Goal: Information Seeking & Learning: Check status

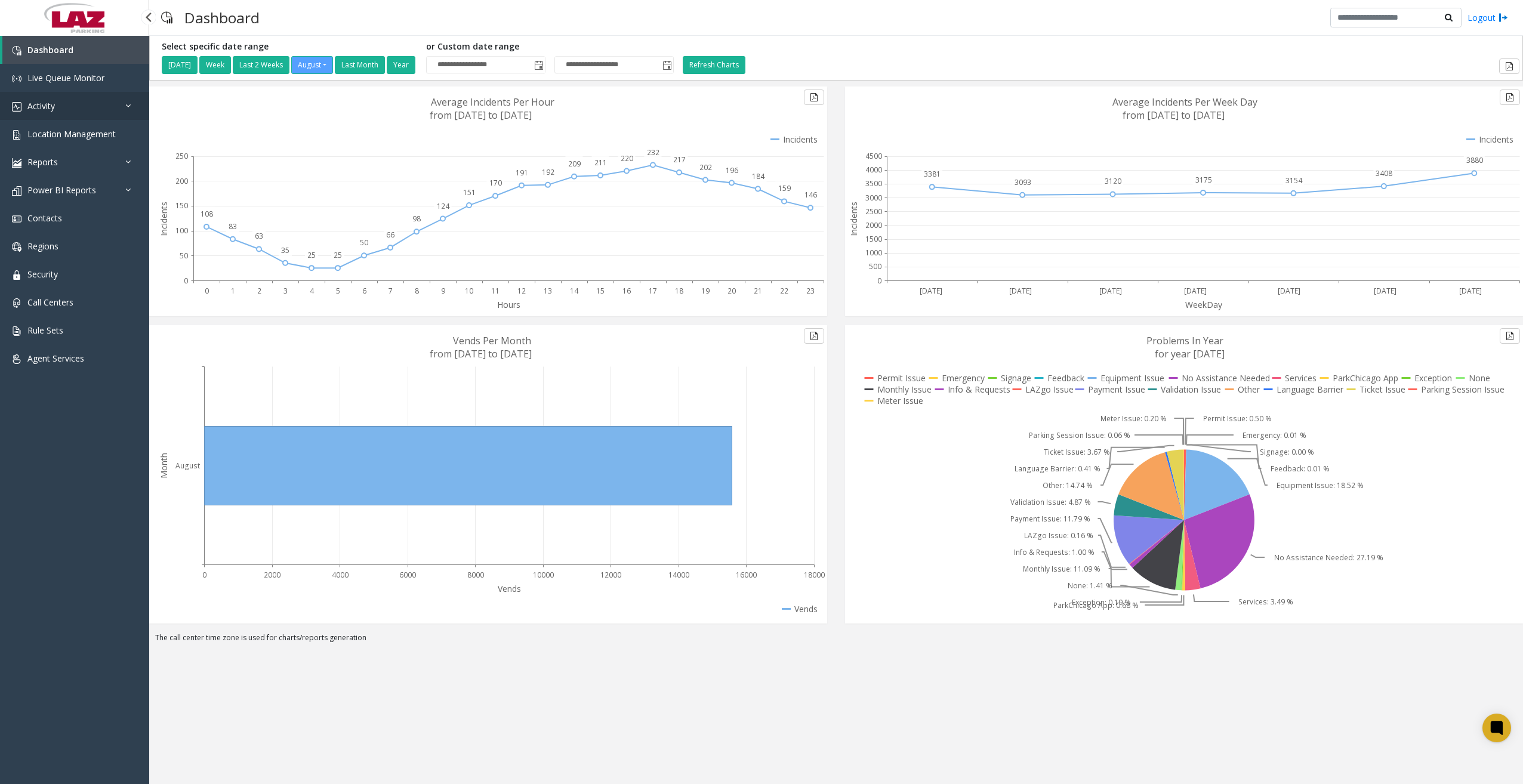
click at [90, 105] on link "Activity" at bounding box center [74, 105] width 150 height 28
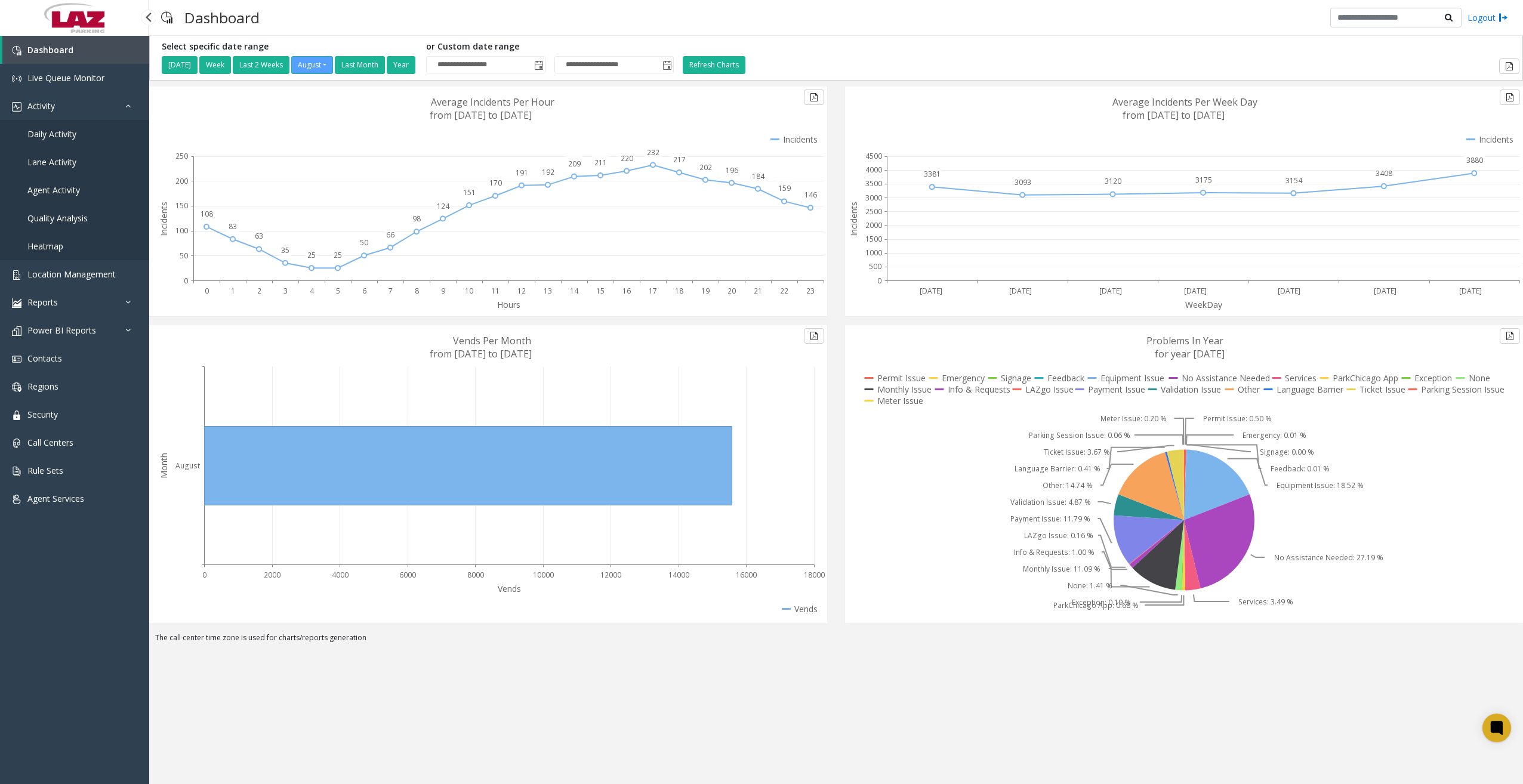
click at [59, 132] on span "Daily Activity" at bounding box center [51, 134] width 49 height 11
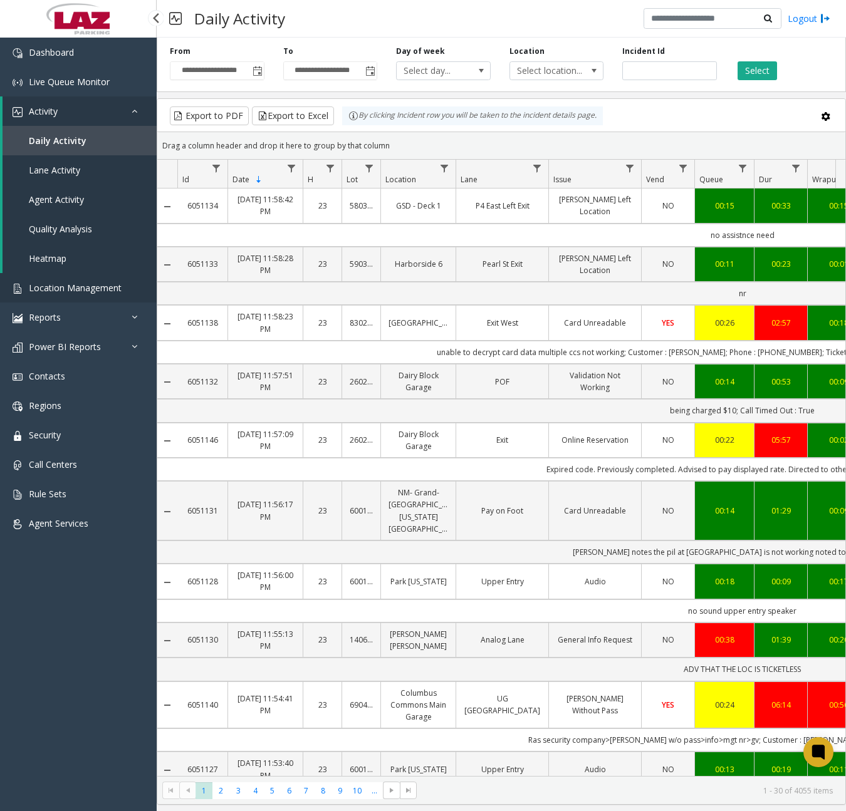
click at [80, 281] on link "Location Management" at bounding box center [78, 287] width 157 height 29
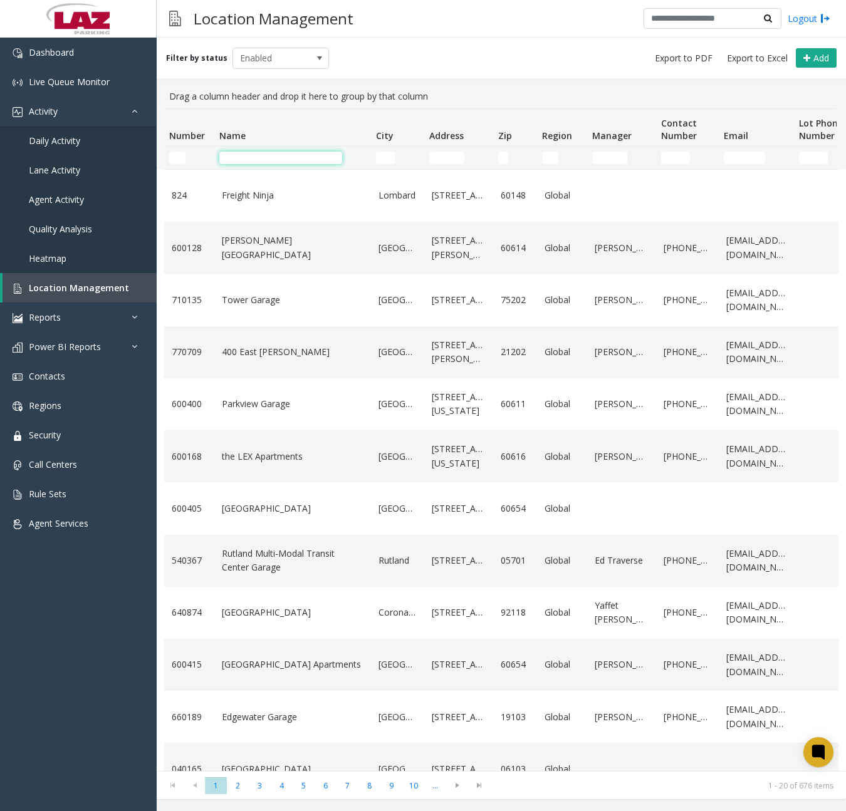
click at [282, 153] on input "Name Filter" at bounding box center [280, 158] width 123 height 13
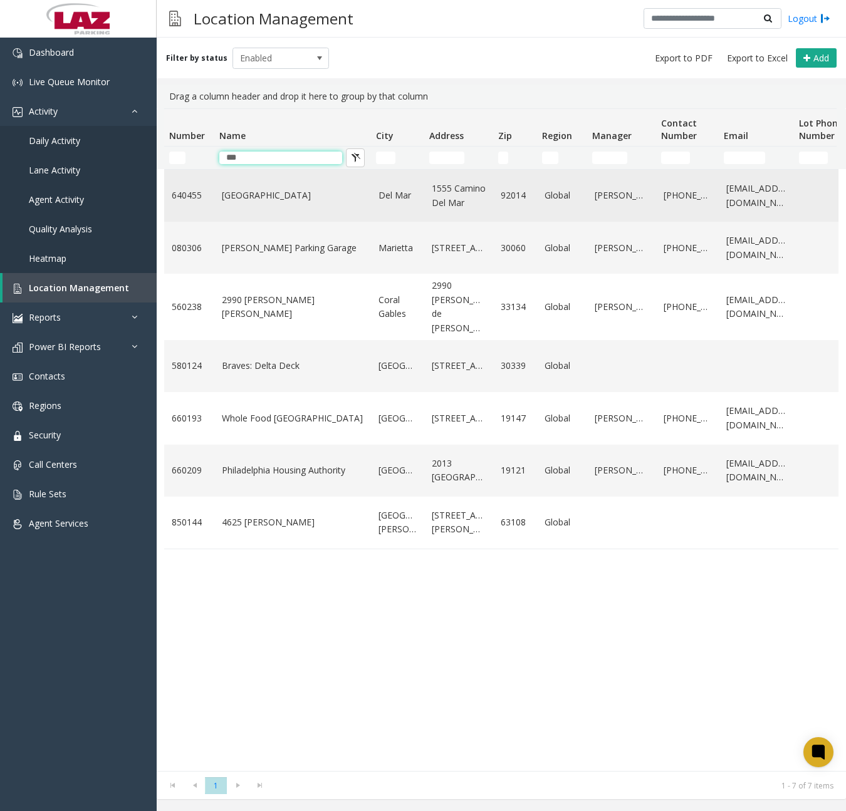
type input "***"
click at [258, 192] on link "[GEOGRAPHIC_DATA]" at bounding box center [293, 196] width 142 height 14
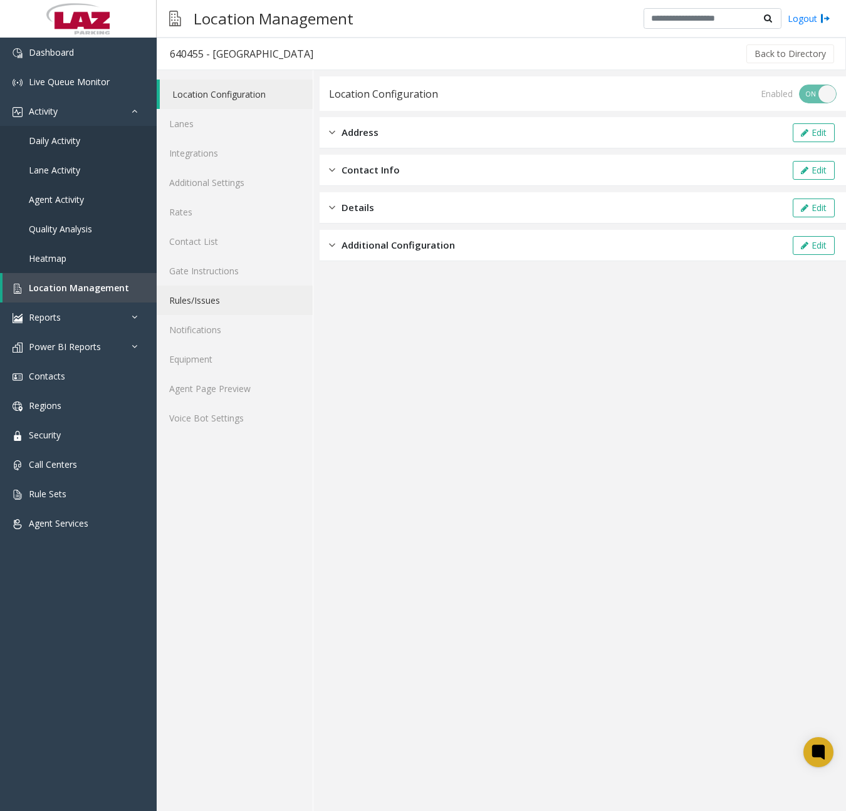
click at [215, 303] on link "Rules/Issues" at bounding box center [235, 300] width 156 height 29
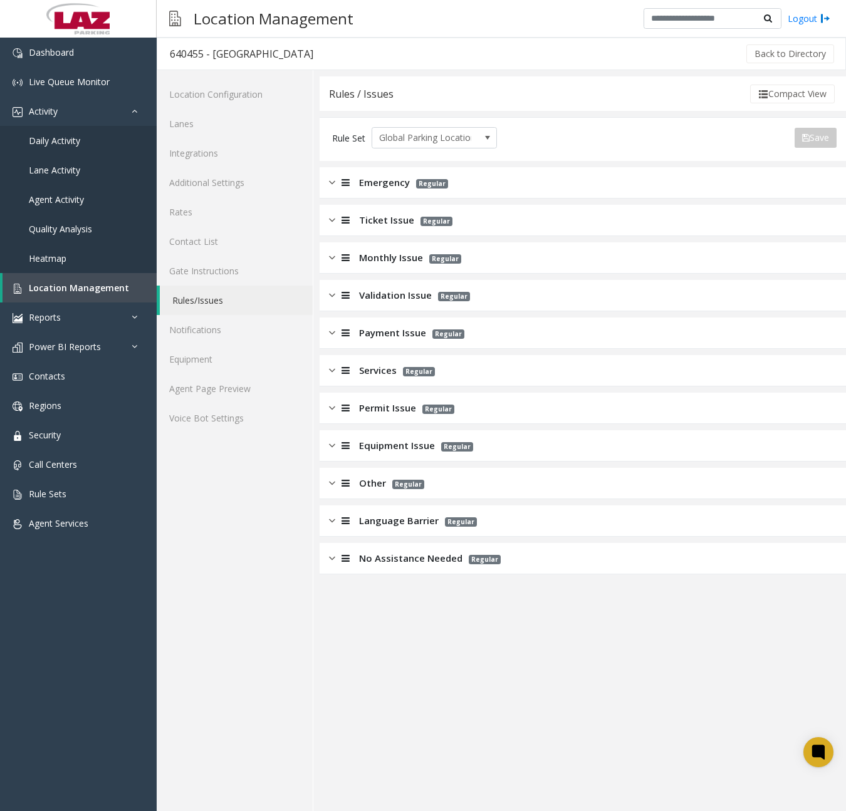
click at [328, 486] on div "Other Regular" at bounding box center [582, 483] width 526 height 31
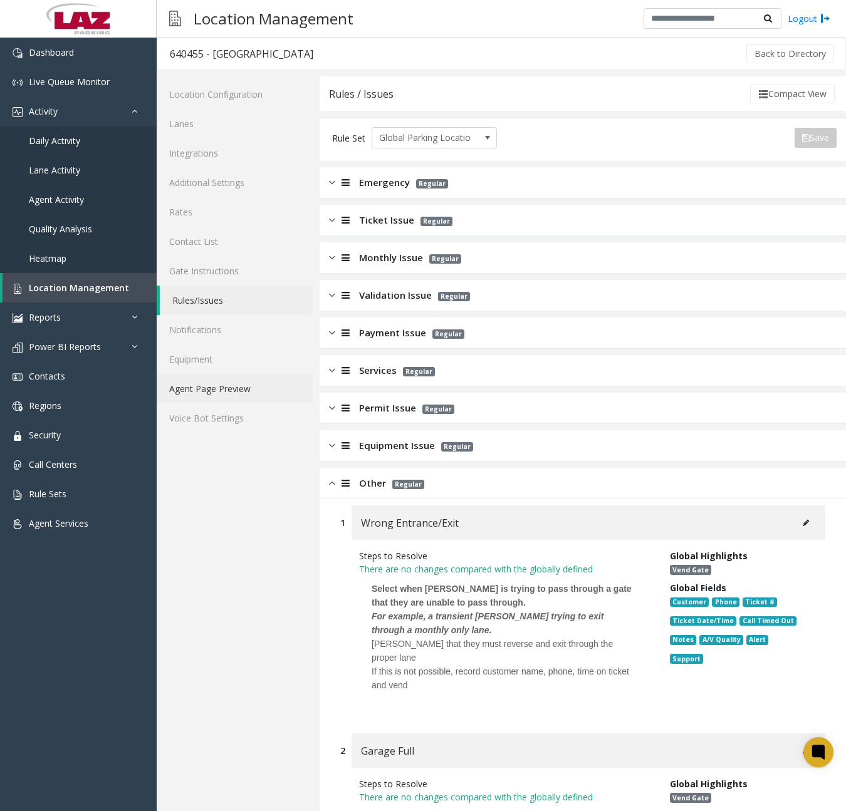
click at [227, 393] on link "Agent Page Preview" at bounding box center [235, 388] width 156 height 29
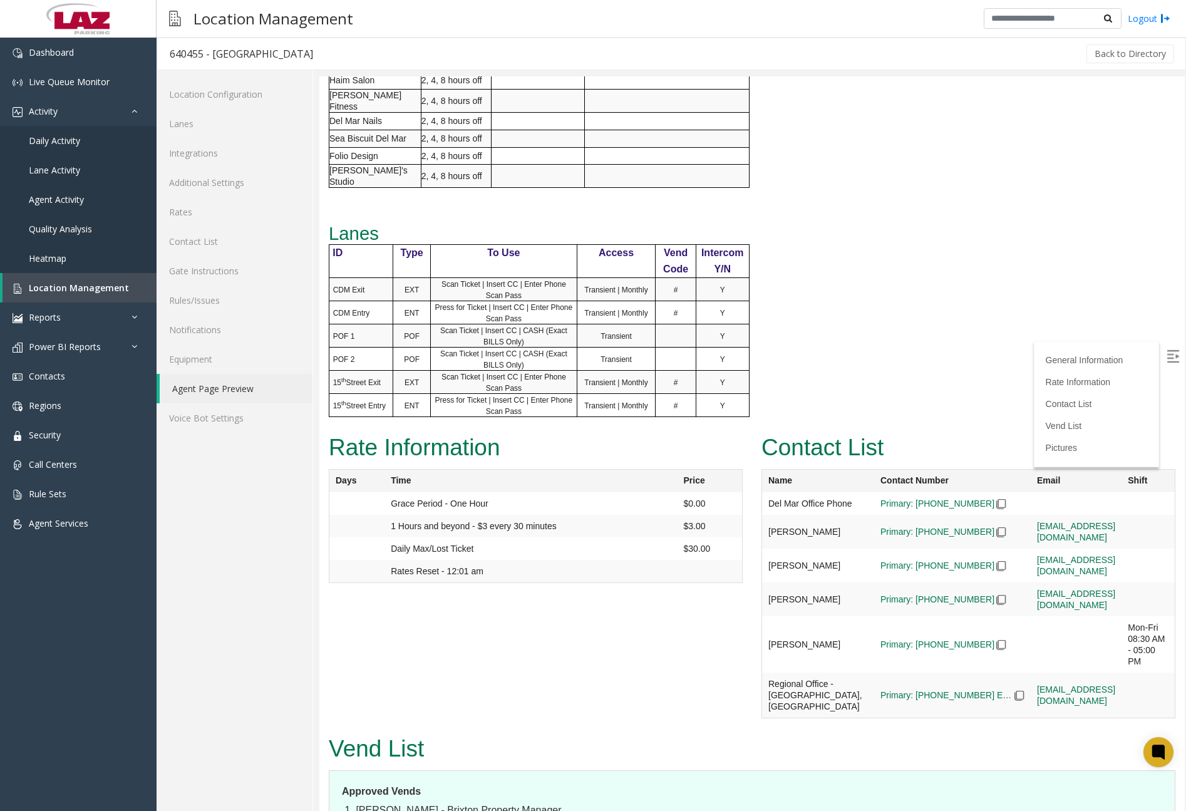
scroll to position [939, 0]
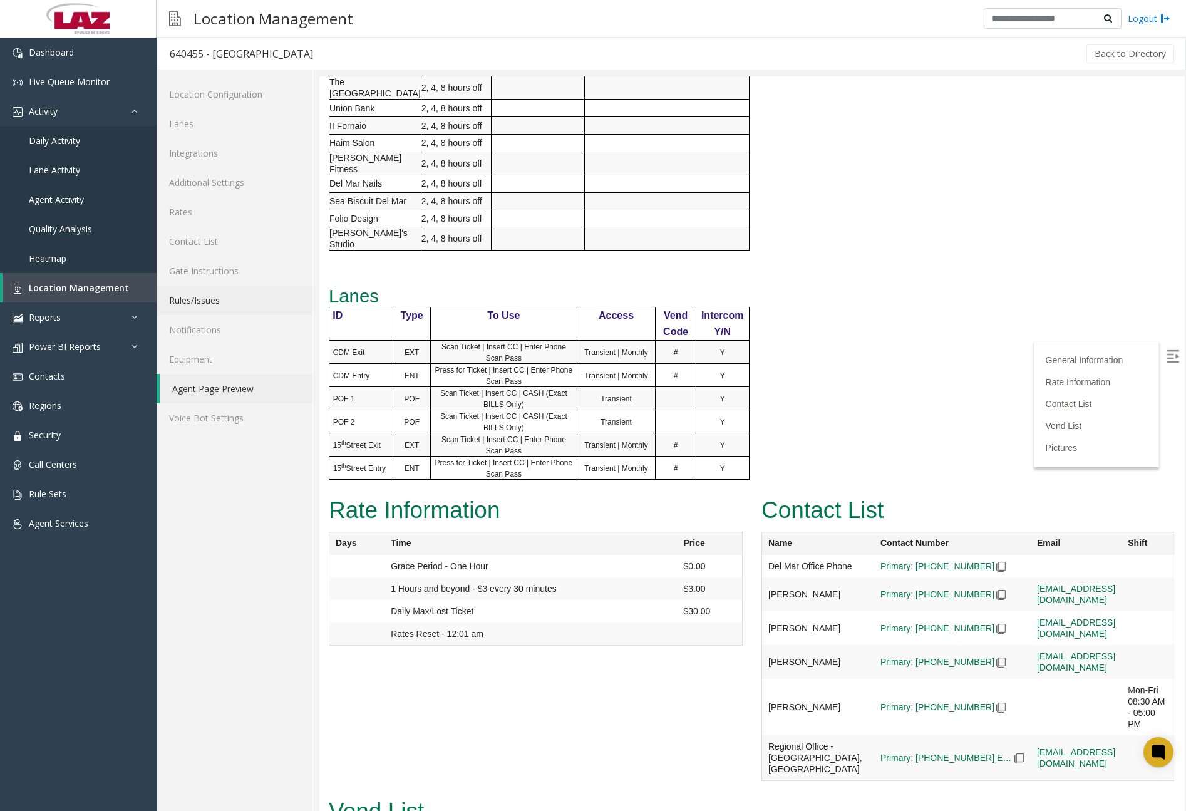
click at [207, 297] on link "Rules/Issues" at bounding box center [235, 300] width 156 height 29
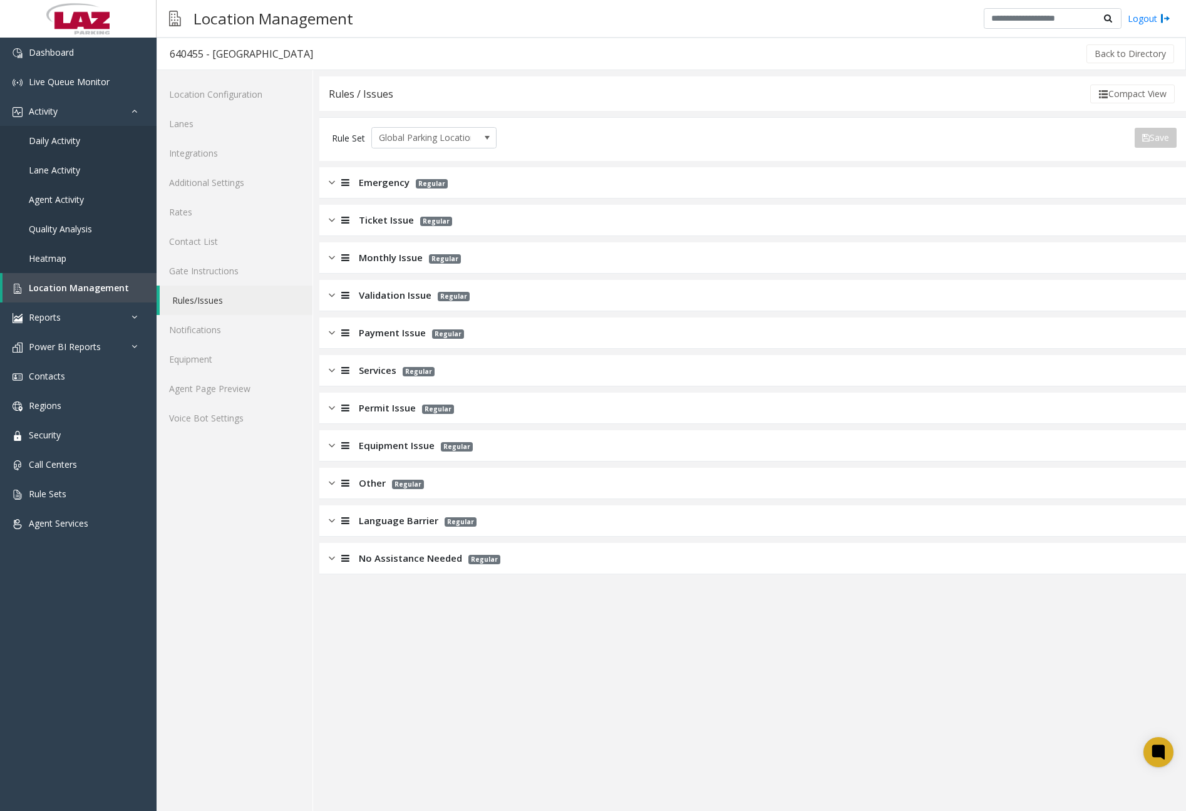
click at [219, 304] on link "Rules/Issues" at bounding box center [236, 300] width 153 height 29
click at [333, 483] on img at bounding box center [332, 483] width 6 height 14
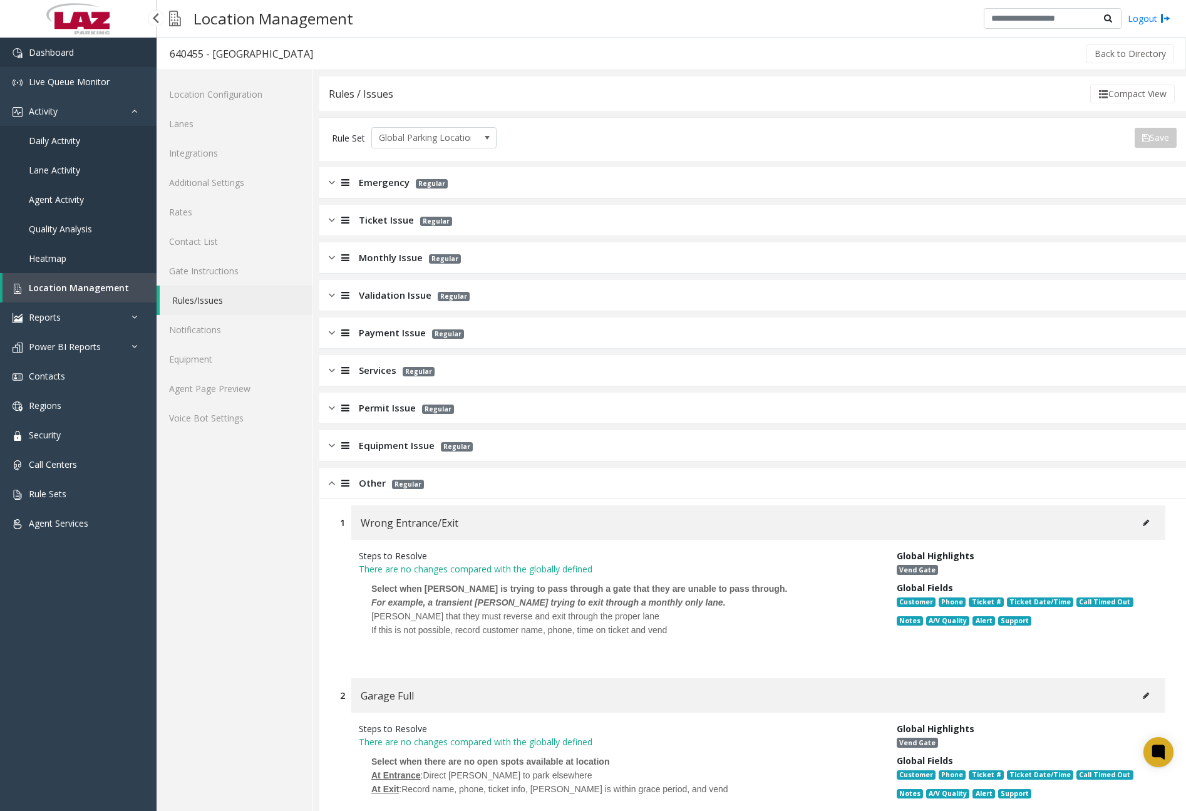
click at [87, 49] on link "Dashboard" at bounding box center [78, 52] width 157 height 29
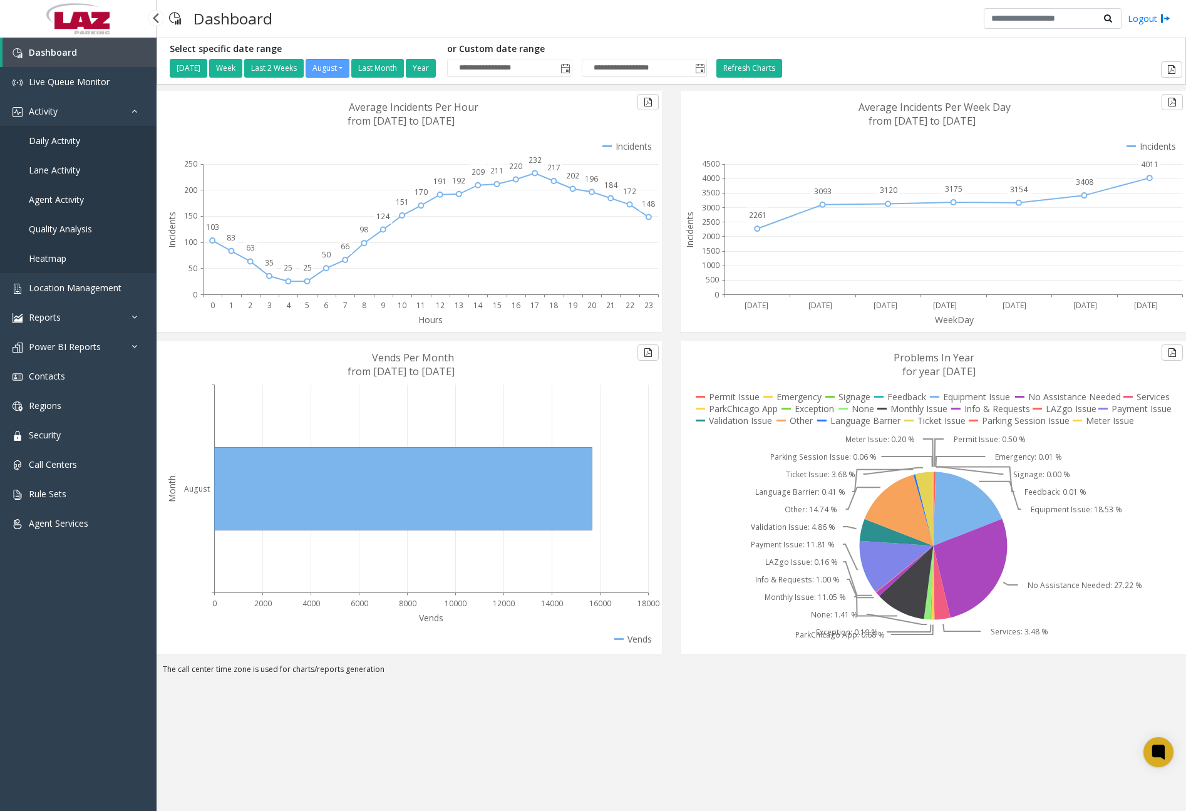
click at [75, 138] on span "Daily Activity" at bounding box center [54, 141] width 51 height 12
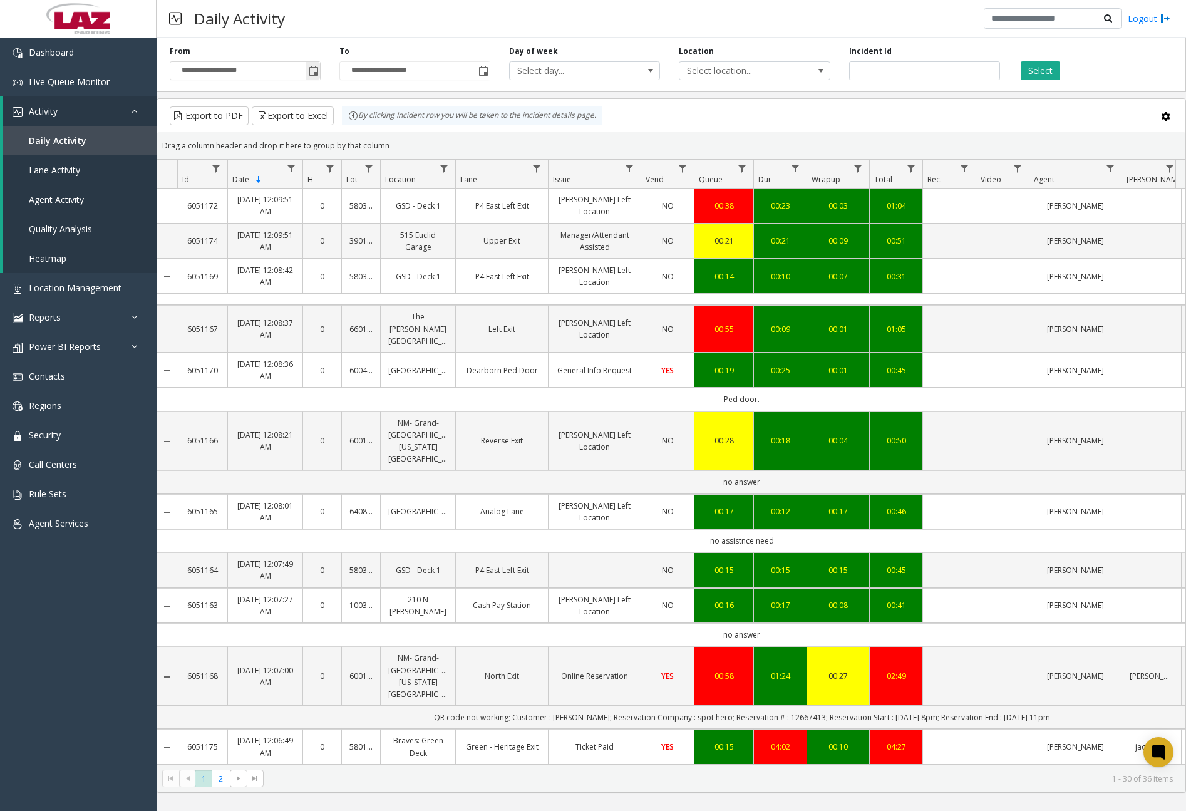
click at [314, 69] on span "Toggle popup" at bounding box center [314, 71] width 10 height 10
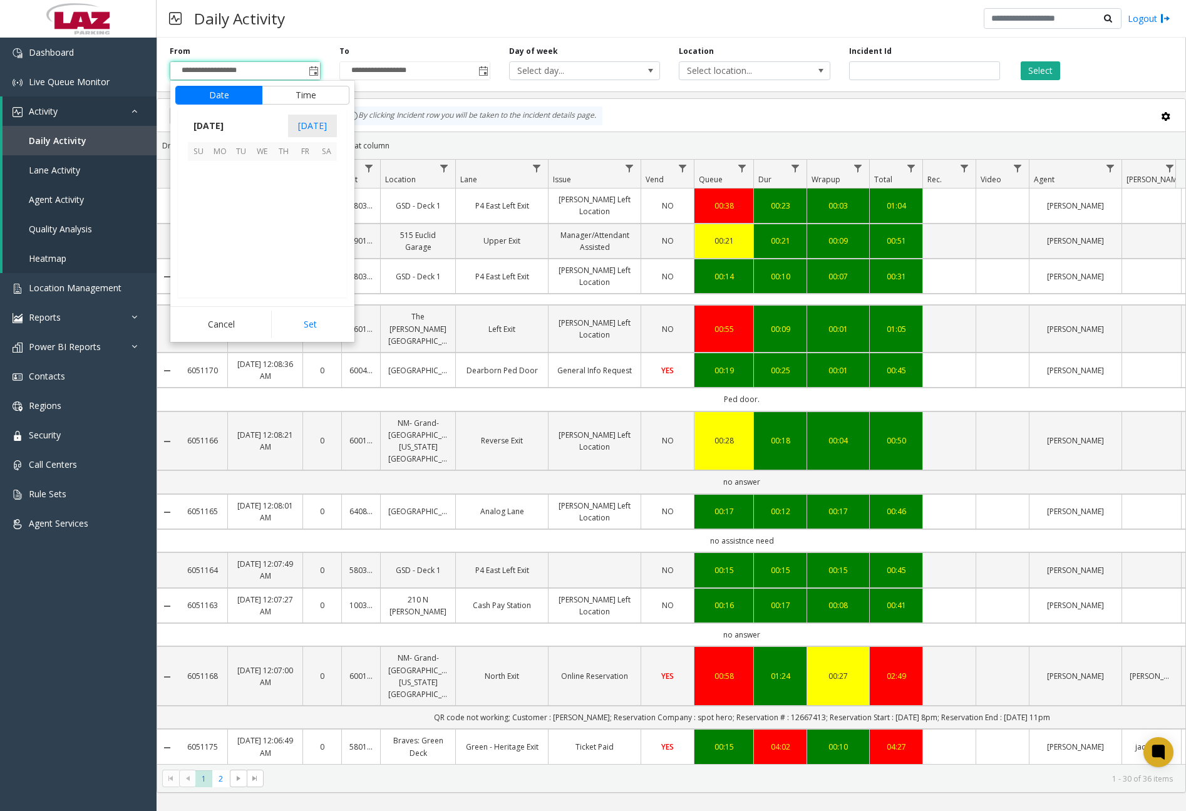
scroll to position [224640, 0]
click at [328, 217] on span "16" at bounding box center [326, 214] width 21 height 21
click at [204, 215] on span "12" at bounding box center [206, 217] width 10 height 12
click at [259, 214] on li "00" at bounding box center [269, 217] width 44 height 19
click at [331, 217] on span "AM" at bounding box center [330, 217] width 14 height 12
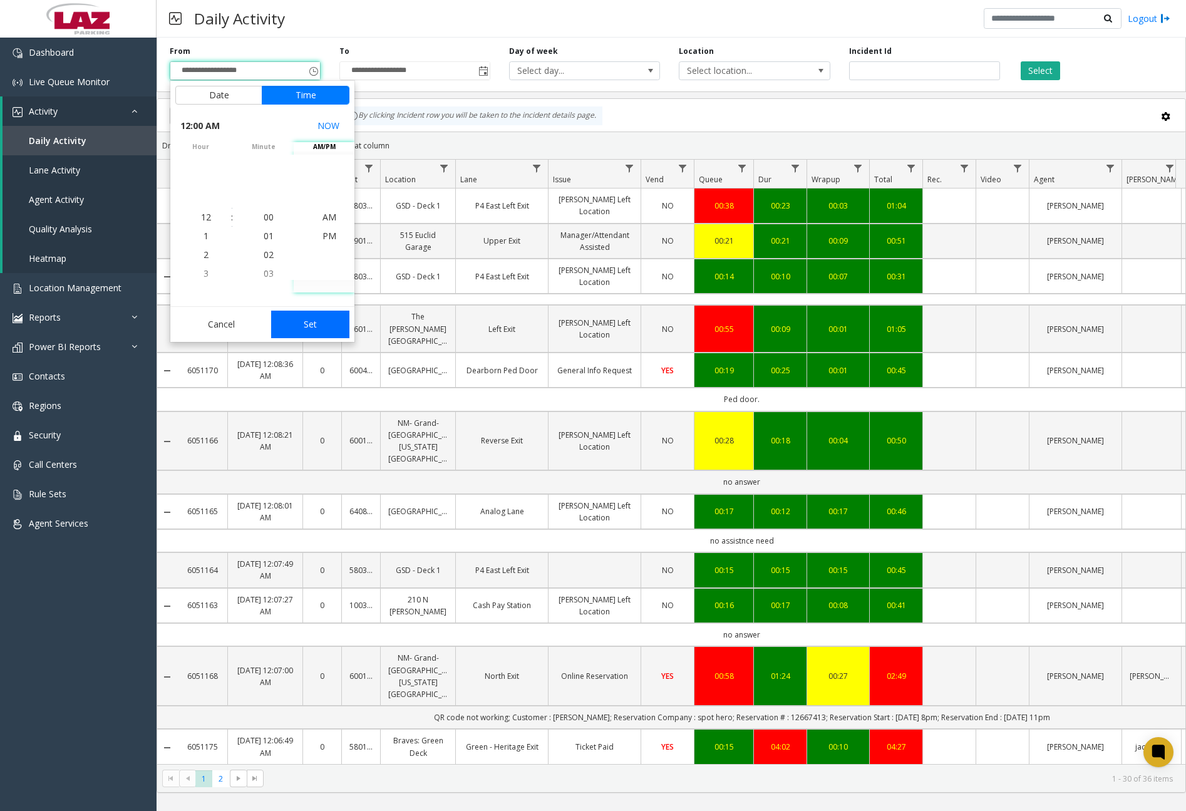
click at [313, 323] on button "Set" at bounding box center [310, 325] width 79 height 28
type input "**********"
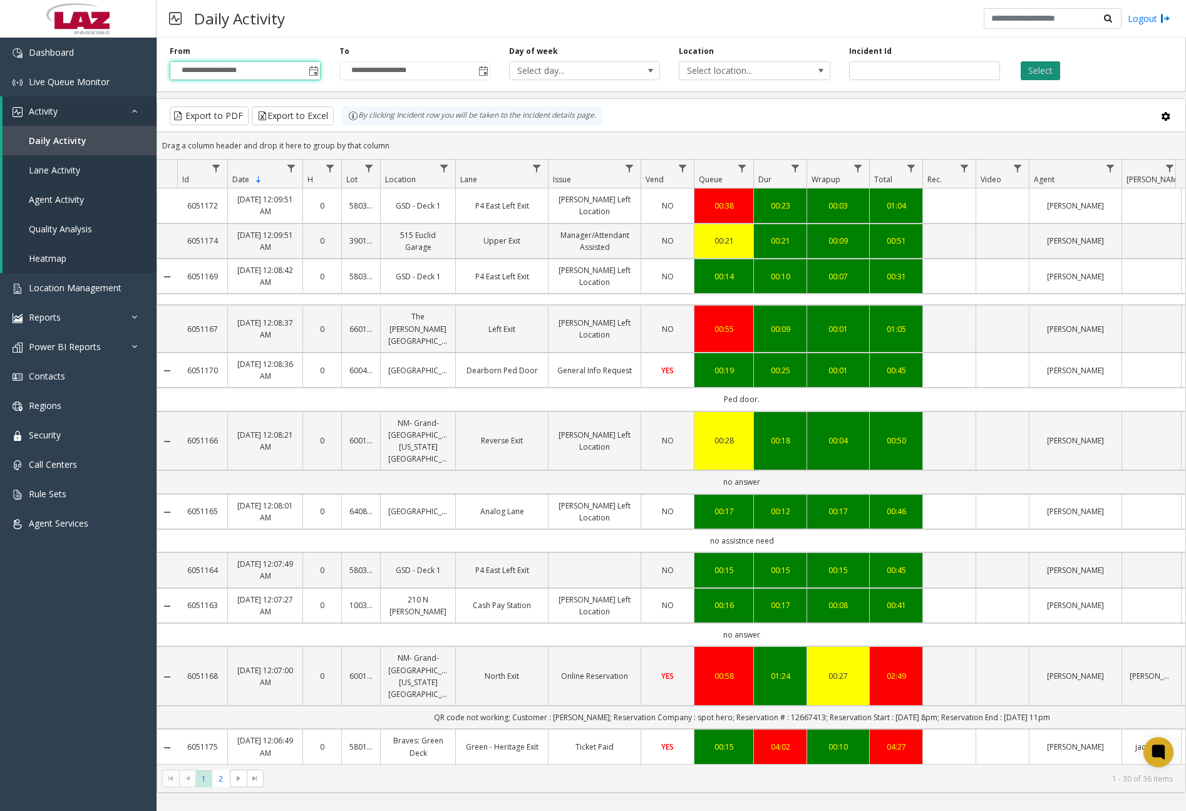
click at [1049, 68] on button "Select" at bounding box center [1040, 70] width 39 height 19
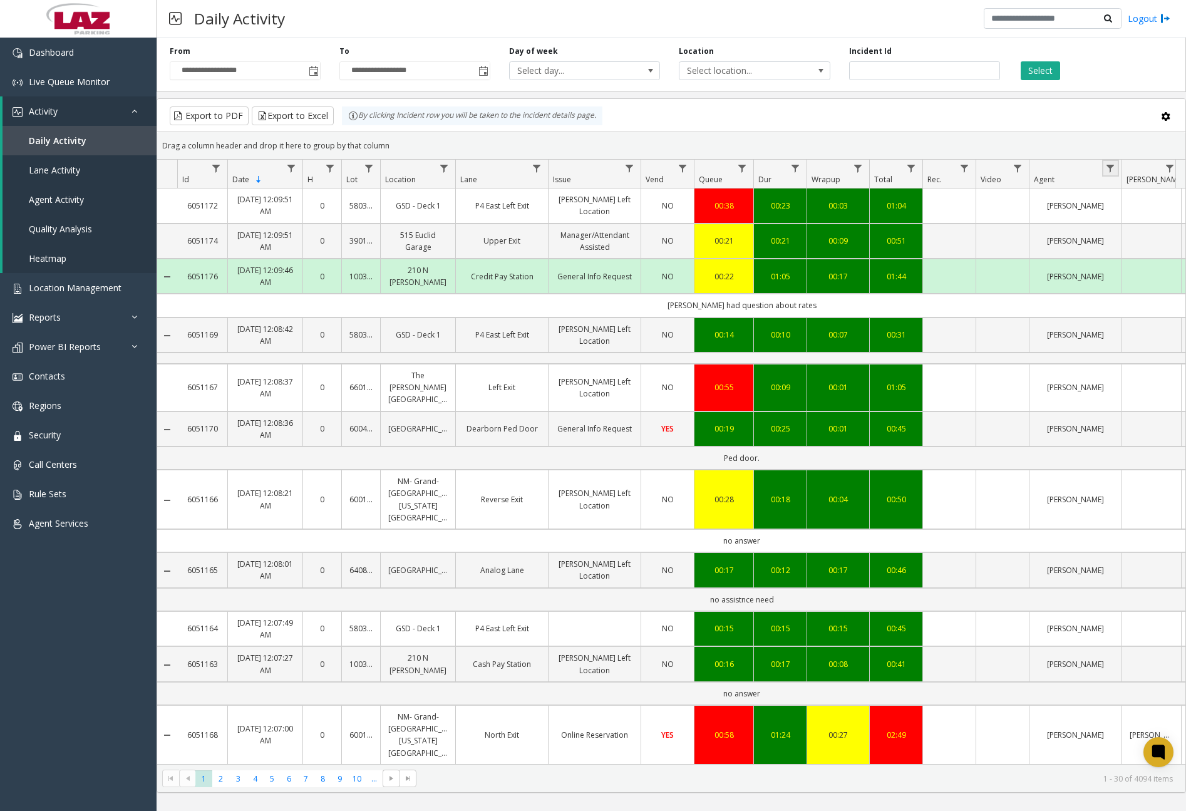
click at [1116, 169] on link "Data table" at bounding box center [1110, 168] width 17 height 17
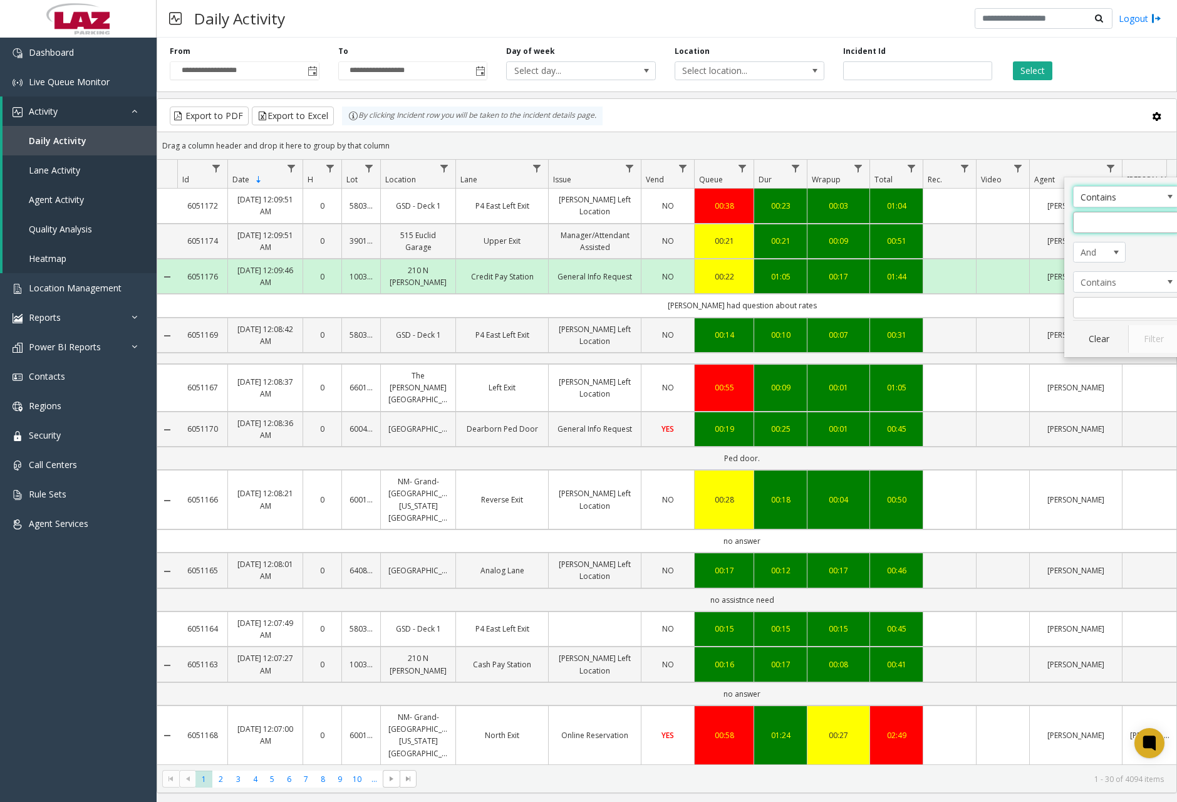
click at [1132, 219] on input "Agent Filter" at bounding box center [1126, 222] width 106 height 21
type input "*****"
click at [1151, 341] on button "Filter" at bounding box center [1153, 339] width 51 height 28
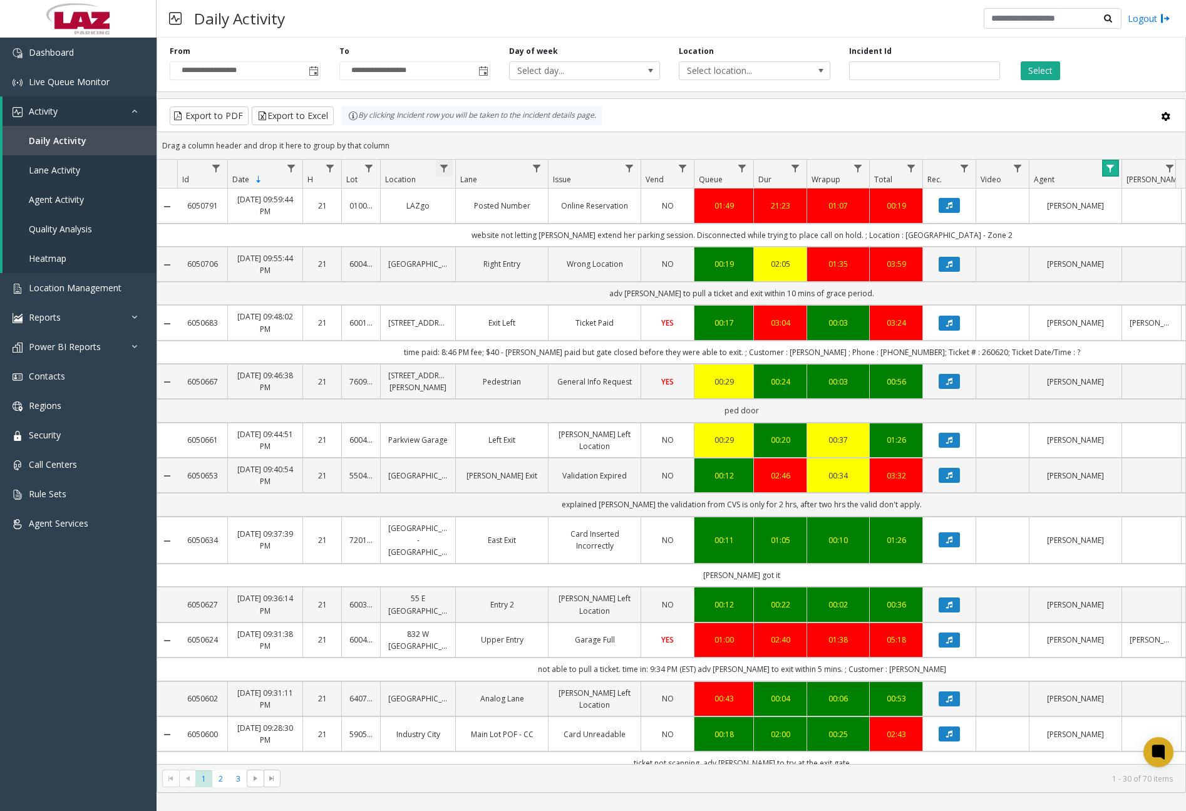
click at [448, 172] on span "Data table" at bounding box center [444, 168] width 10 height 10
click at [482, 227] on input "Location Filter" at bounding box center [498, 222] width 106 height 21
type input "******"
click at [525, 338] on button "Filter" at bounding box center [525, 339] width 51 height 28
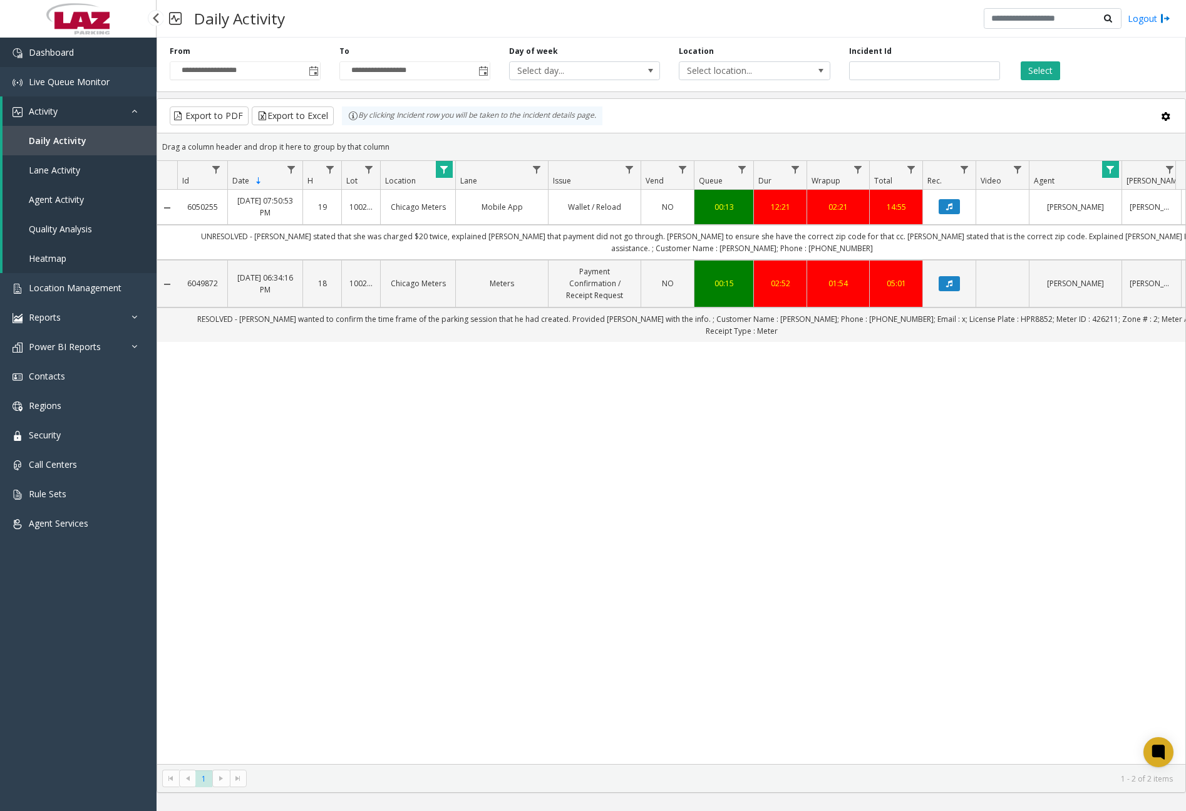
click at [93, 56] on link "Dashboard" at bounding box center [78, 52] width 157 height 29
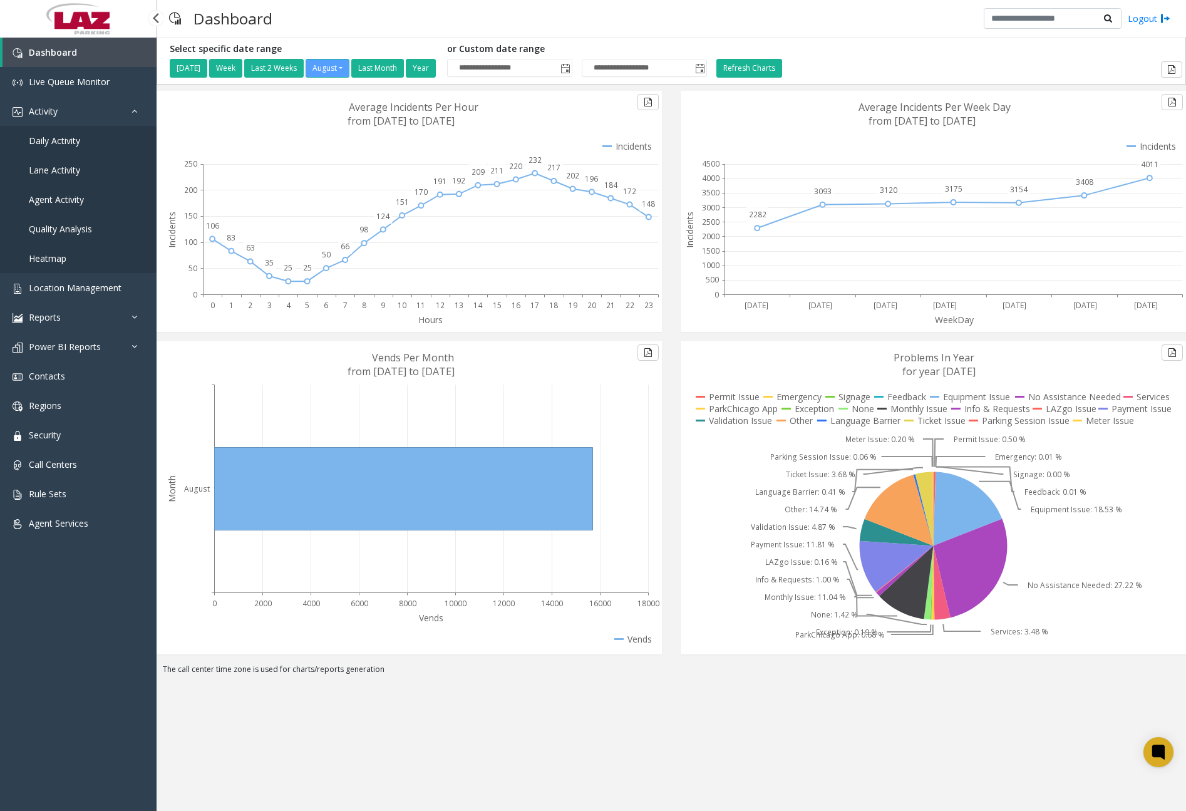
click at [60, 137] on span "Daily Activity" at bounding box center [54, 141] width 51 height 12
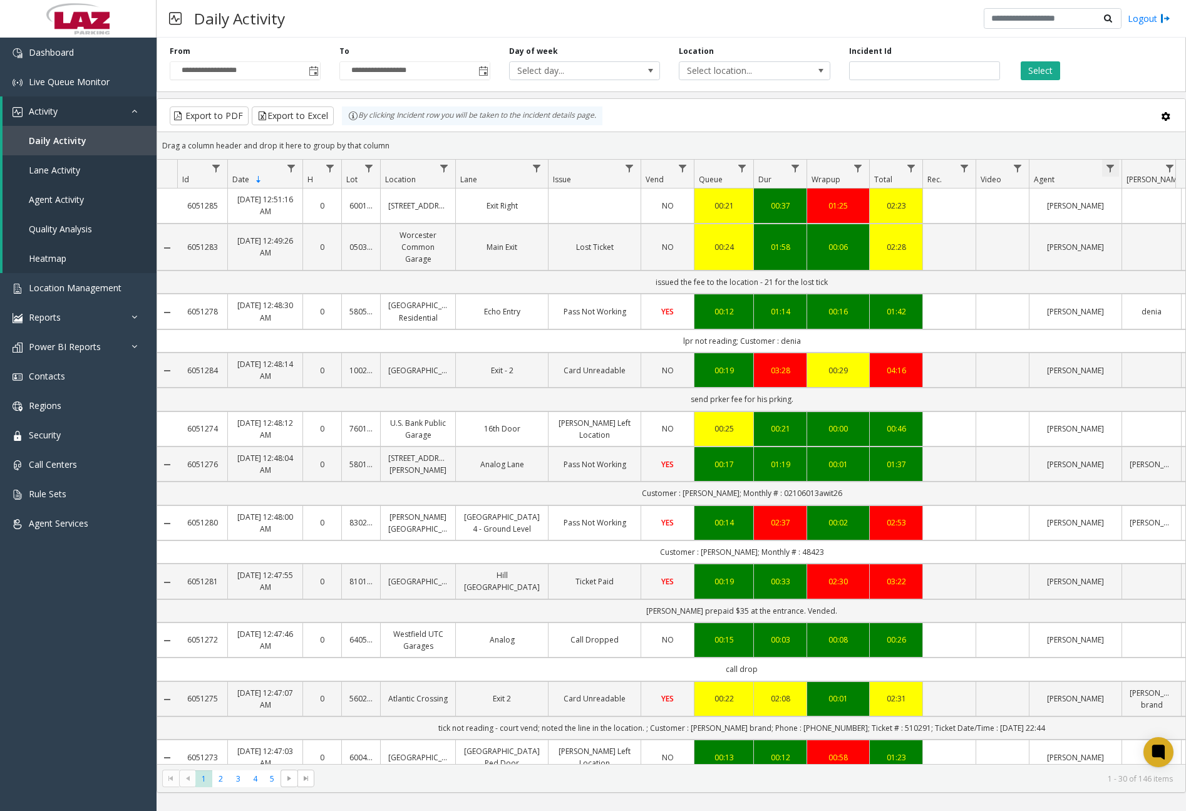
click at [1113, 170] on span "Data table" at bounding box center [1110, 168] width 10 height 10
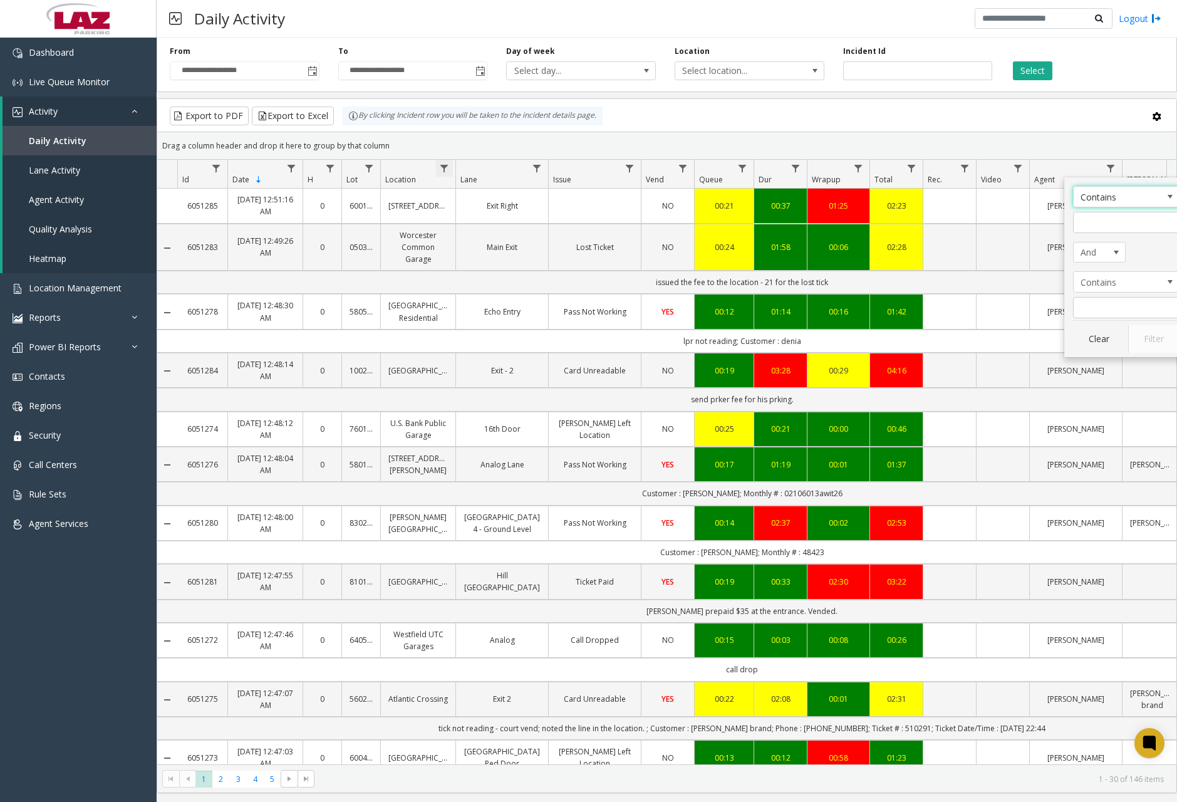
click at [443, 169] on span "Data table" at bounding box center [444, 168] width 10 height 10
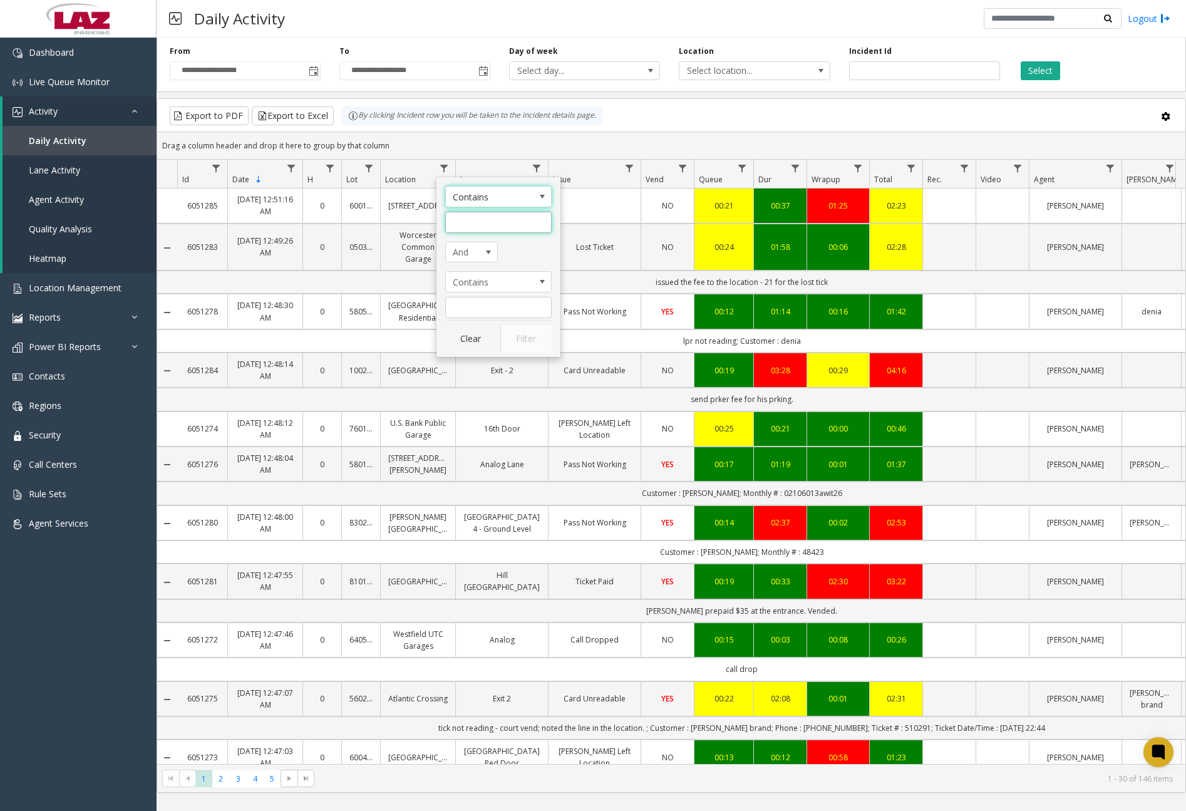
click at [473, 219] on input "Location Filter" at bounding box center [498, 222] width 106 height 21
type input "******"
click at [541, 344] on button "Filter" at bounding box center [525, 339] width 51 height 28
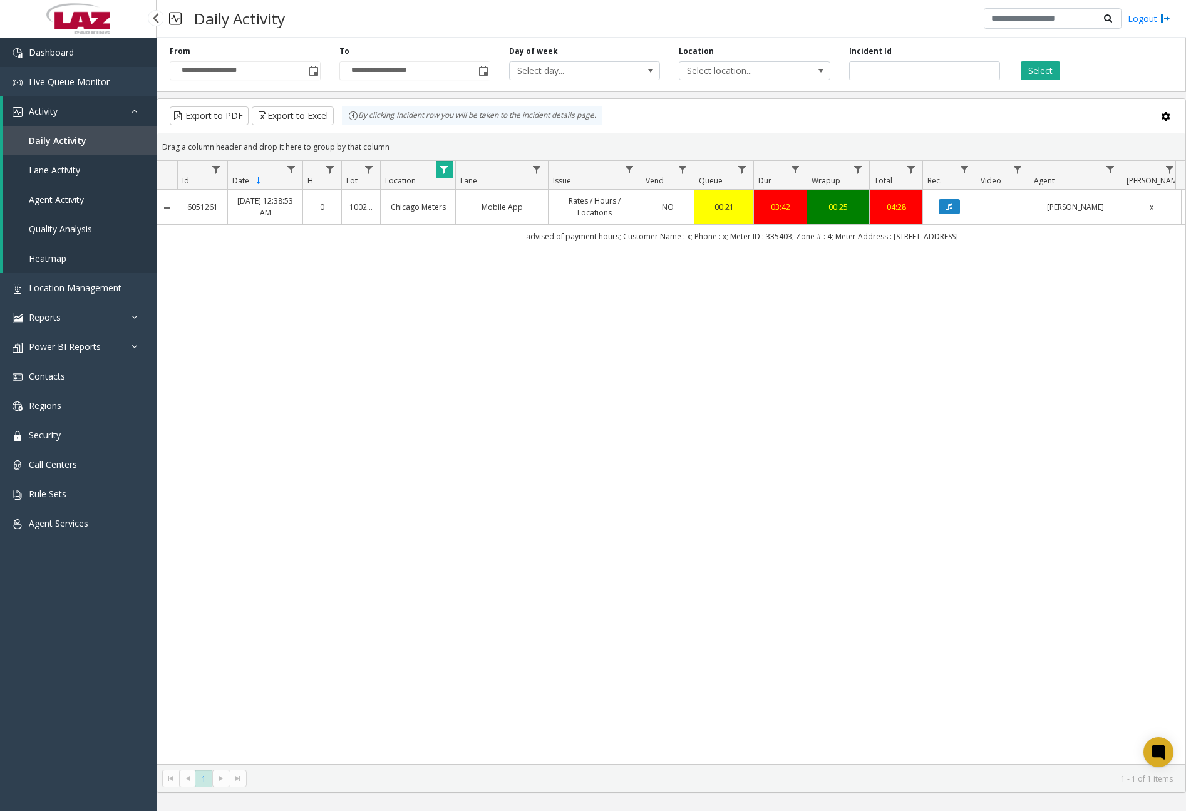
click at [69, 59] on link "Dashboard" at bounding box center [78, 52] width 157 height 29
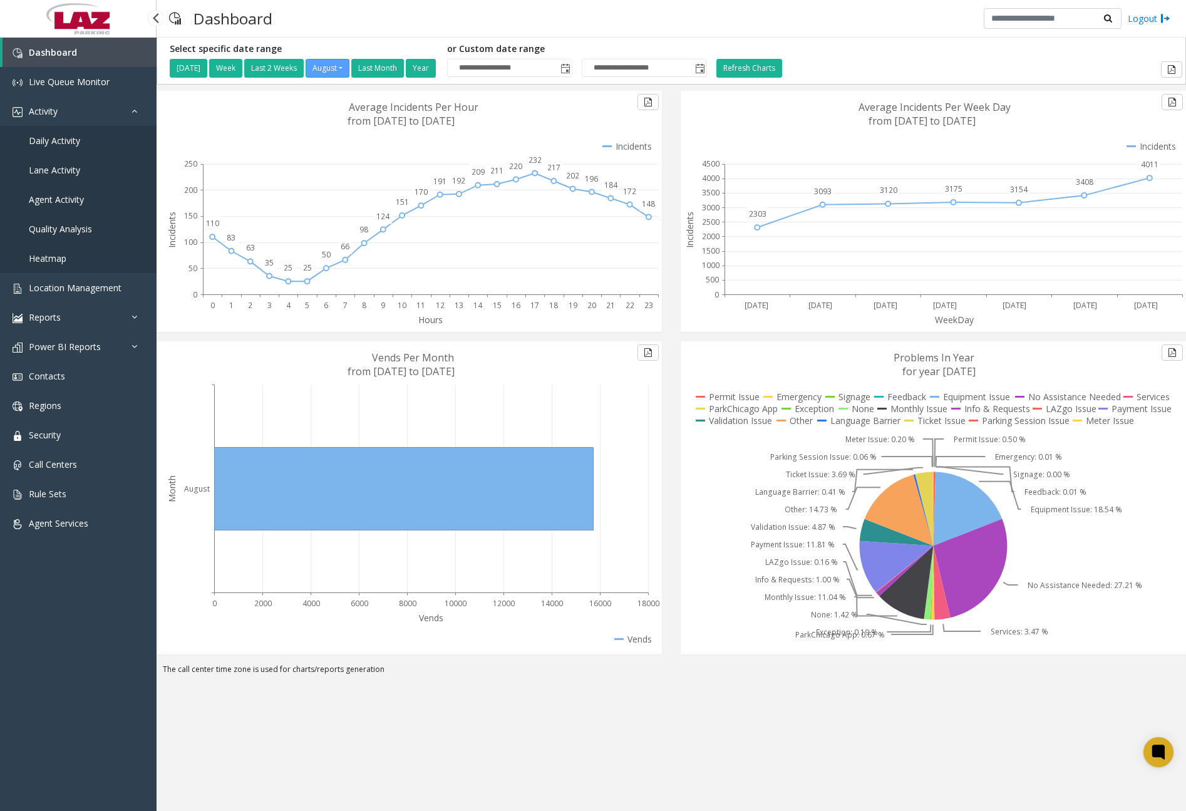
click at [85, 141] on link "Daily Activity" at bounding box center [78, 140] width 157 height 29
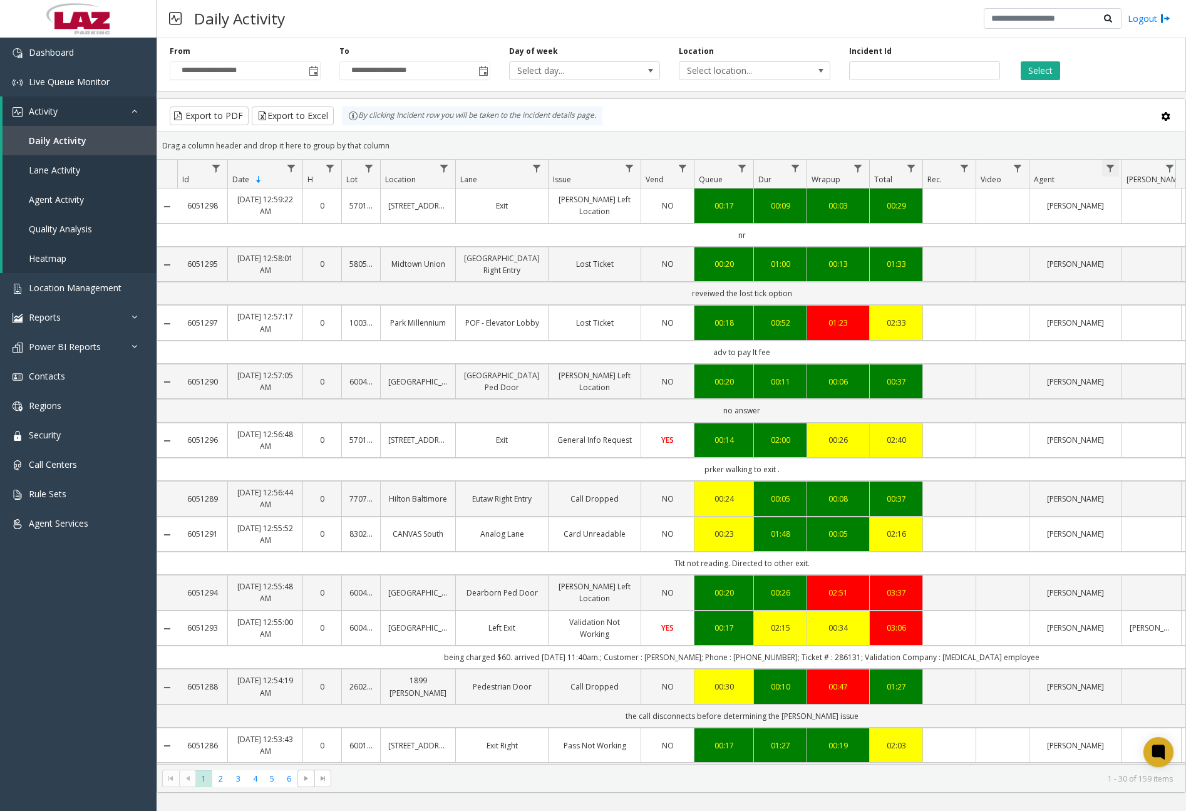
click at [1113, 172] on span "Data table" at bounding box center [1110, 168] width 10 height 10
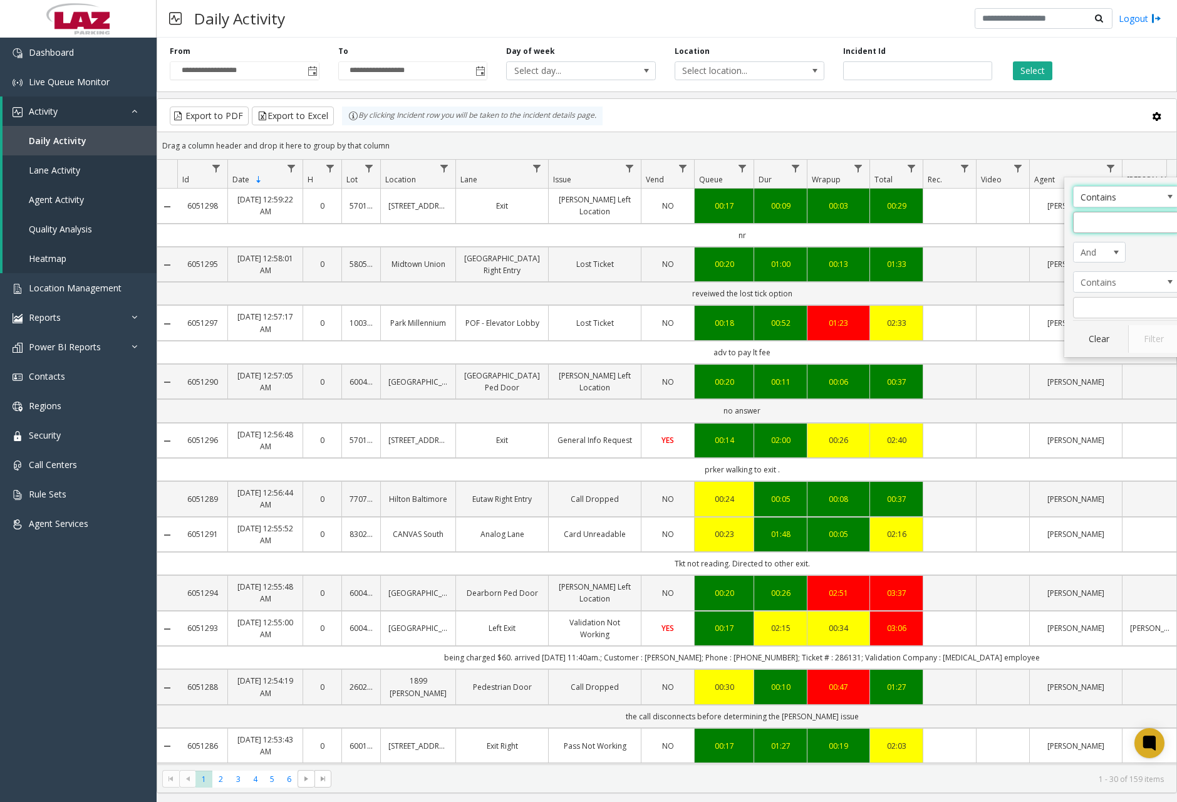
click at [1132, 221] on input "Agent Filter" at bounding box center [1126, 222] width 106 height 21
type input "*******"
click at [1147, 331] on button "Filter" at bounding box center [1153, 339] width 51 height 28
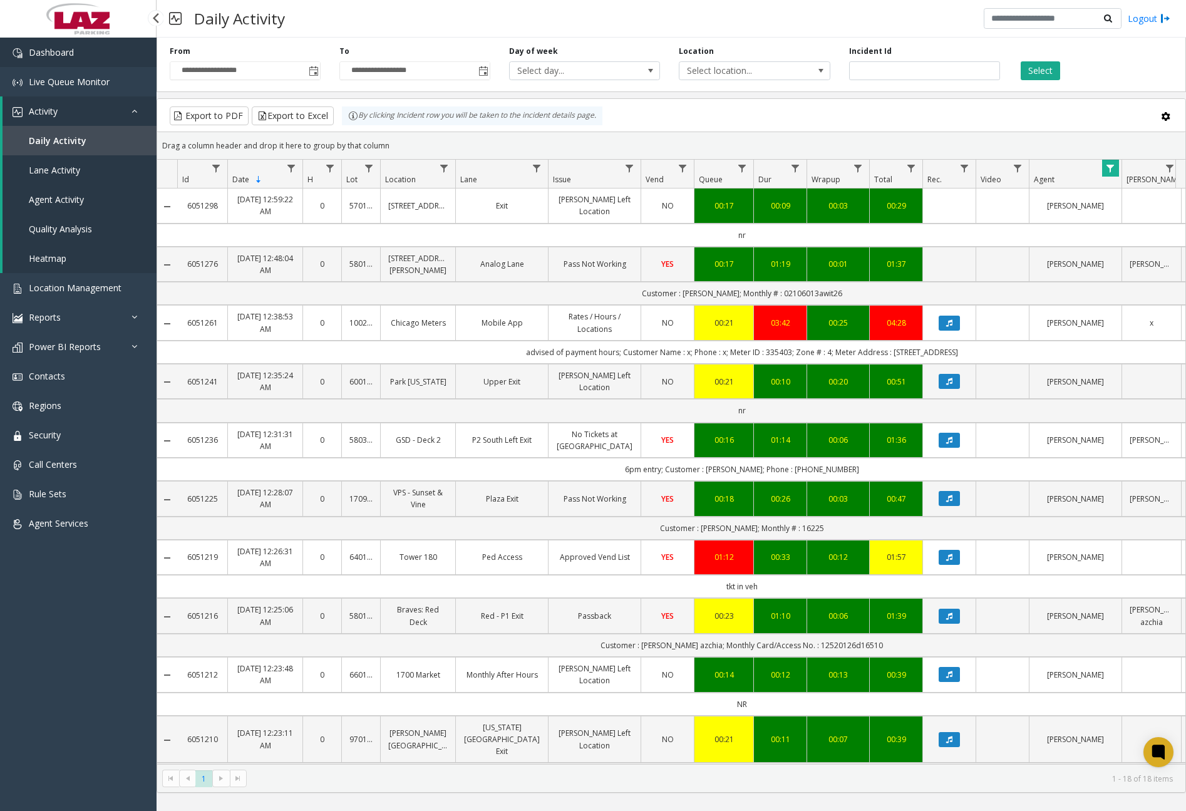
click at [76, 61] on link "Dashboard" at bounding box center [78, 52] width 157 height 29
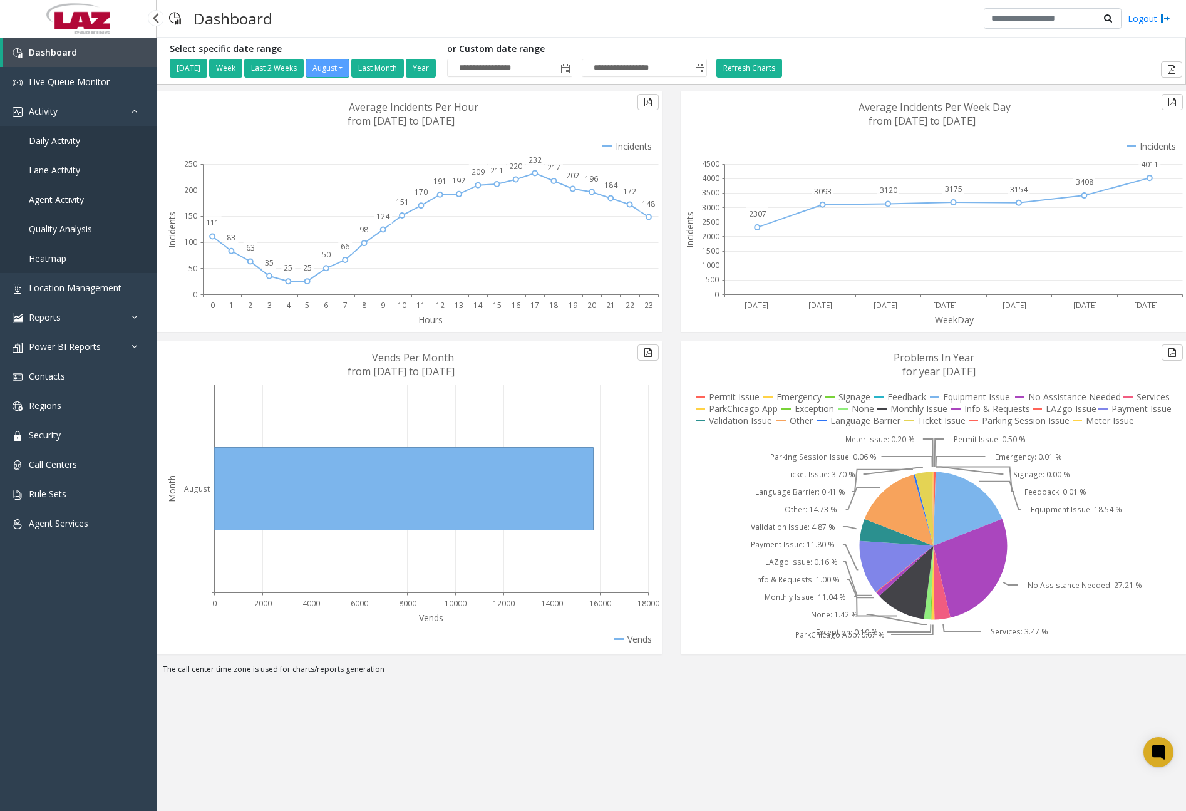
click at [81, 148] on link "Daily Activity" at bounding box center [78, 140] width 157 height 29
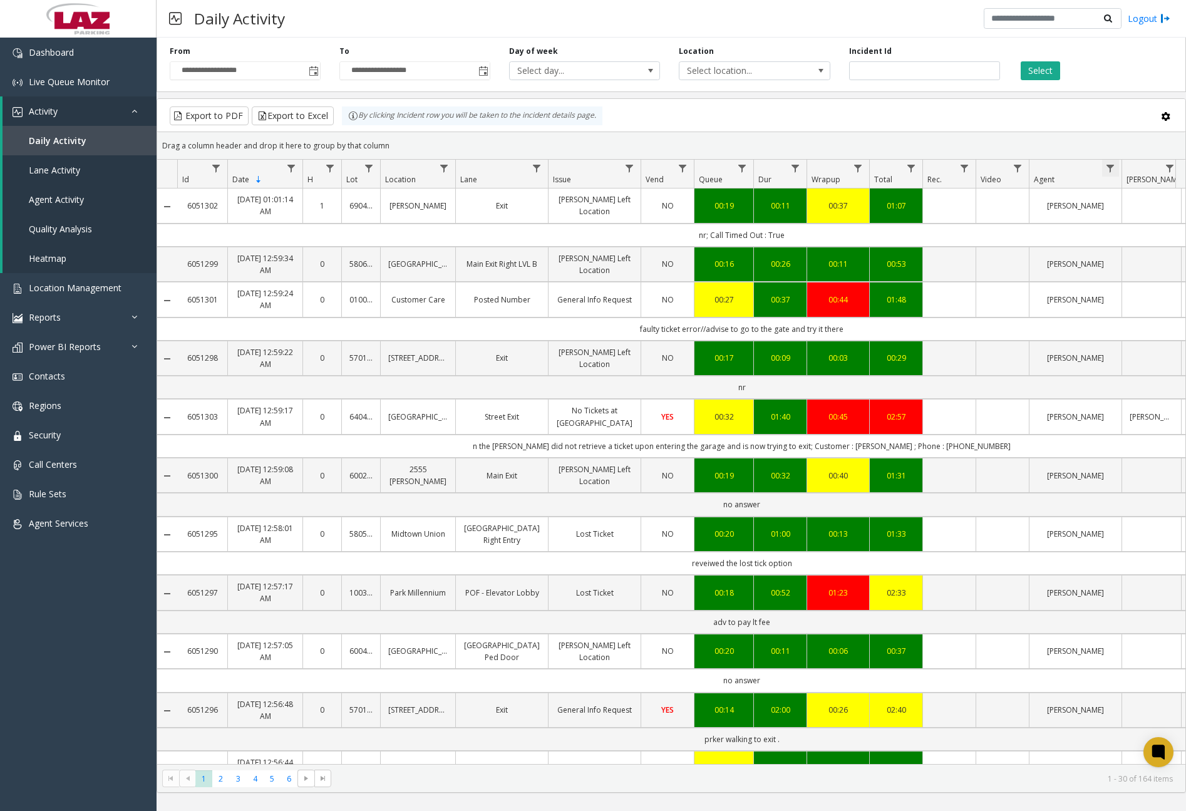
click at [1110, 168] on span "Data table" at bounding box center [1110, 168] width 10 height 10
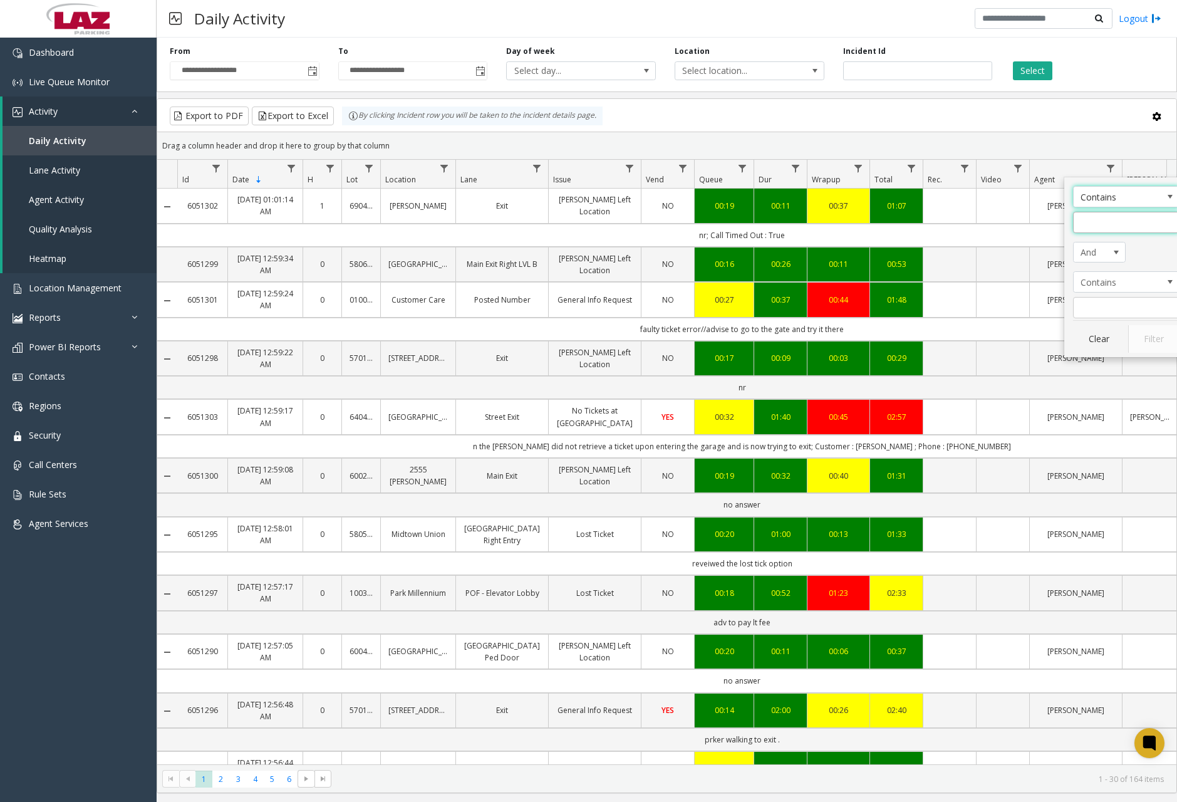
click at [1115, 213] on input "Agent Filter" at bounding box center [1126, 222] width 106 height 21
type input "******"
click button "Filter" at bounding box center [1153, 339] width 51 height 28
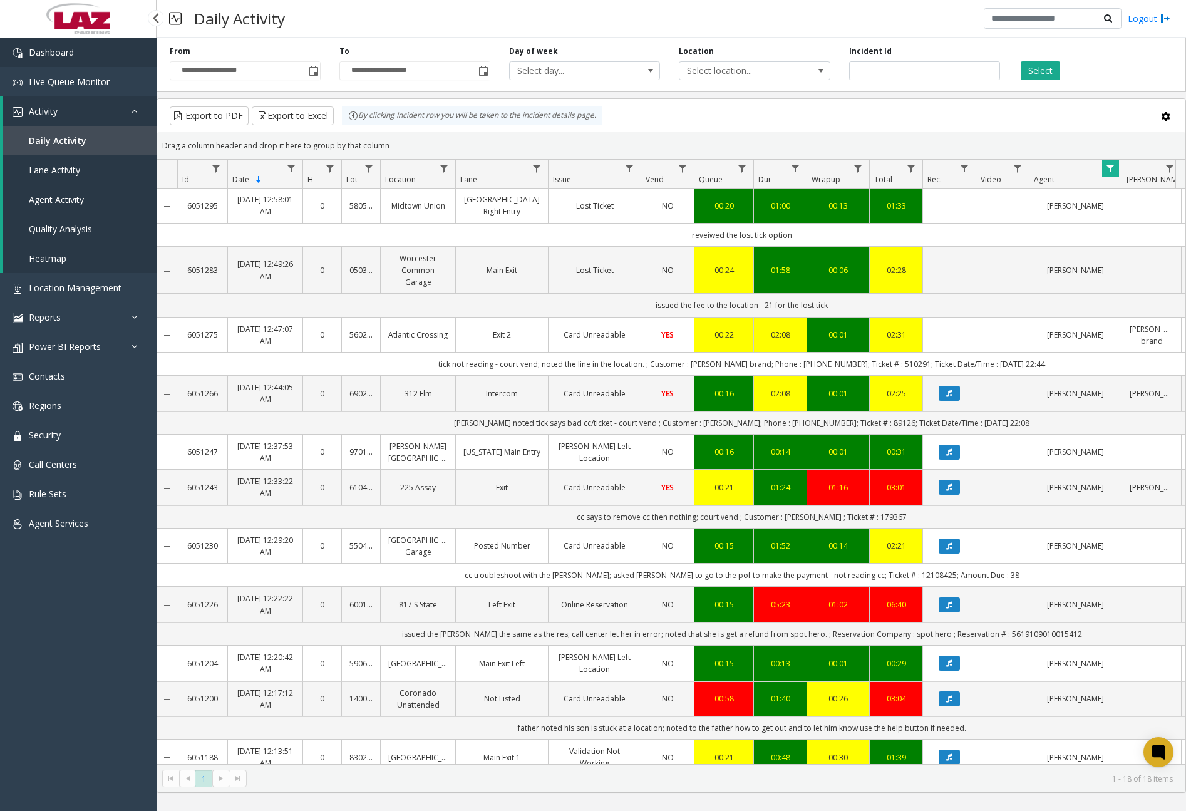
click at [113, 60] on link "Dashboard" at bounding box center [78, 52] width 157 height 29
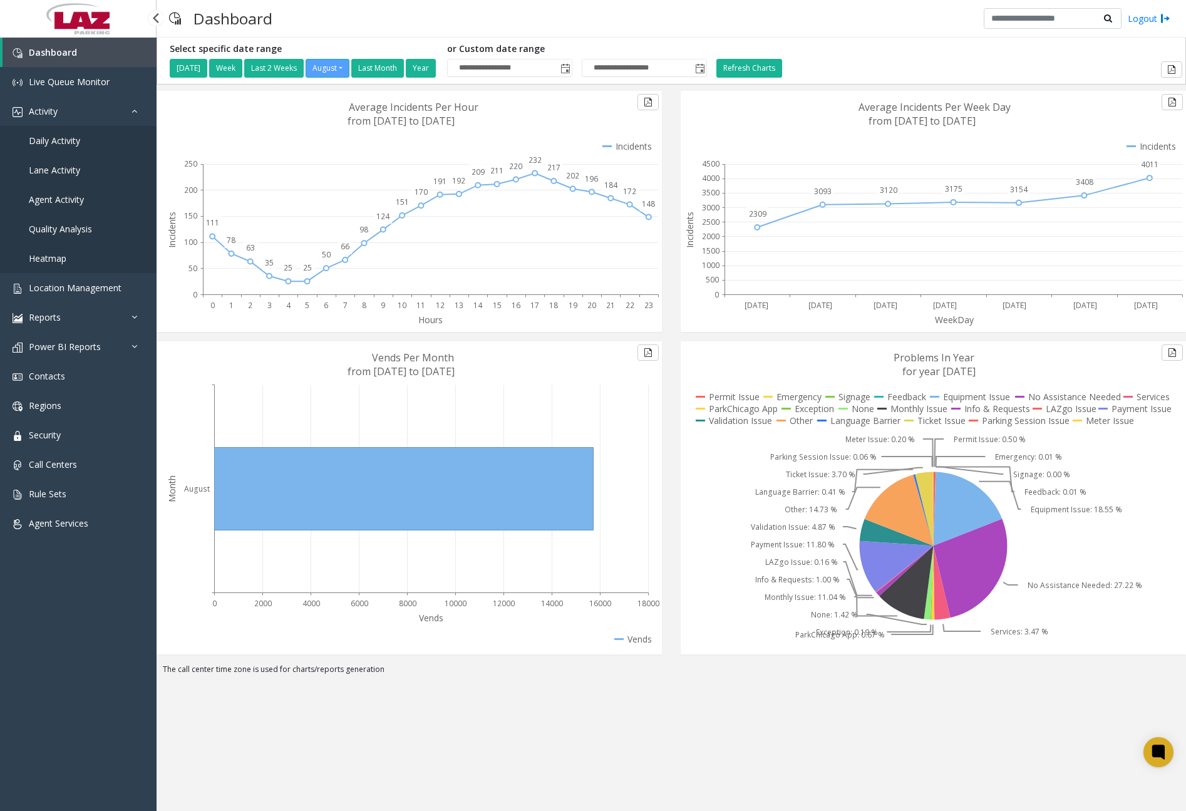
click at [71, 143] on span "Daily Activity" at bounding box center [54, 141] width 51 height 12
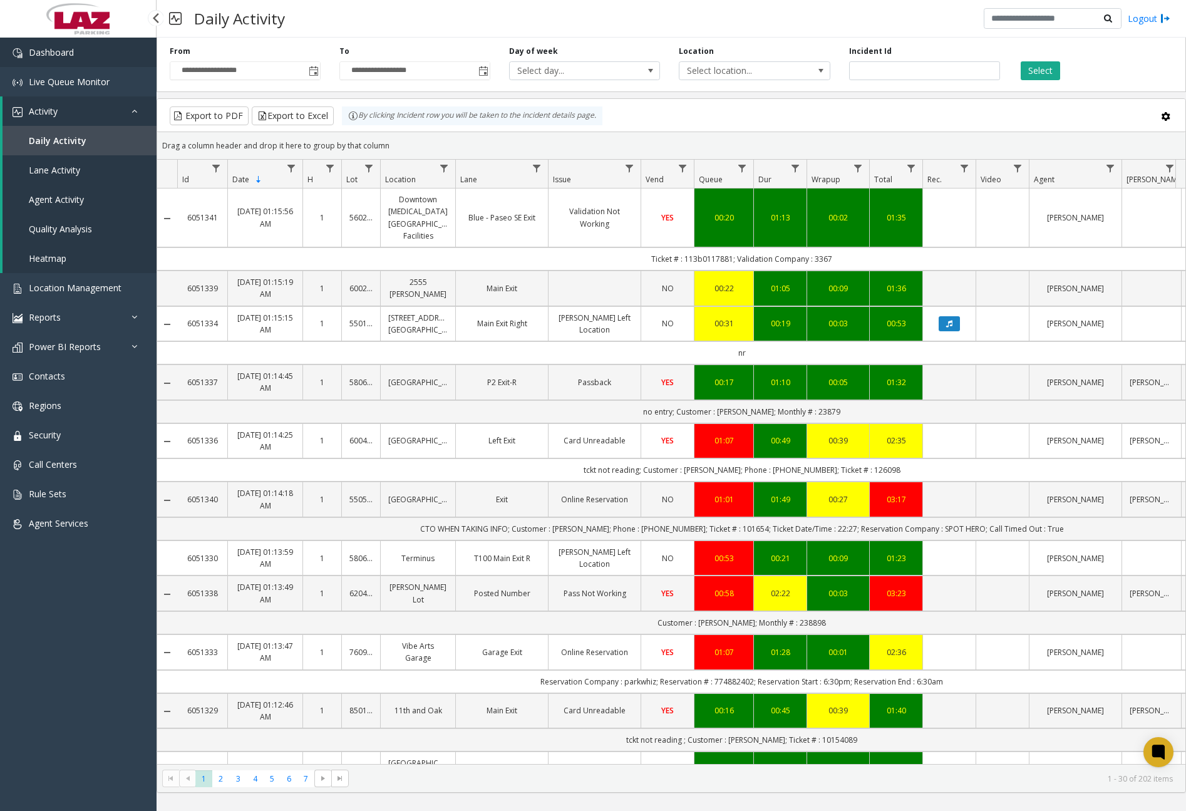
click at [118, 58] on link "Dashboard" at bounding box center [78, 52] width 157 height 29
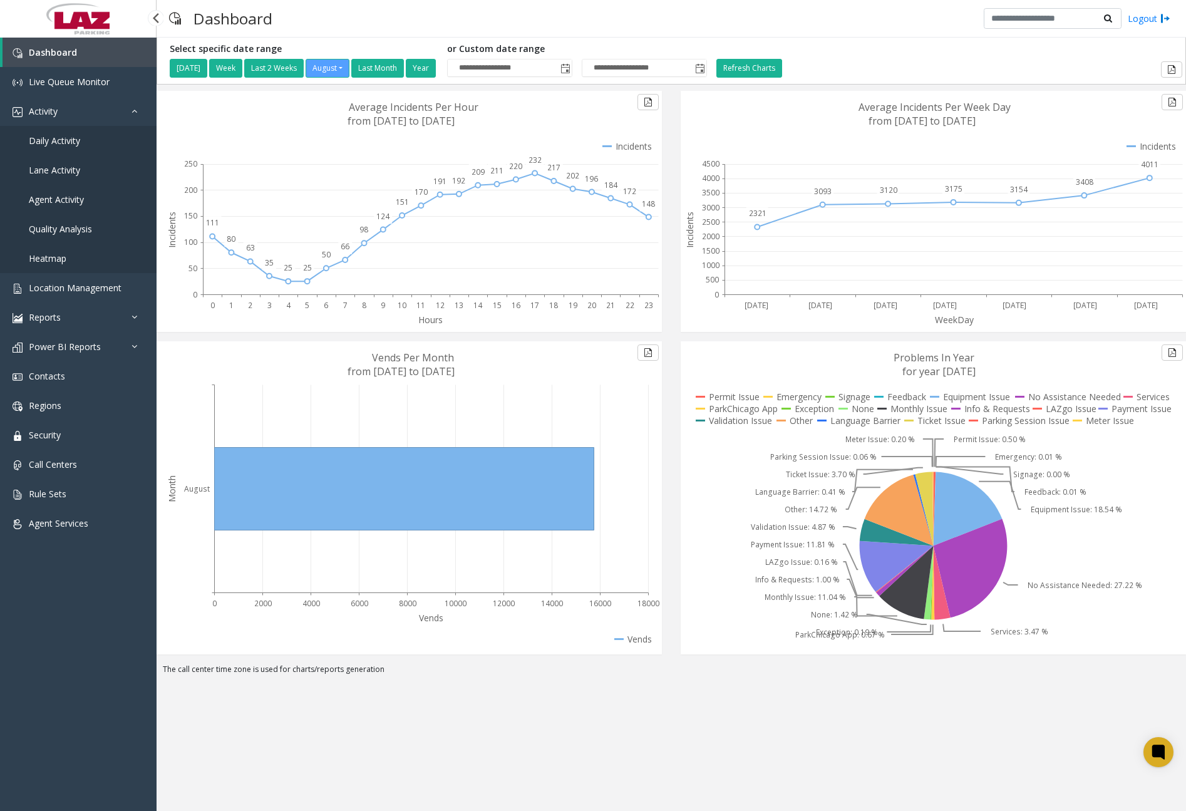
click at [57, 136] on span "Daily Activity" at bounding box center [54, 141] width 51 height 12
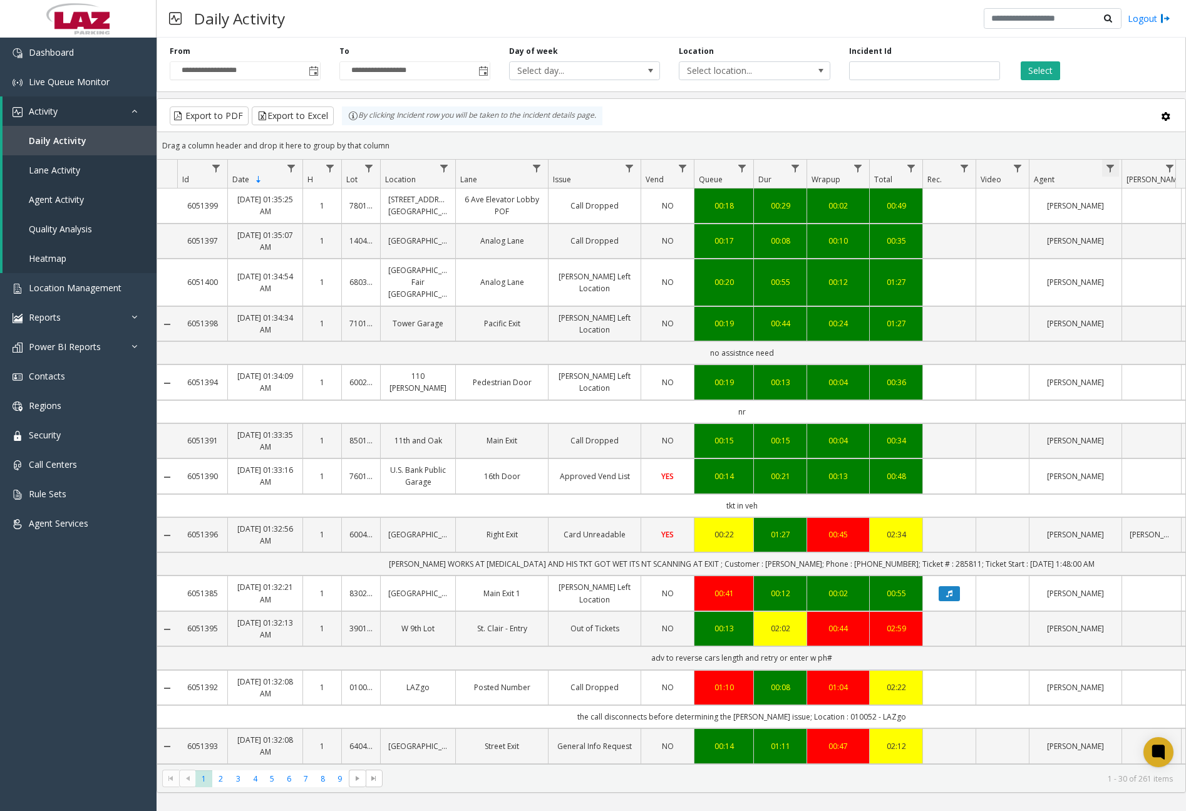
click at [1113, 167] on span "Data table" at bounding box center [1110, 168] width 10 height 10
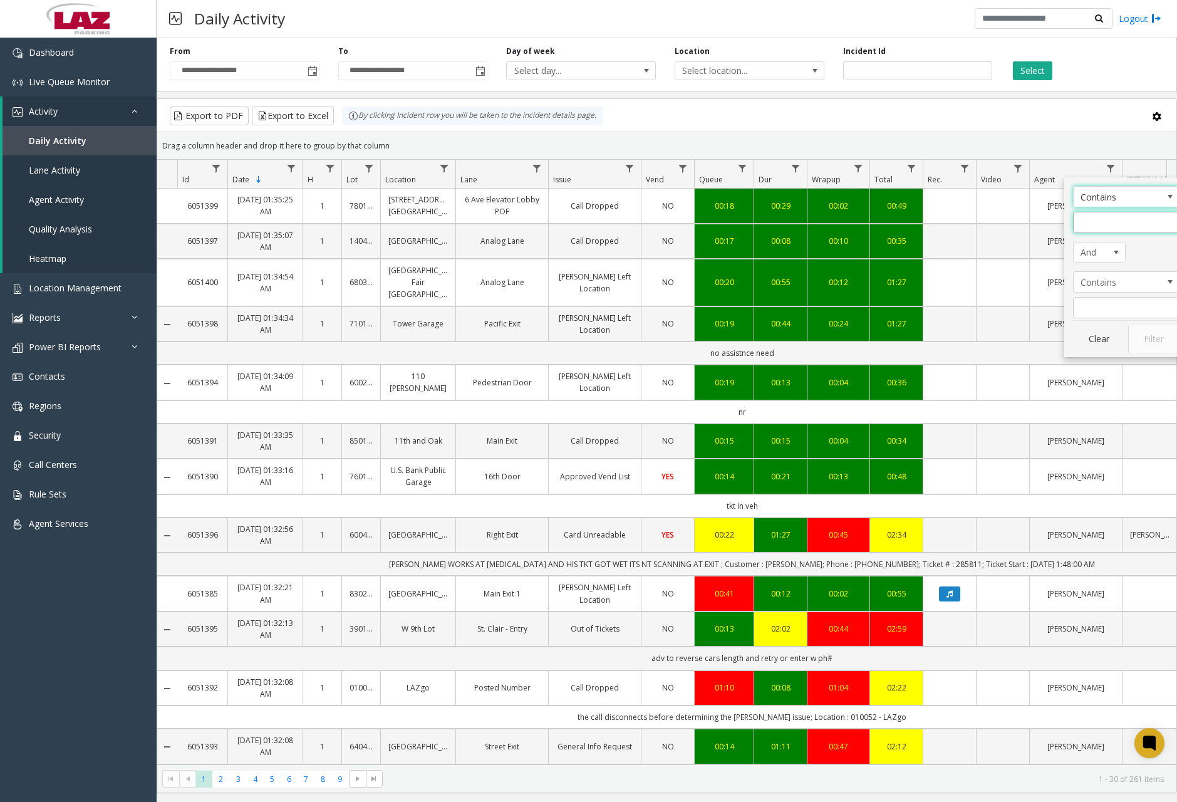
click at [1115, 214] on input "Agent Filter" at bounding box center [1126, 222] width 106 height 21
type input "***"
click at [1146, 334] on button "Filter" at bounding box center [1153, 339] width 51 height 28
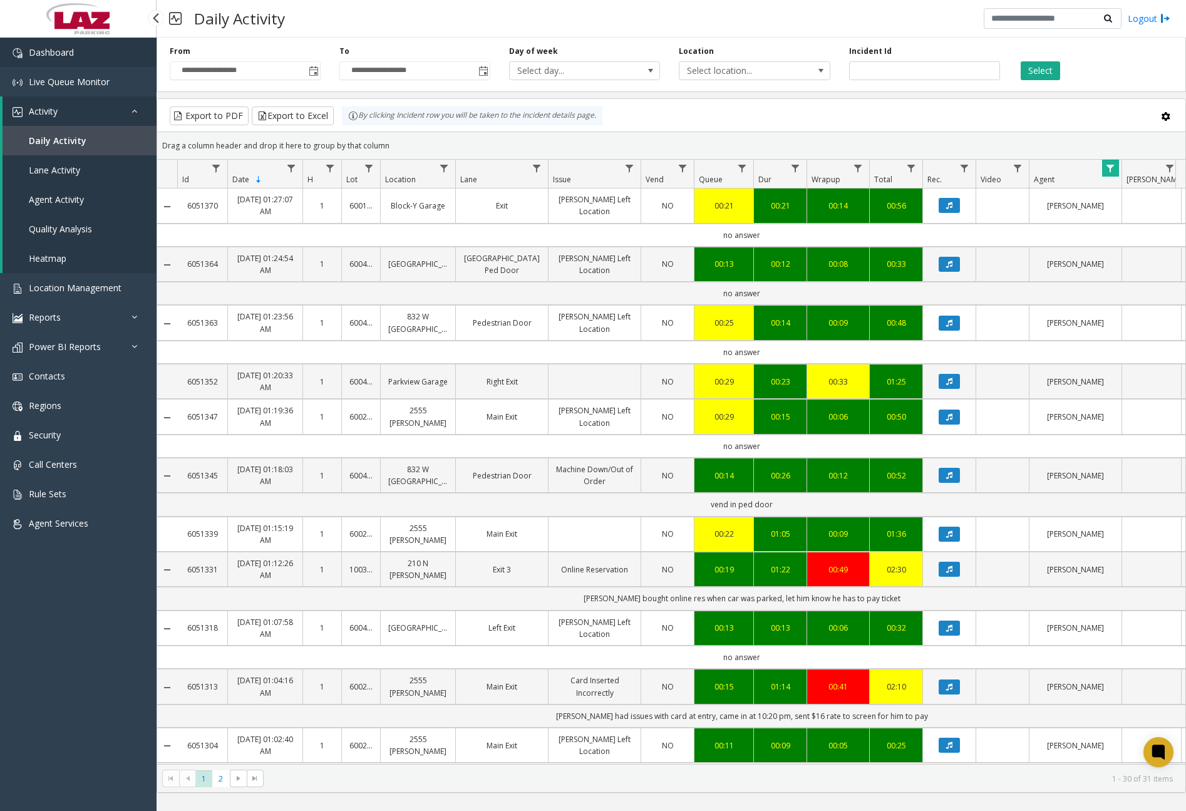
click at [78, 56] on link "Dashboard" at bounding box center [78, 52] width 157 height 29
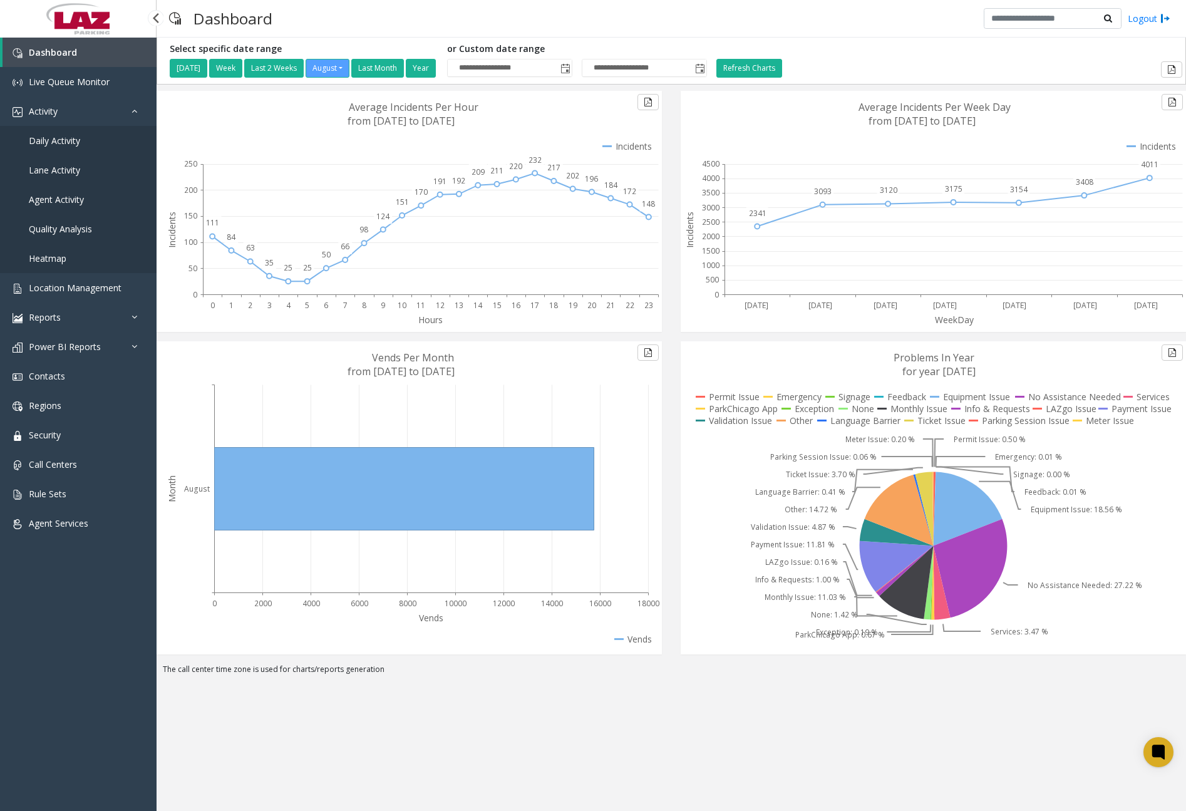
click at [72, 139] on span "Daily Activity" at bounding box center [54, 141] width 51 height 12
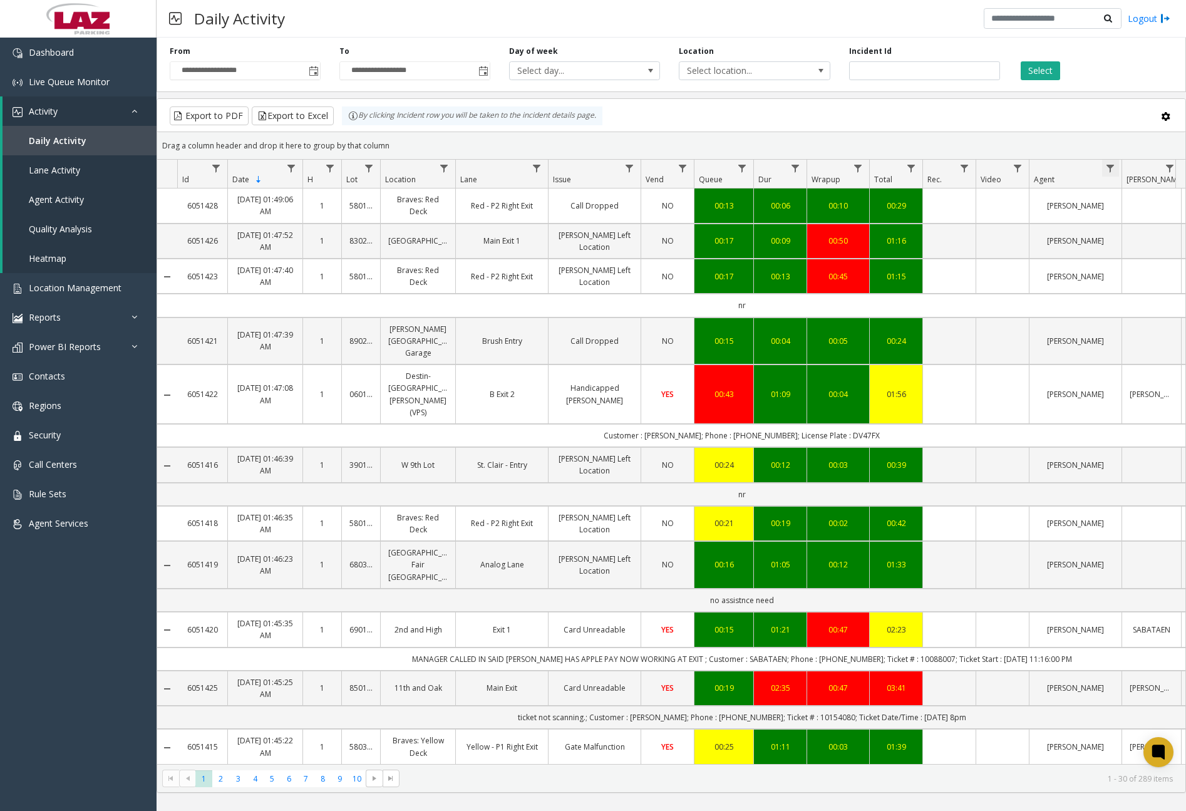
click at [1115, 171] on span "Data table" at bounding box center [1110, 168] width 10 height 10
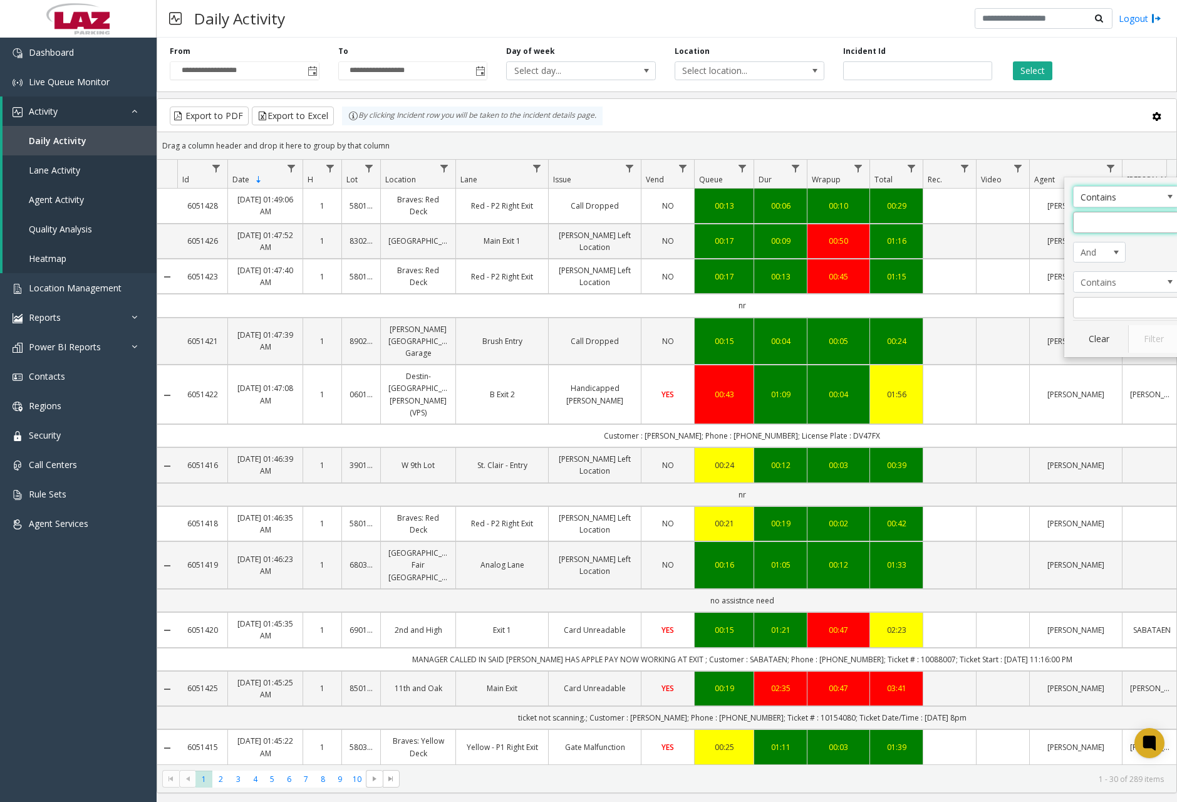
click at [1131, 226] on input "Agent Filter" at bounding box center [1126, 222] width 106 height 21
type input "***"
click at [1158, 343] on button "Filter" at bounding box center [1153, 339] width 51 height 28
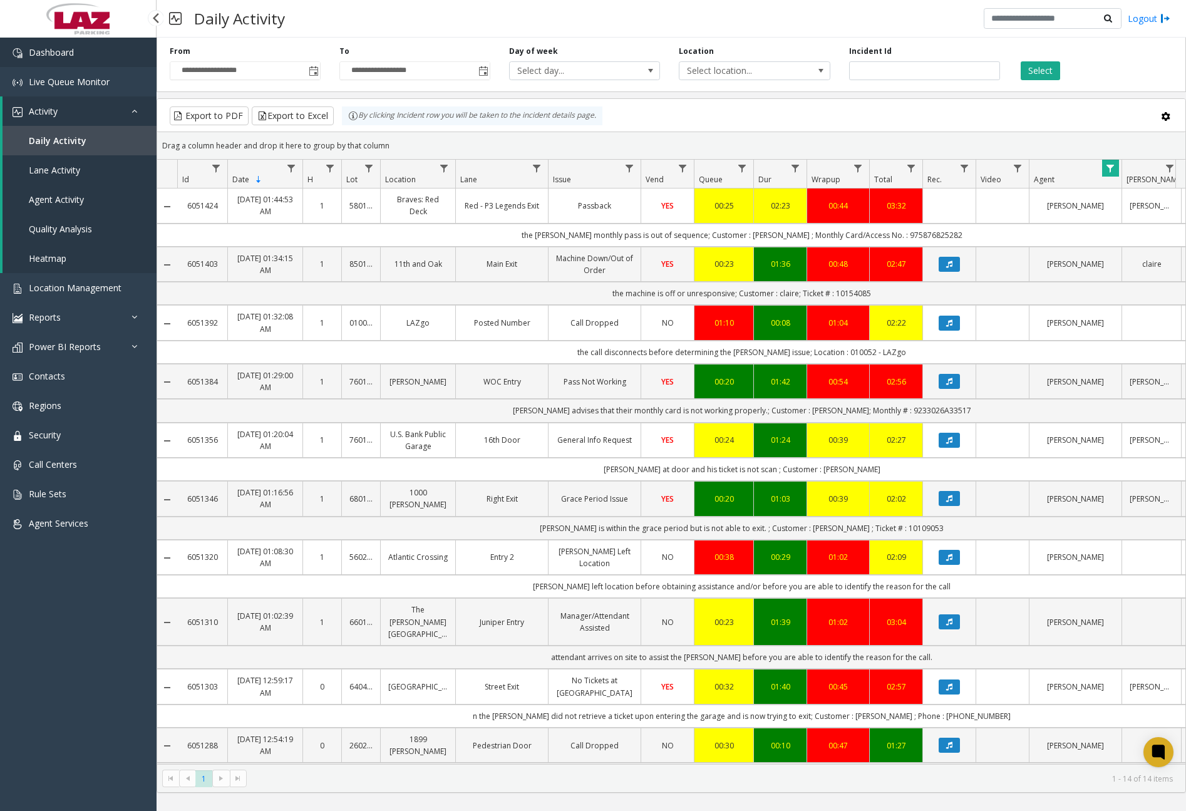
click at [77, 61] on link "Dashboard" at bounding box center [78, 52] width 157 height 29
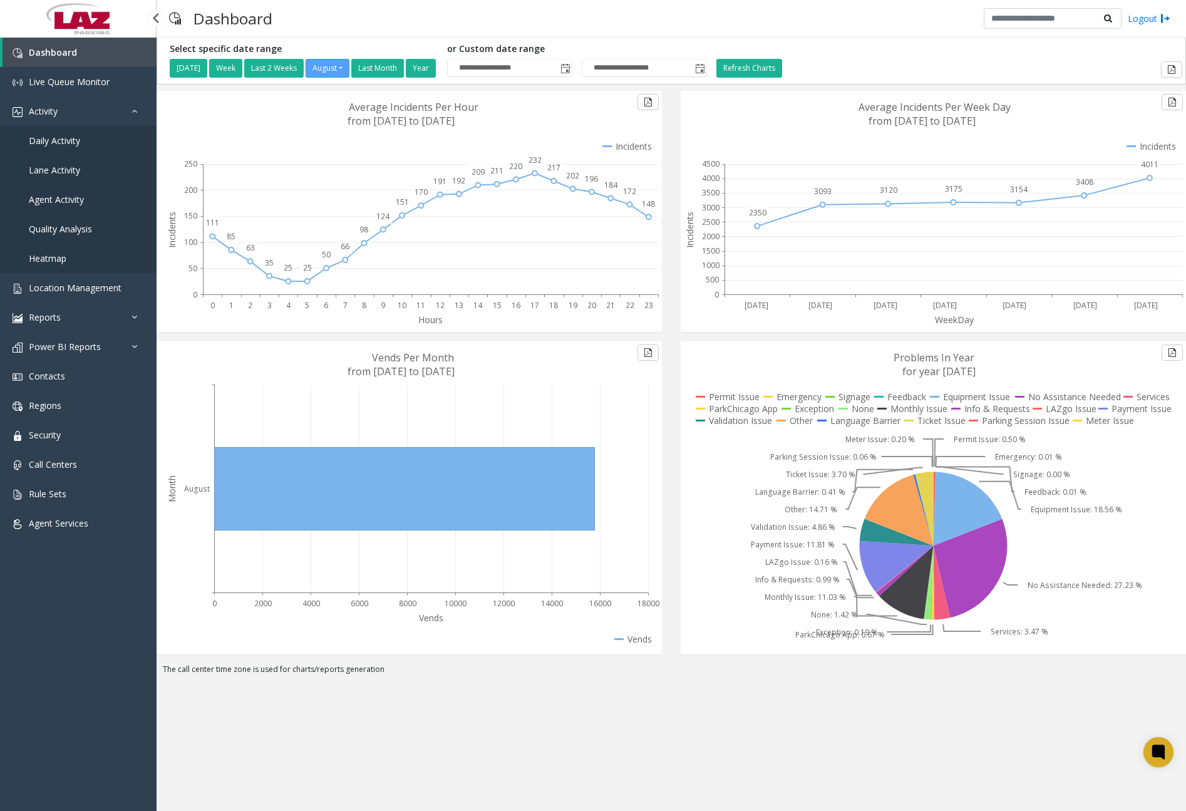
click at [59, 145] on span "Daily Activity" at bounding box center [54, 141] width 51 height 12
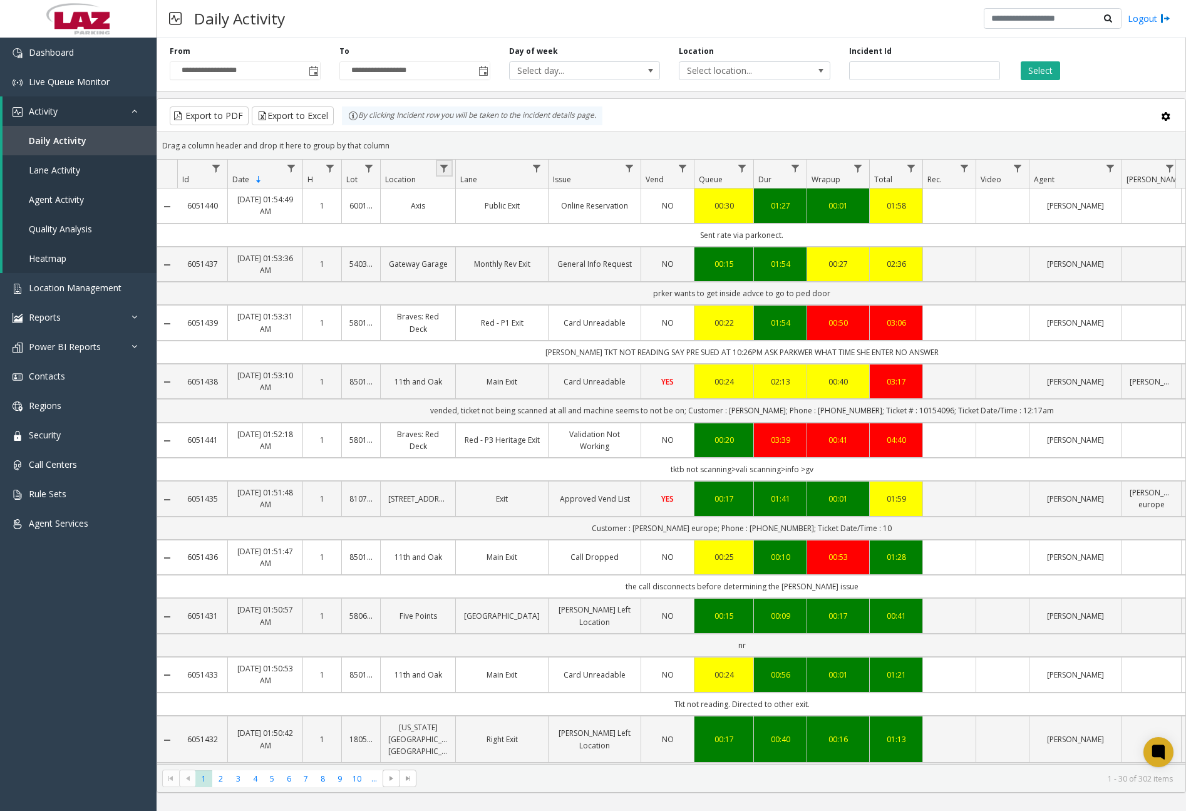
click at [450, 171] on link "Data table" at bounding box center [444, 168] width 17 height 17
click at [528, 230] on input "Location Filter" at bounding box center [498, 222] width 106 height 21
type input "******"
click at [537, 332] on button "Filter" at bounding box center [525, 339] width 51 height 28
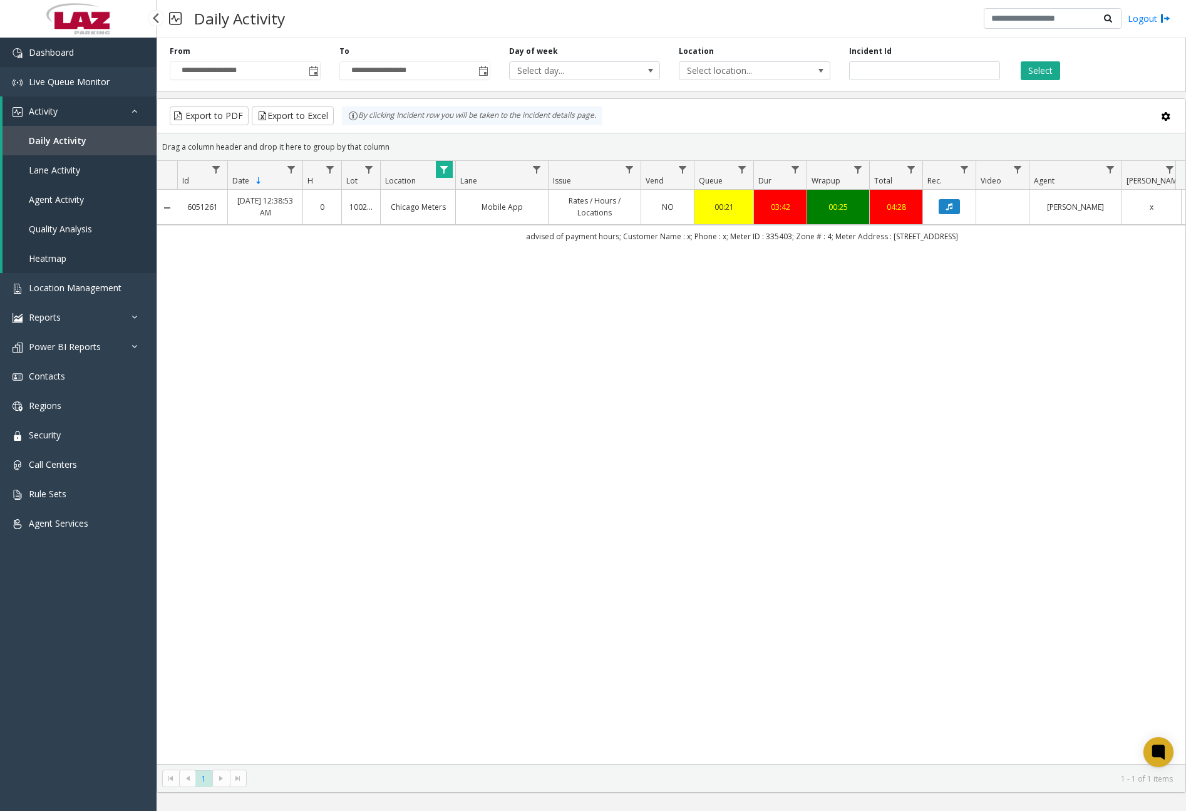
click at [88, 56] on link "Dashboard" at bounding box center [78, 52] width 157 height 29
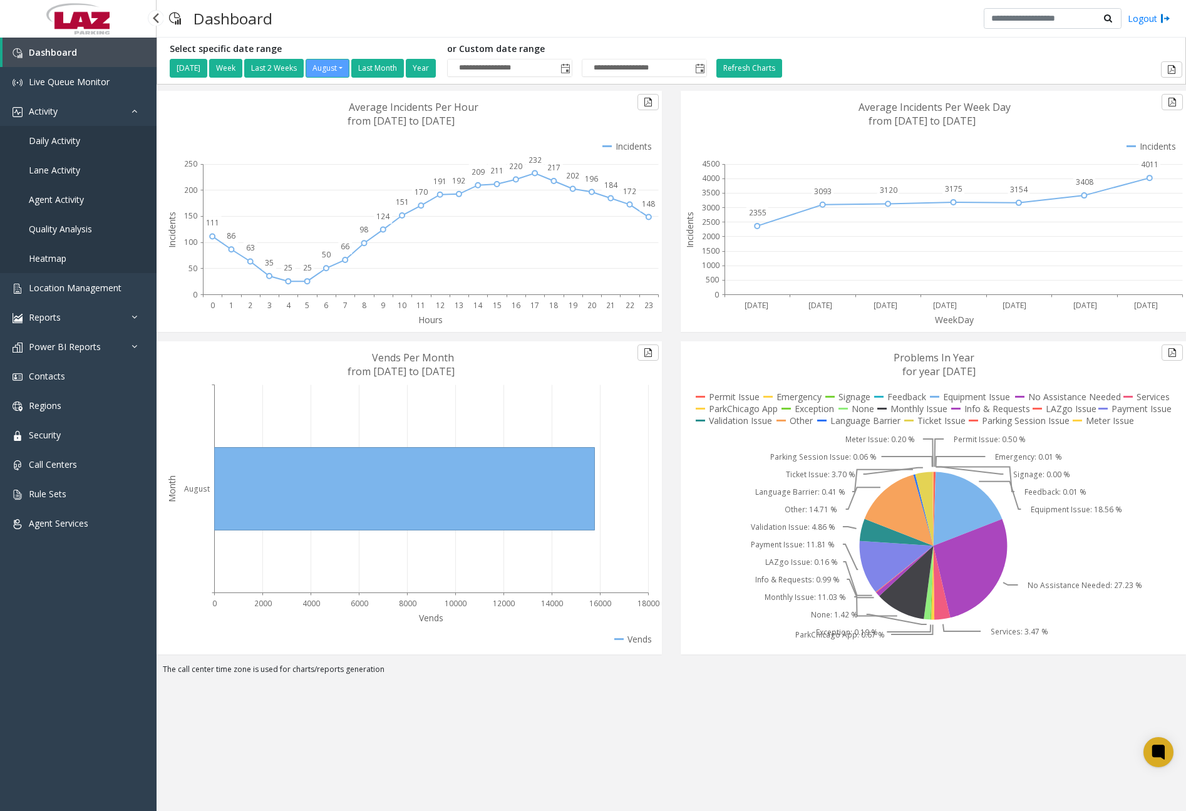
click at [73, 139] on span "Daily Activity" at bounding box center [54, 141] width 51 height 12
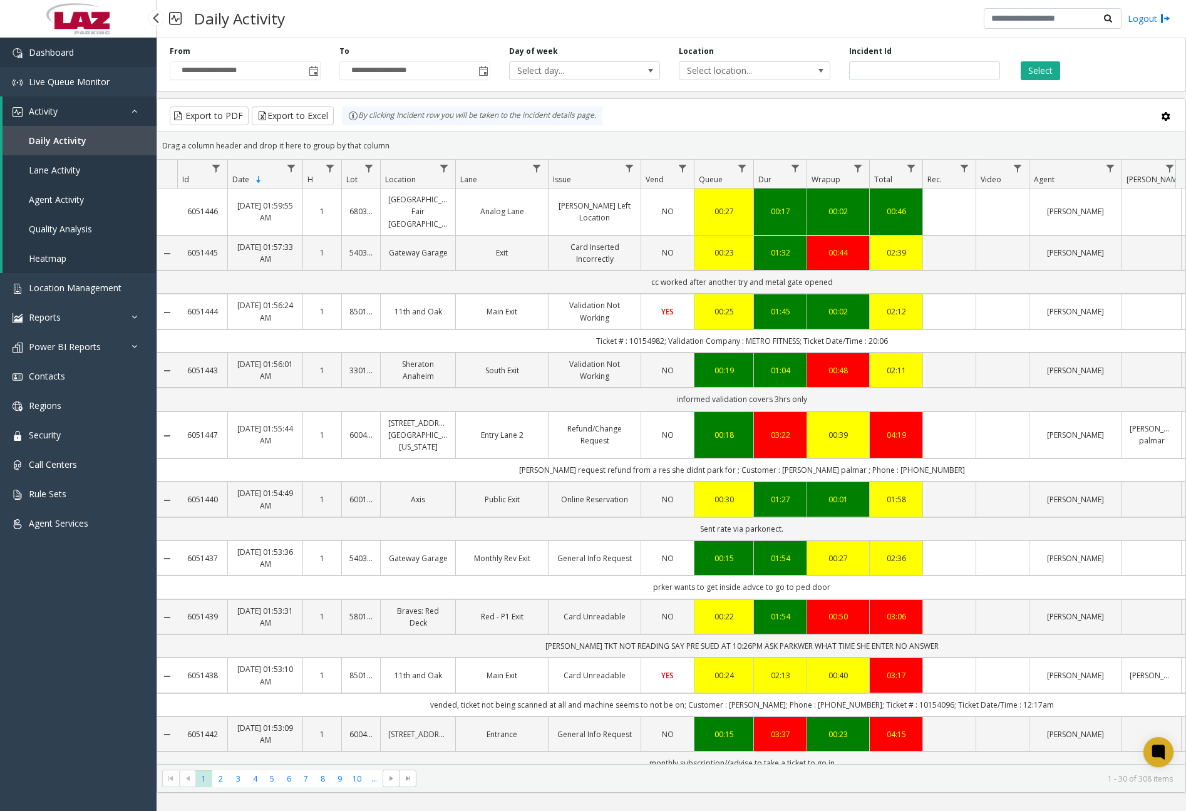
click at [84, 58] on link "Dashboard" at bounding box center [78, 52] width 157 height 29
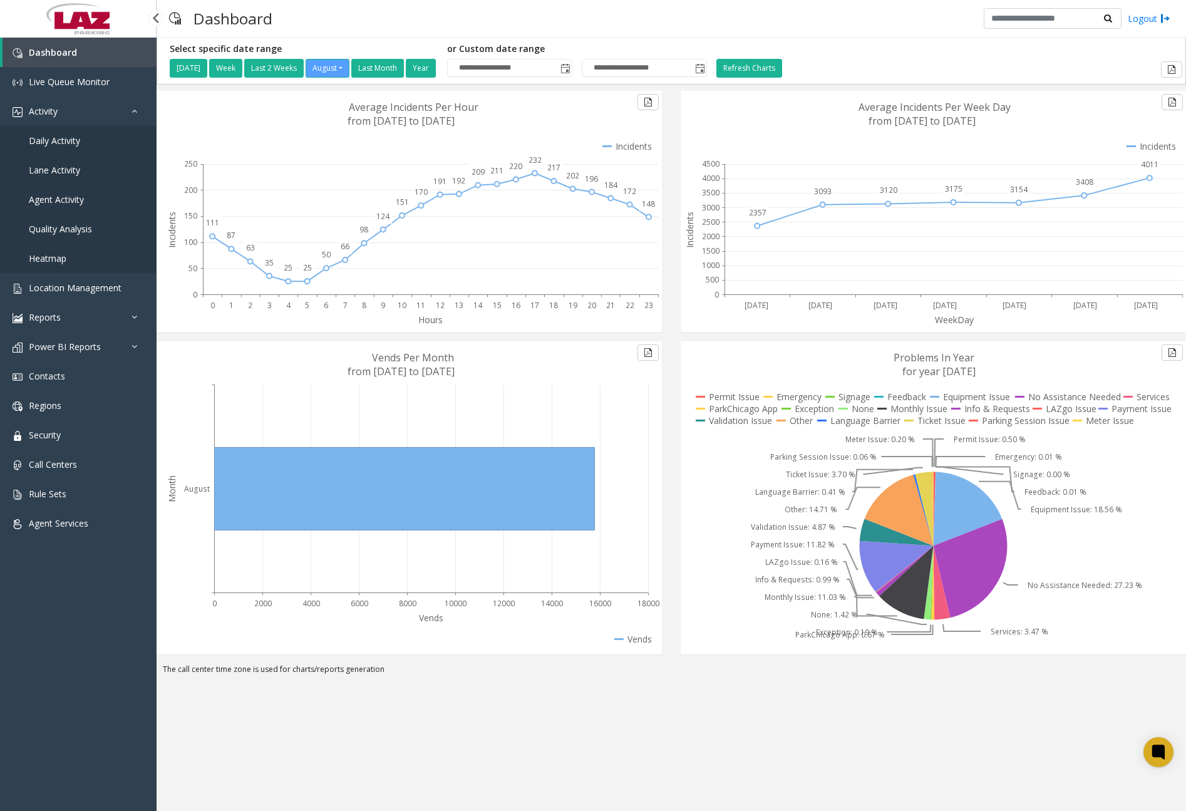
click at [75, 143] on span "Daily Activity" at bounding box center [54, 141] width 51 height 12
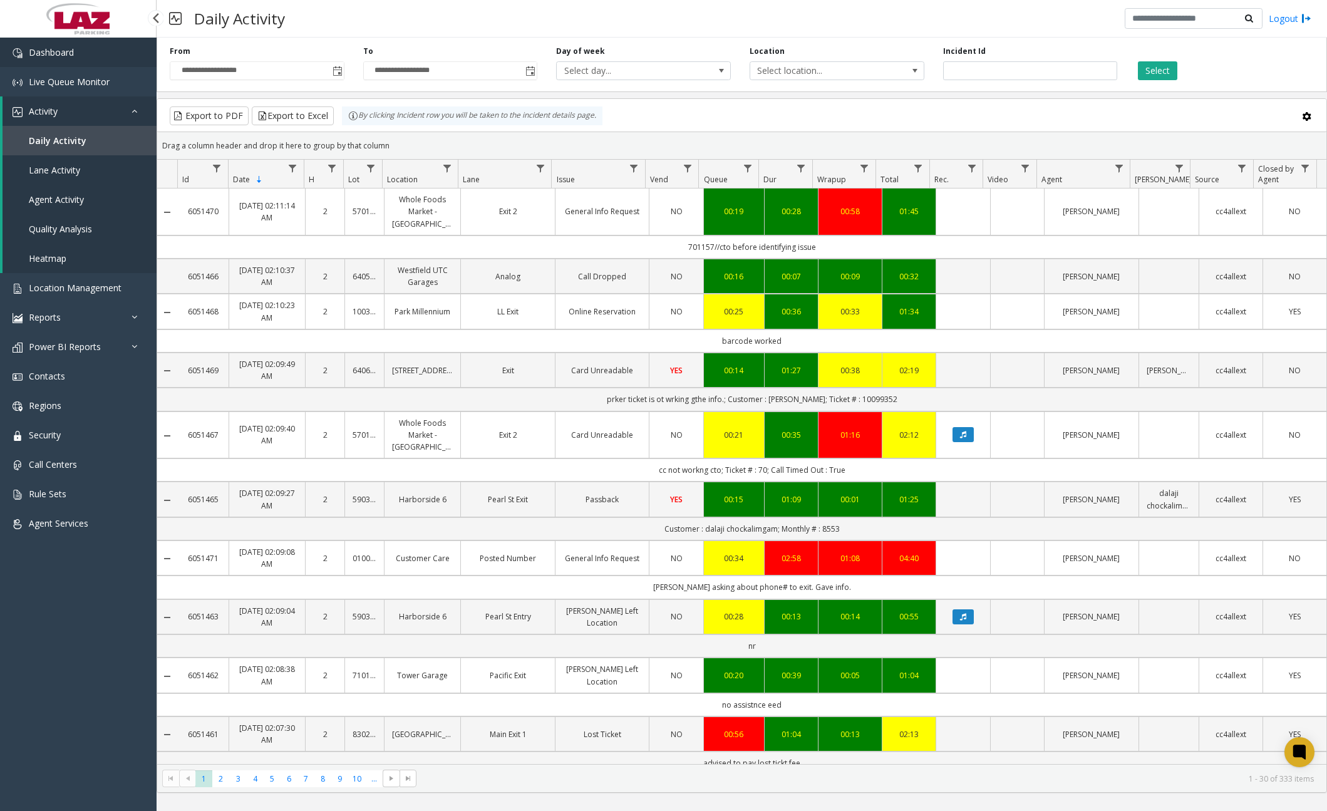
click at [44, 65] on link "Dashboard" at bounding box center [78, 52] width 157 height 29
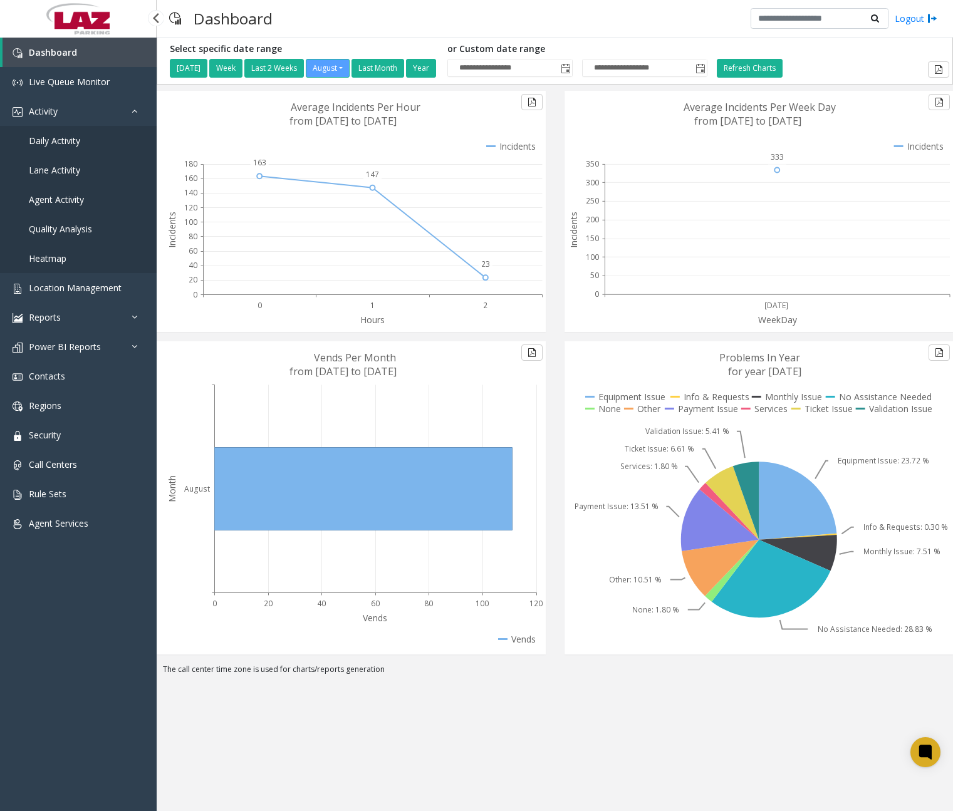
click at [59, 146] on span "Daily Activity" at bounding box center [54, 141] width 51 height 12
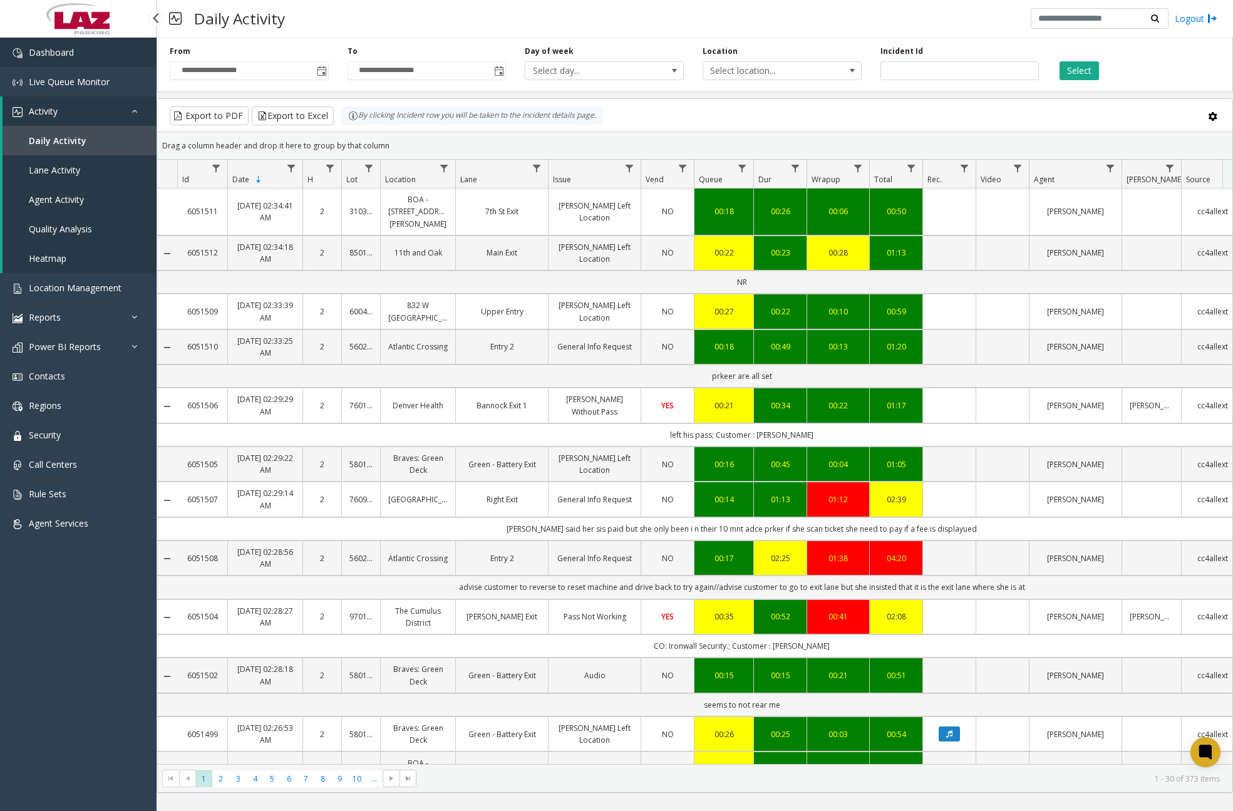
click at [79, 58] on link "Dashboard" at bounding box center [78, 52] width 157 height 29
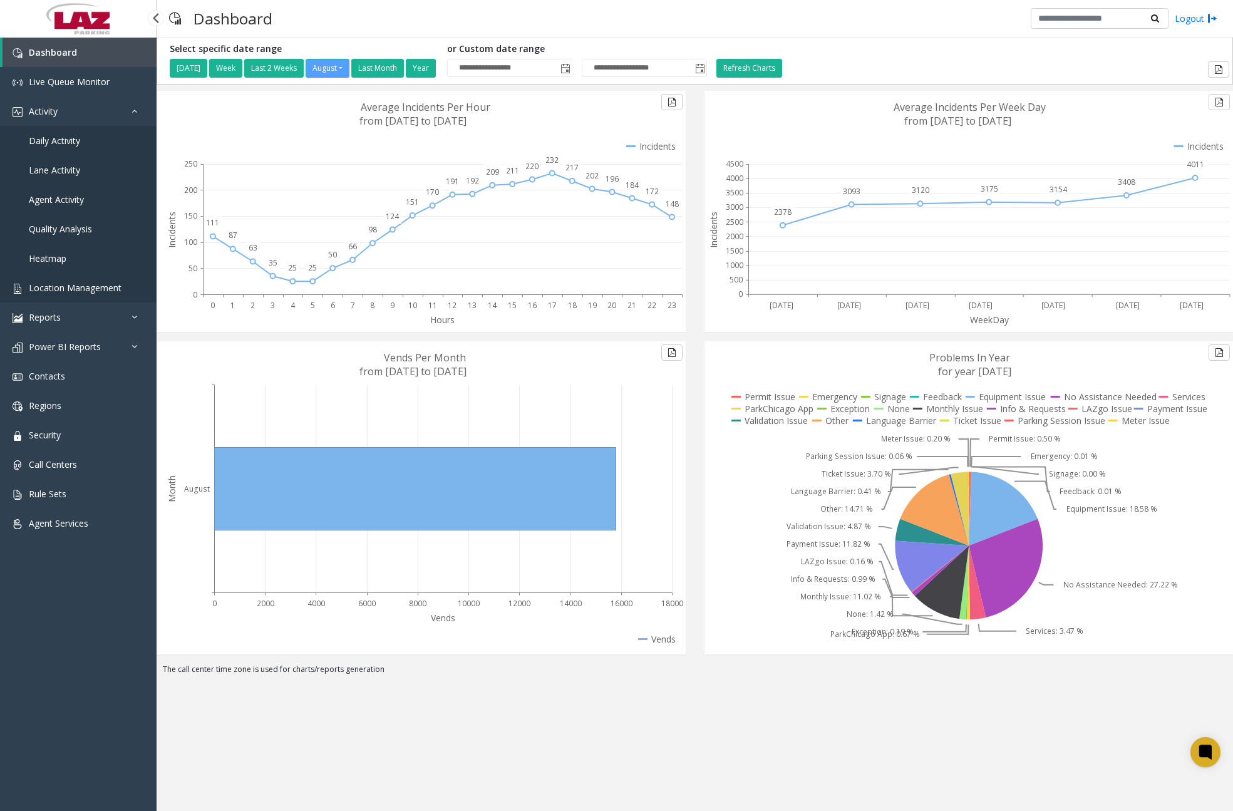
click at [76, 287] on span "Location Management" at bounding box center [75, 288] width 93 height 12
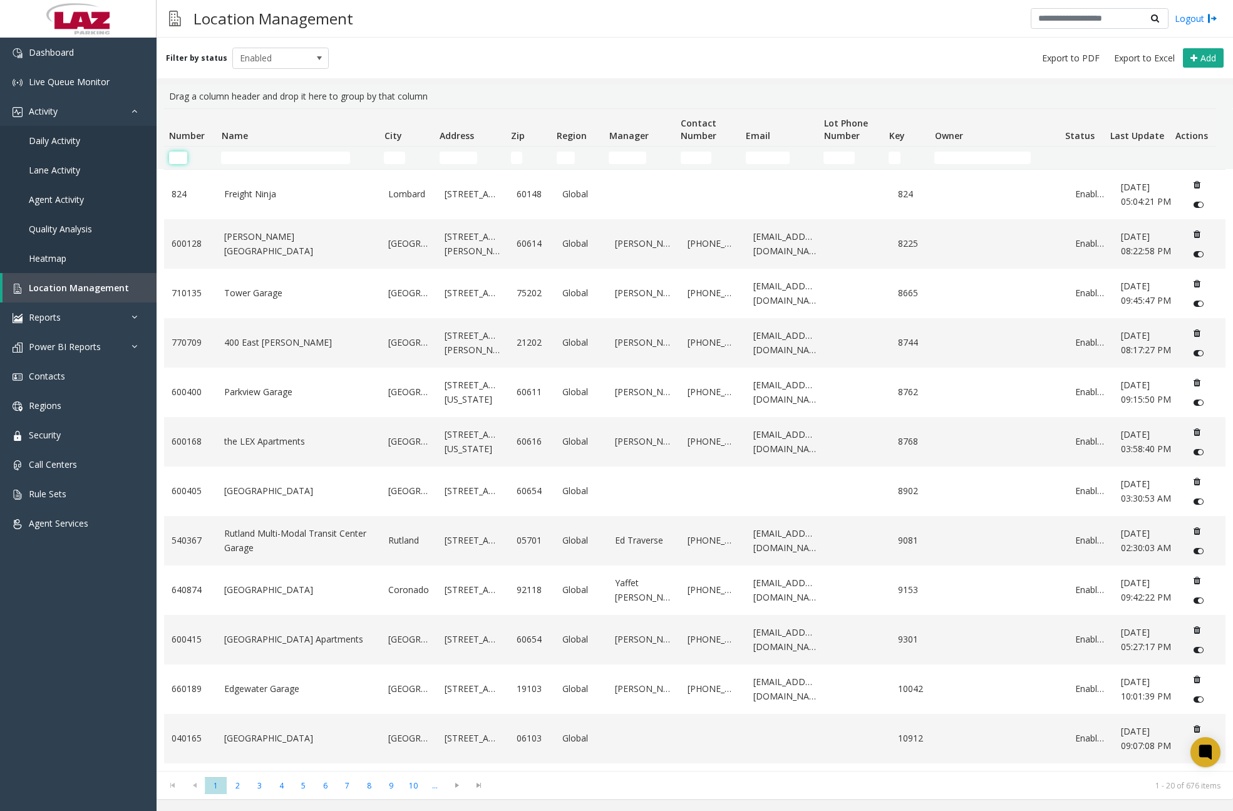
click at [183, 158] on input "Number Filter" at bounding box center [178, 158] width 18 height 13
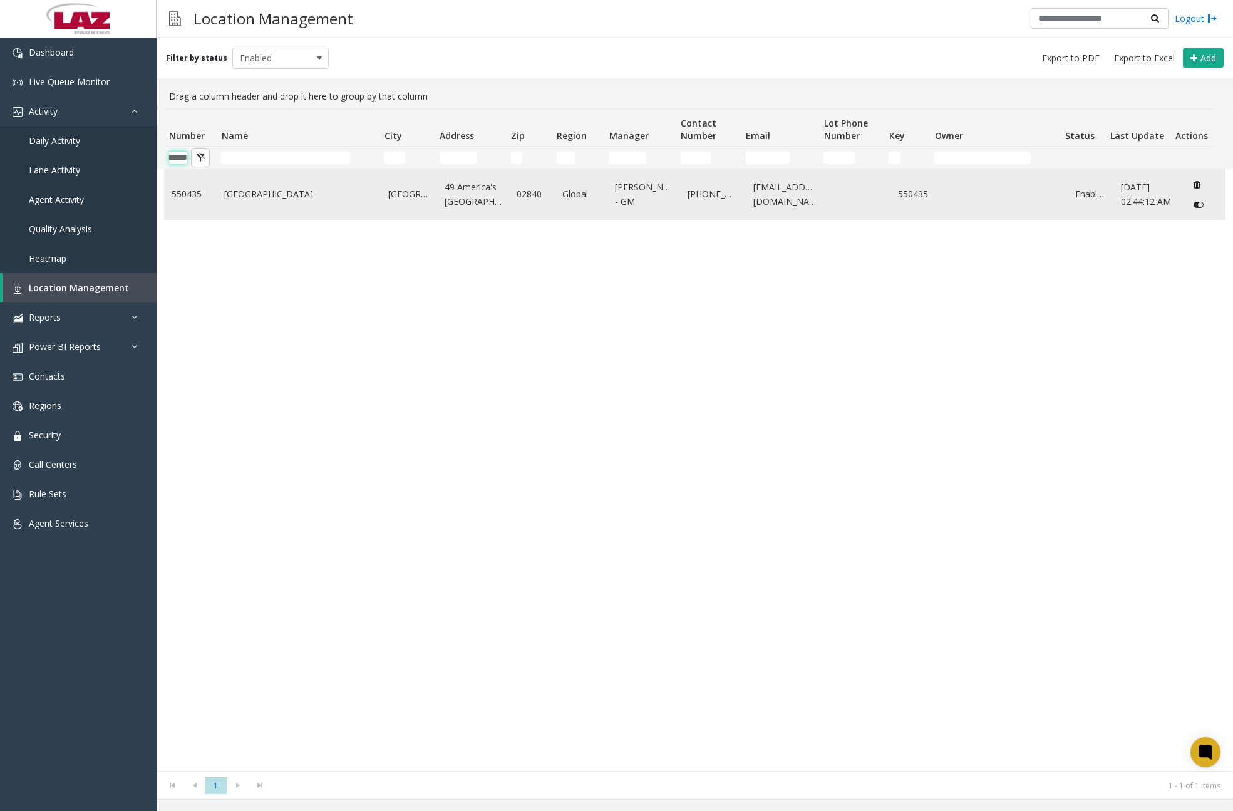
type input "******"
click at [304, 195] on link "[GEOGRAPHIC_DATA]" at bounding box center [298, 194] width 149 height 14
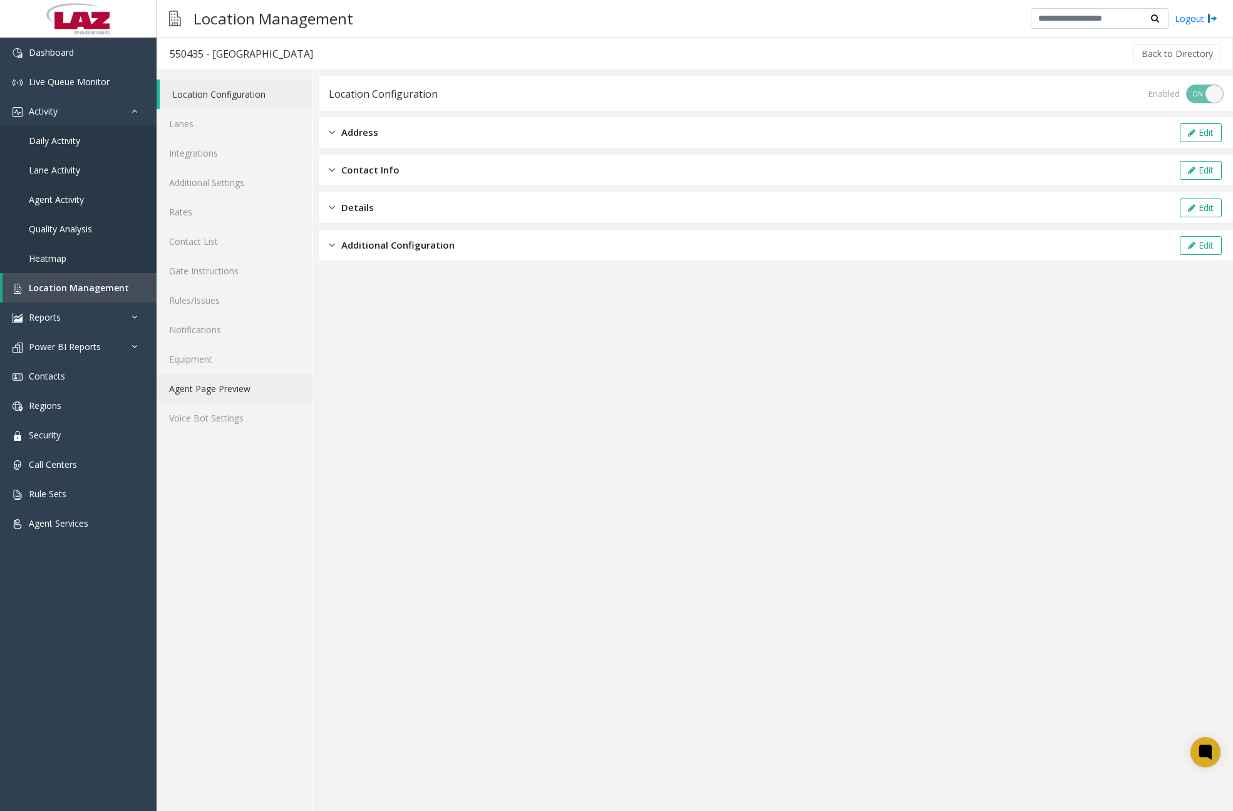
click at [229, 385] on link "Agent Page Preview" at bounding box center [235, 388] width 156 height 29
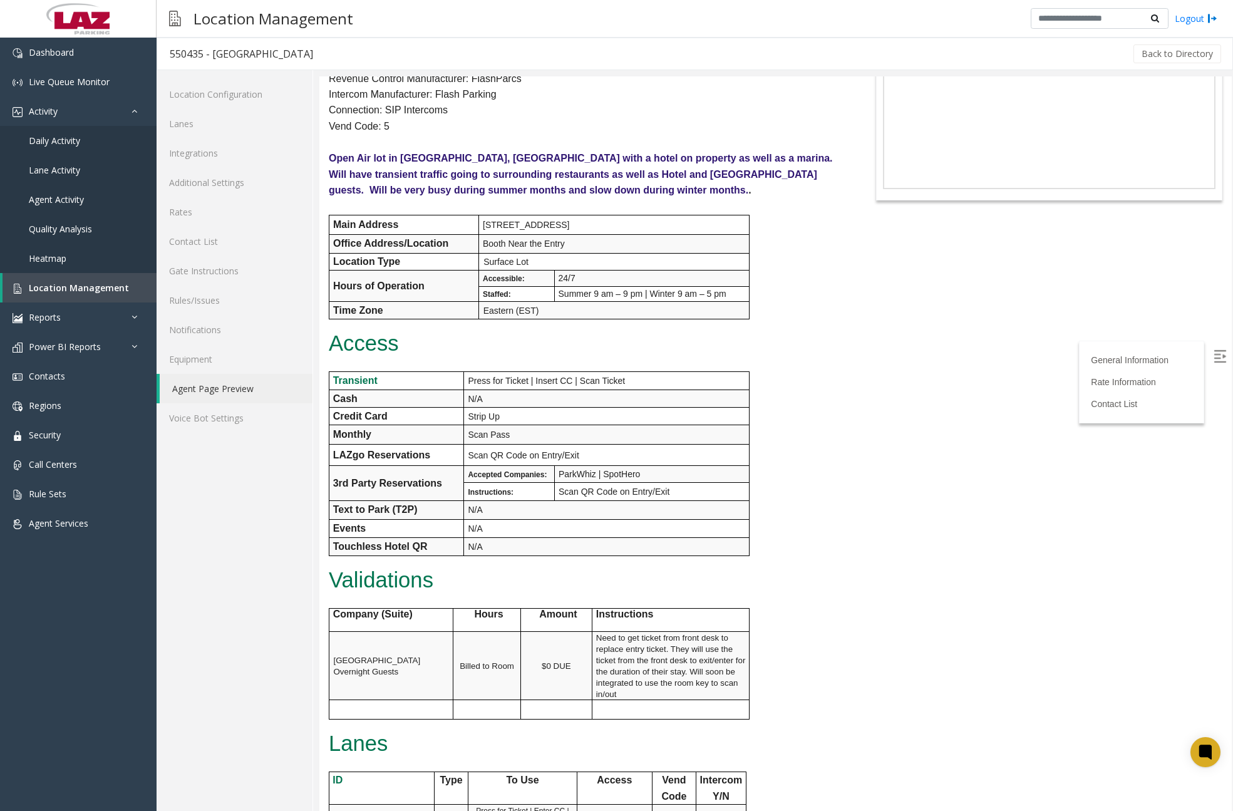
scroll to position [251, 0]
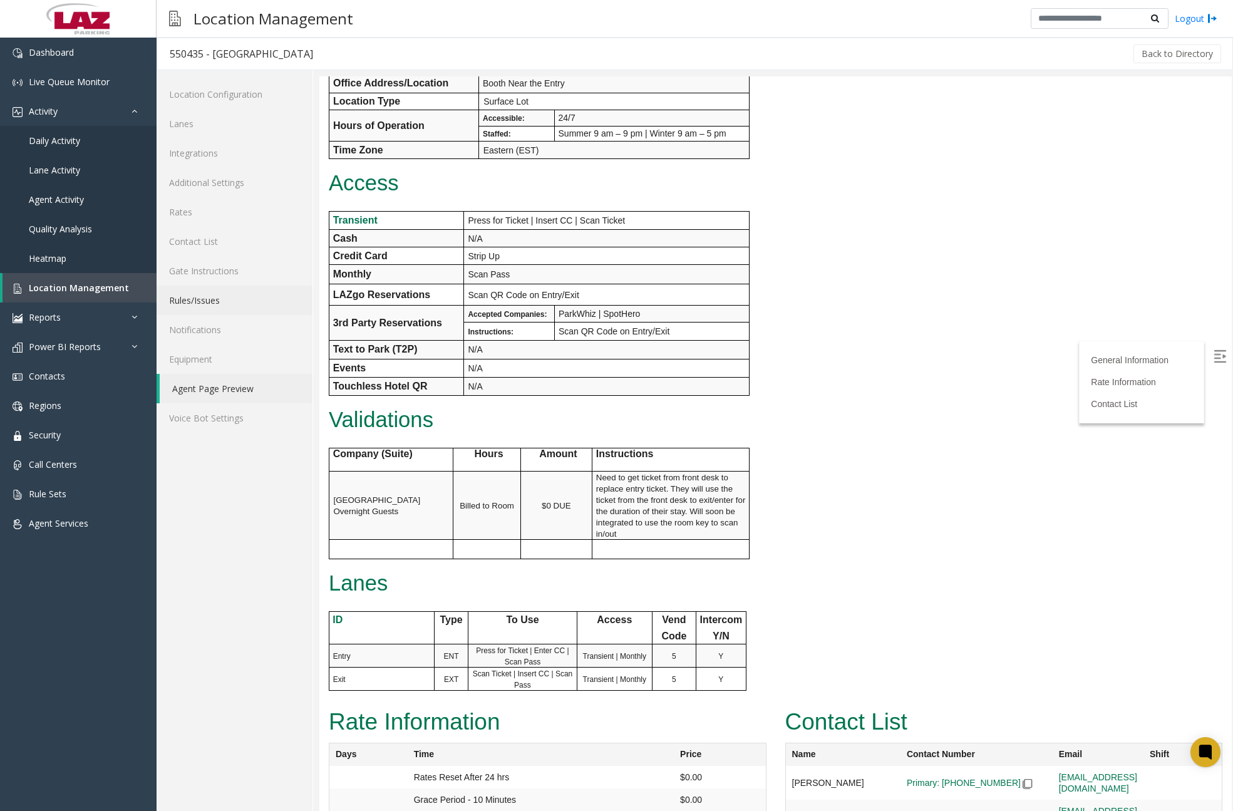
click at [207, 299] on link "Rules/Issues" at bounding box center [235, 300] width 156 height 29
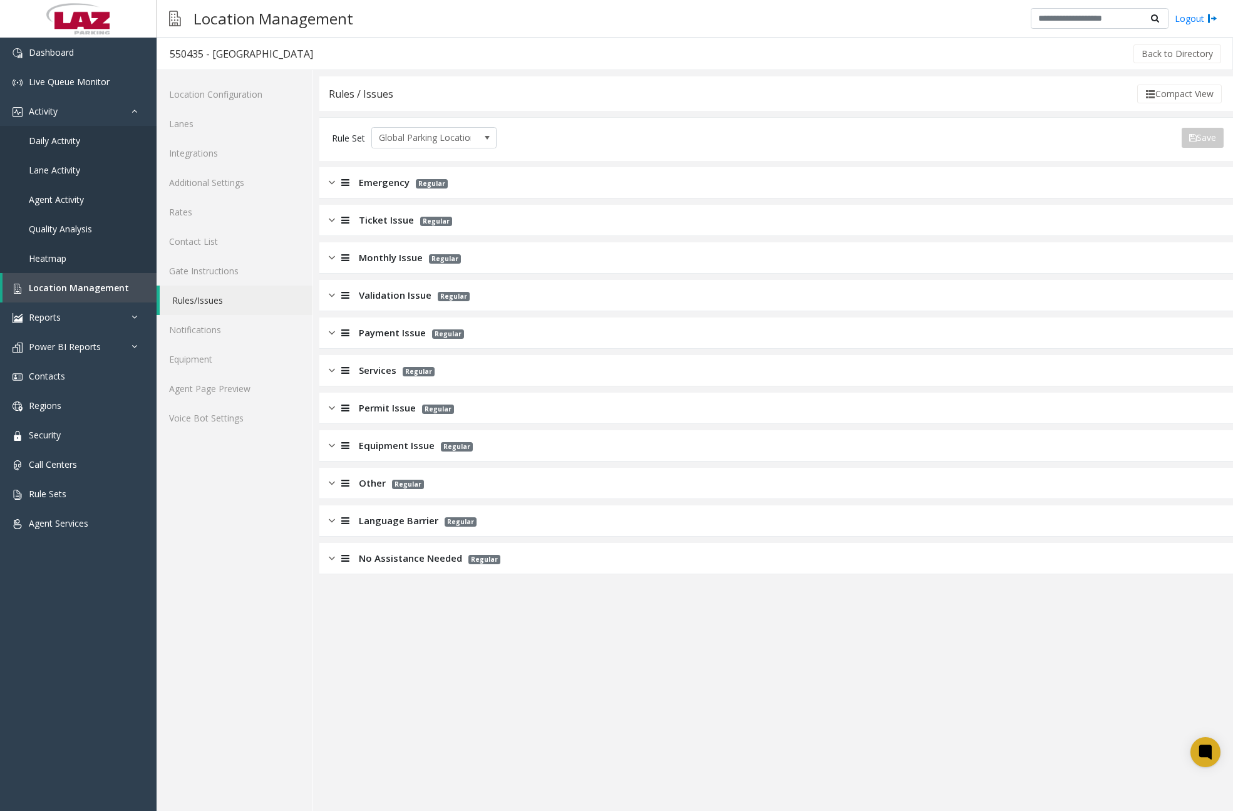
click at [331, 484] on img at bounding box center [332, 483] width 6 height 14
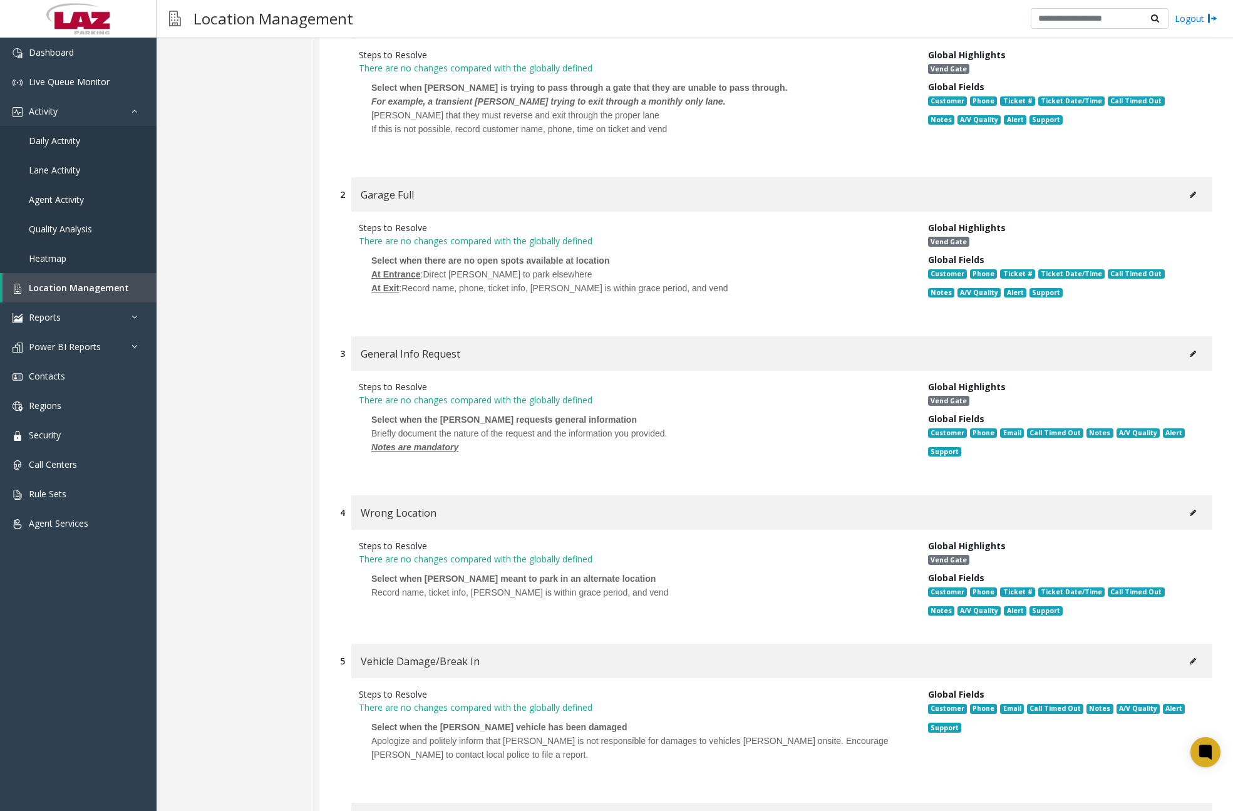
scroll to position [188, 0]
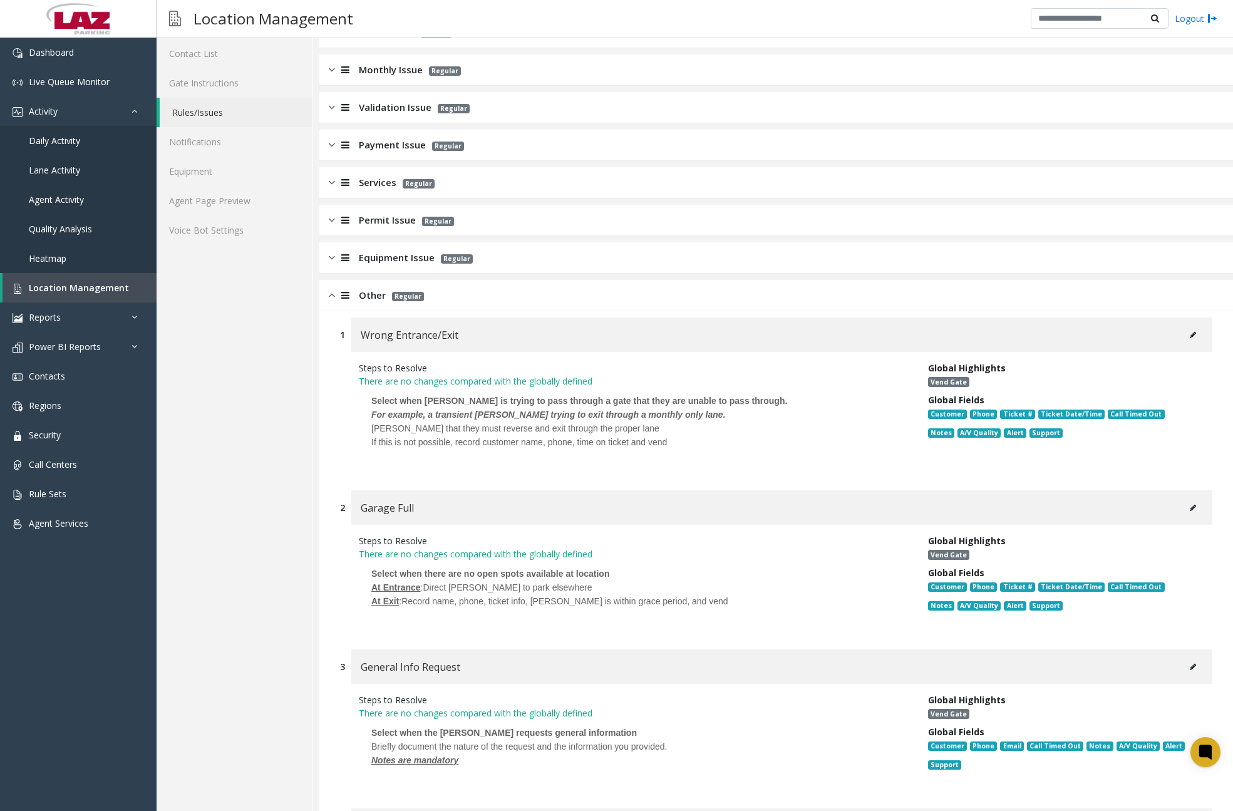
click at [334, 298] on img at bounding box center [332, 295] width 6 height 14
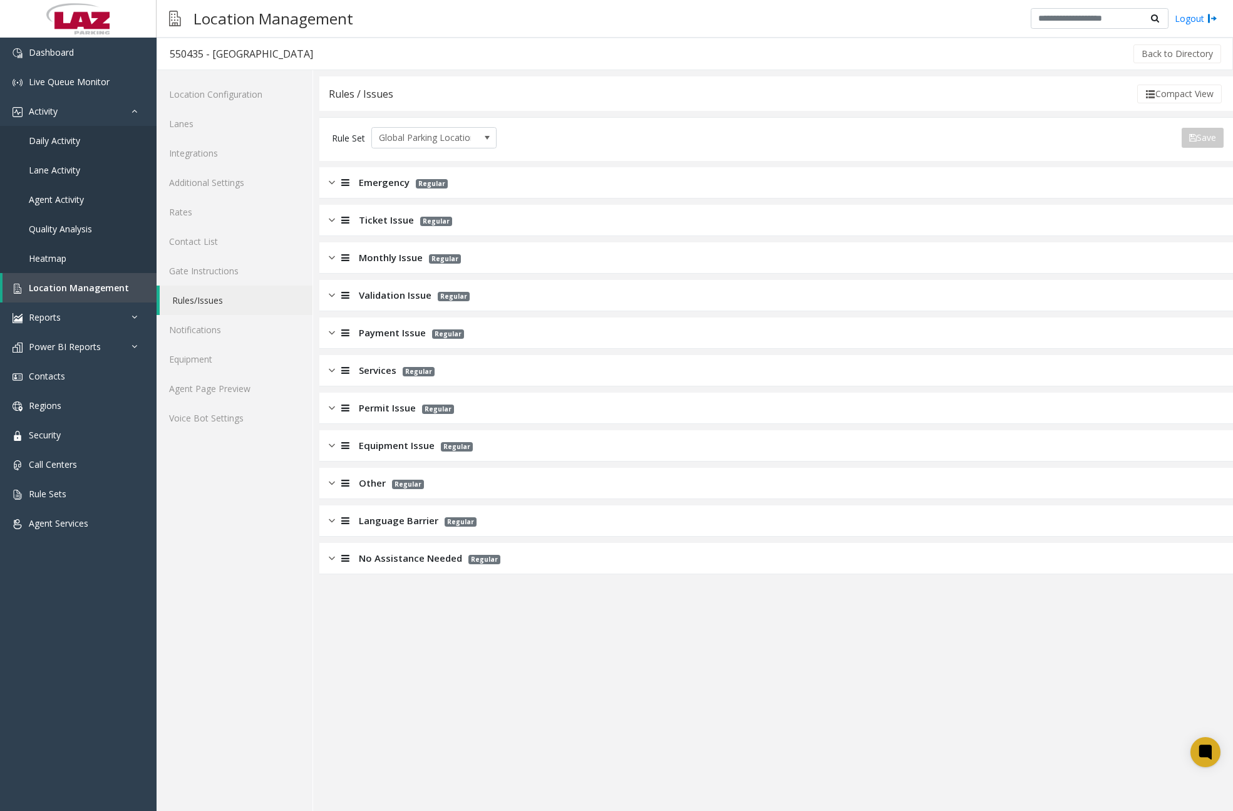
click at [336, 372] on div at bounding box center [344, 370] width 18 height 14
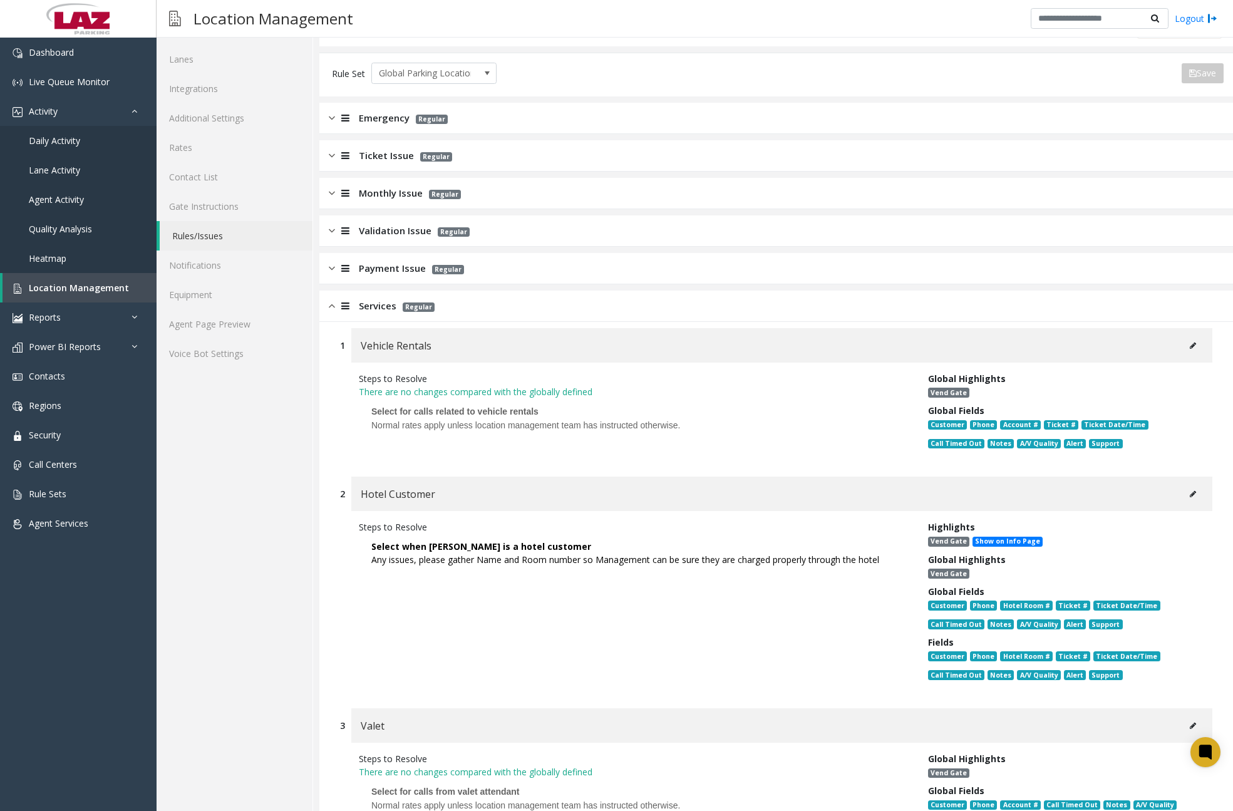
scroll to position [188, 0]
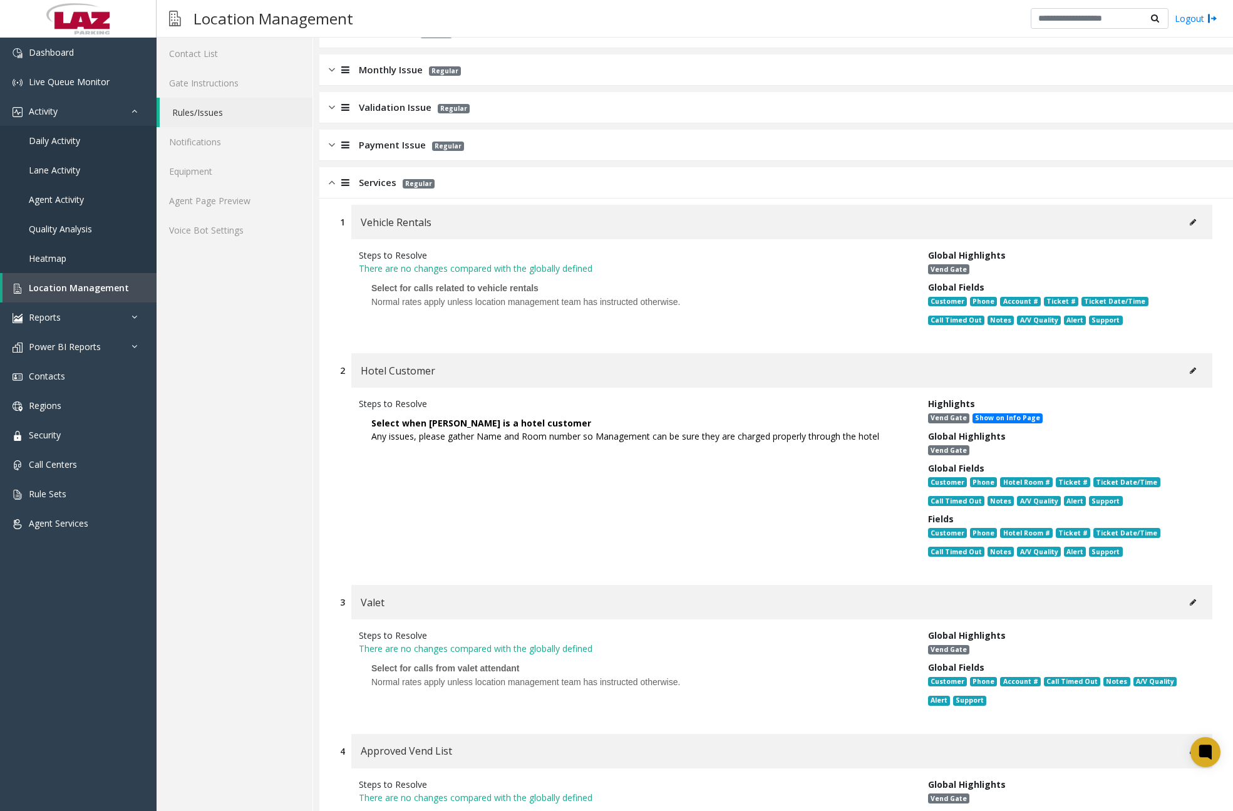
click at [330, 188] on img at bounding box center [332, 182] width 6 height 14
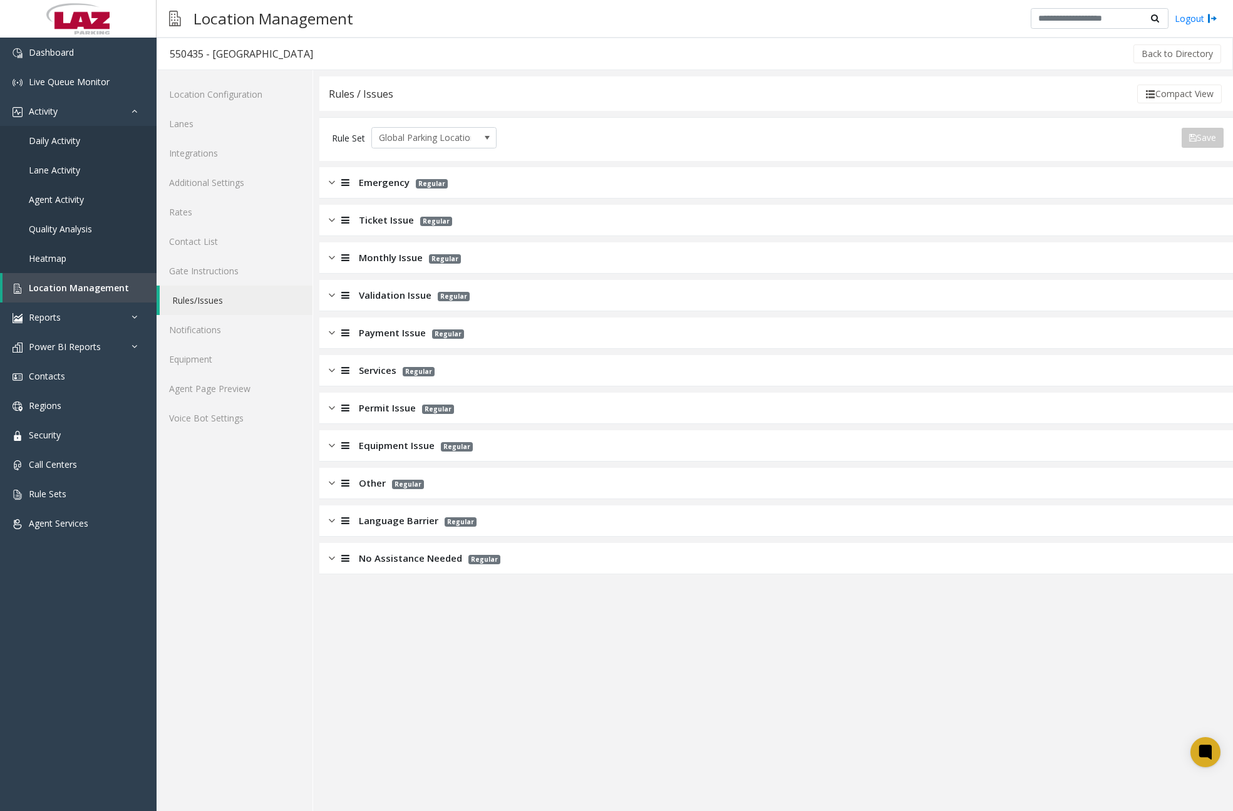
click at [339, 223] on div at bounding box center [344, 220] width 18 height 14
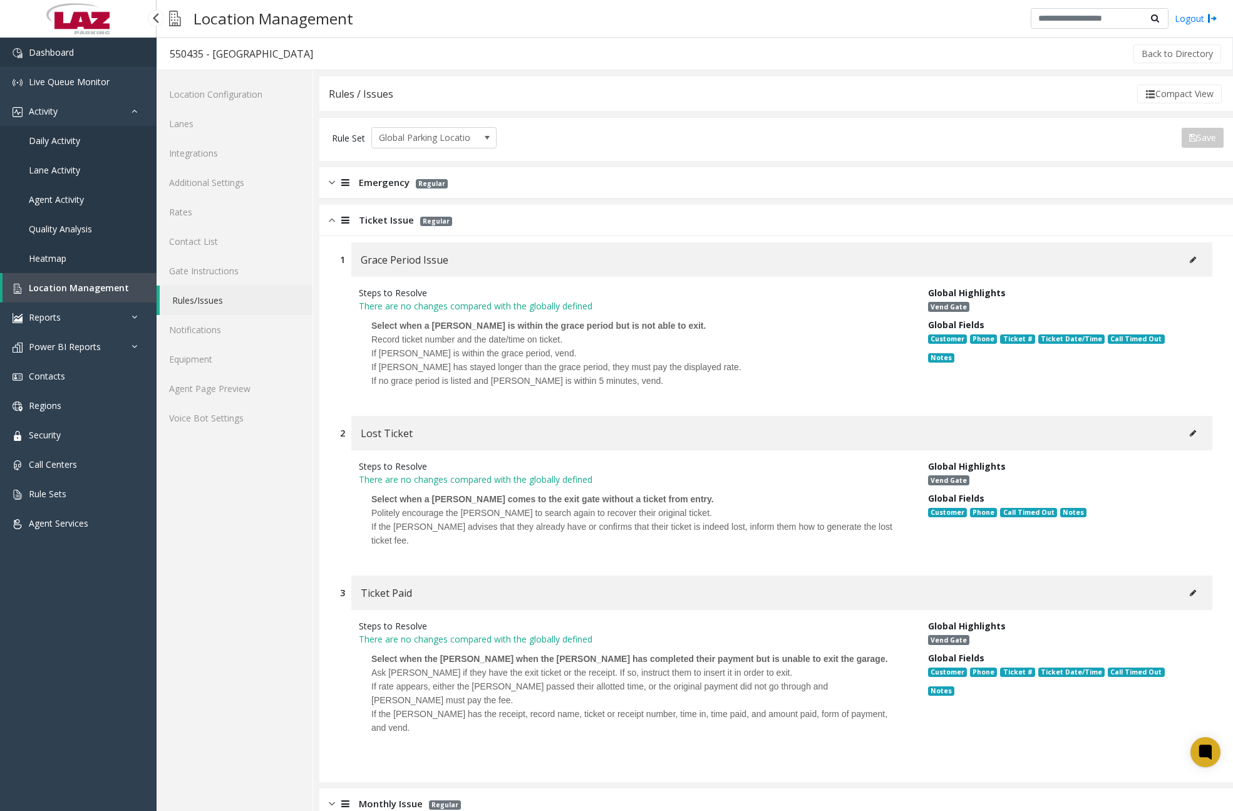
click at [109, 60] on link "Dashboard" at bounding box center [78, 52] width 157 height 29
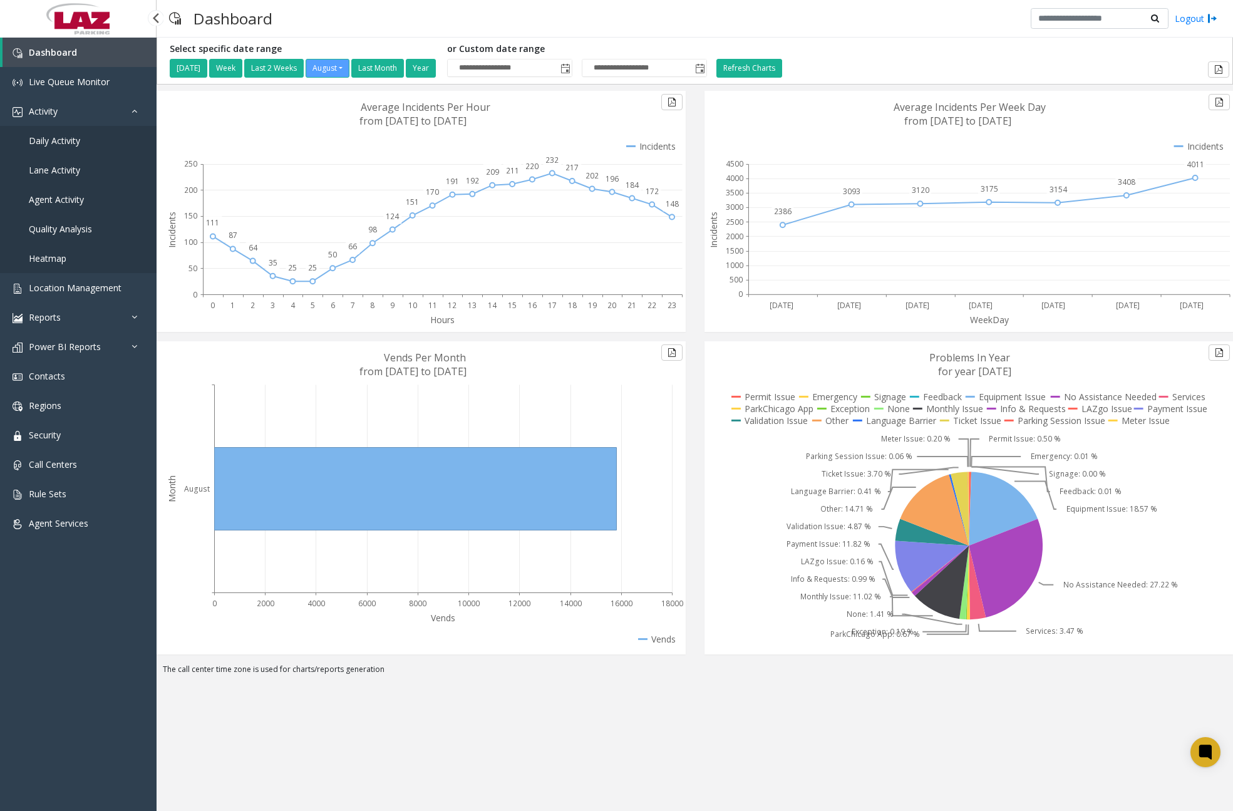
click at [77, 140] on span "Daily Activity" at bounding box center [54, 141] width 51 height 12
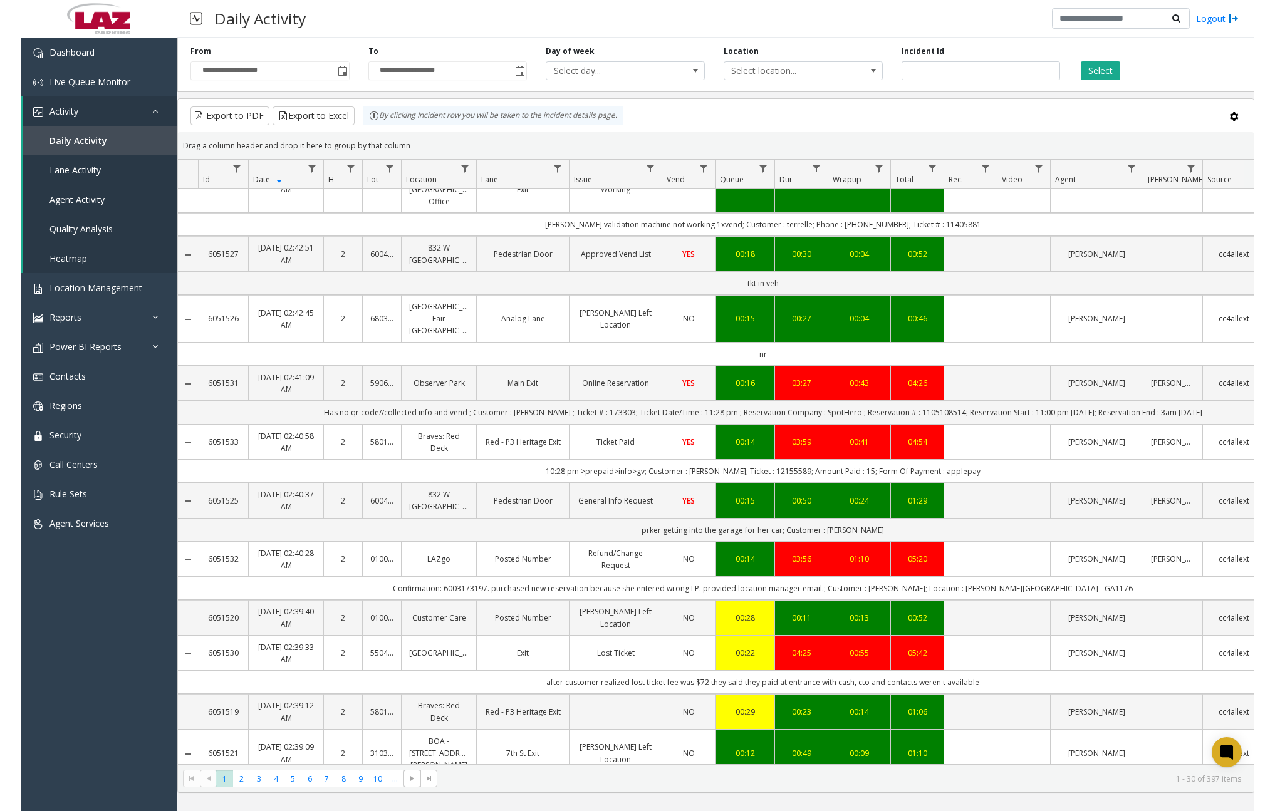
scroll to position [251, 0]
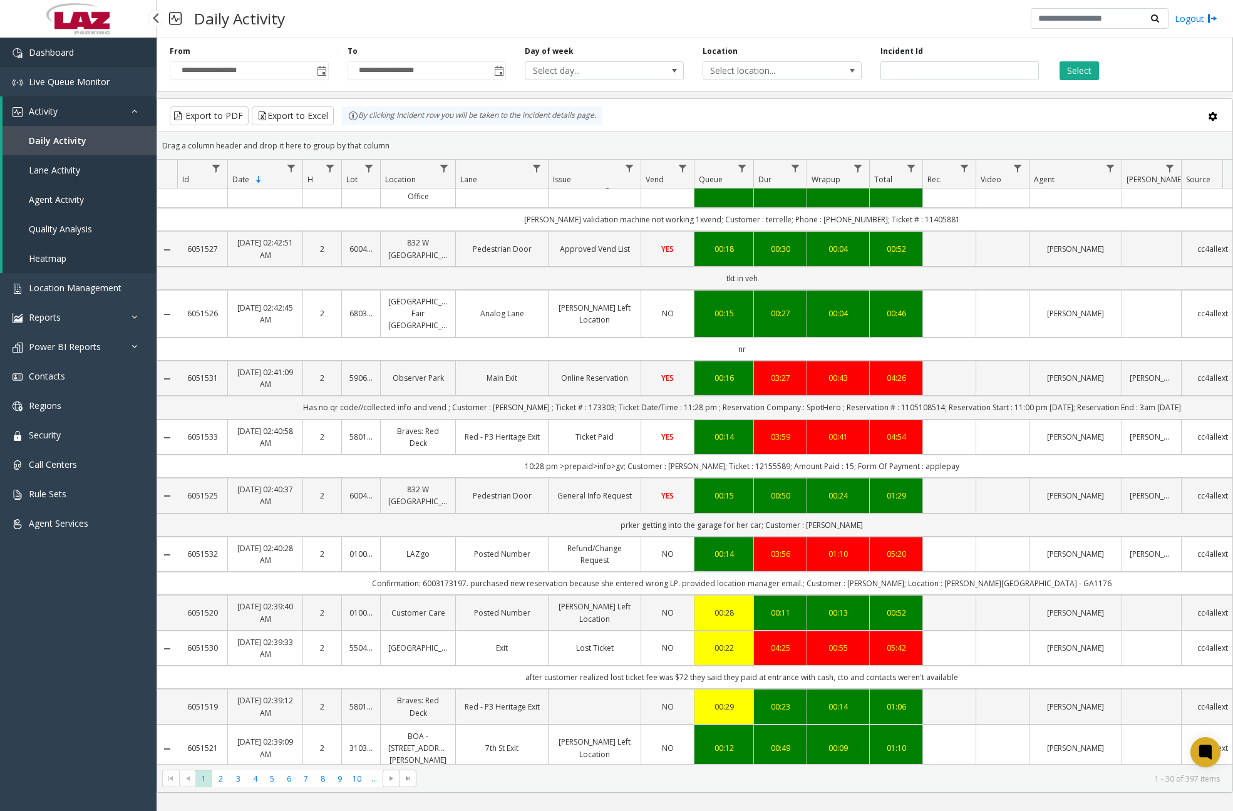
click at [82, 49] on link "Dashboard" at bounding box center [78, 52] width 157 height 29
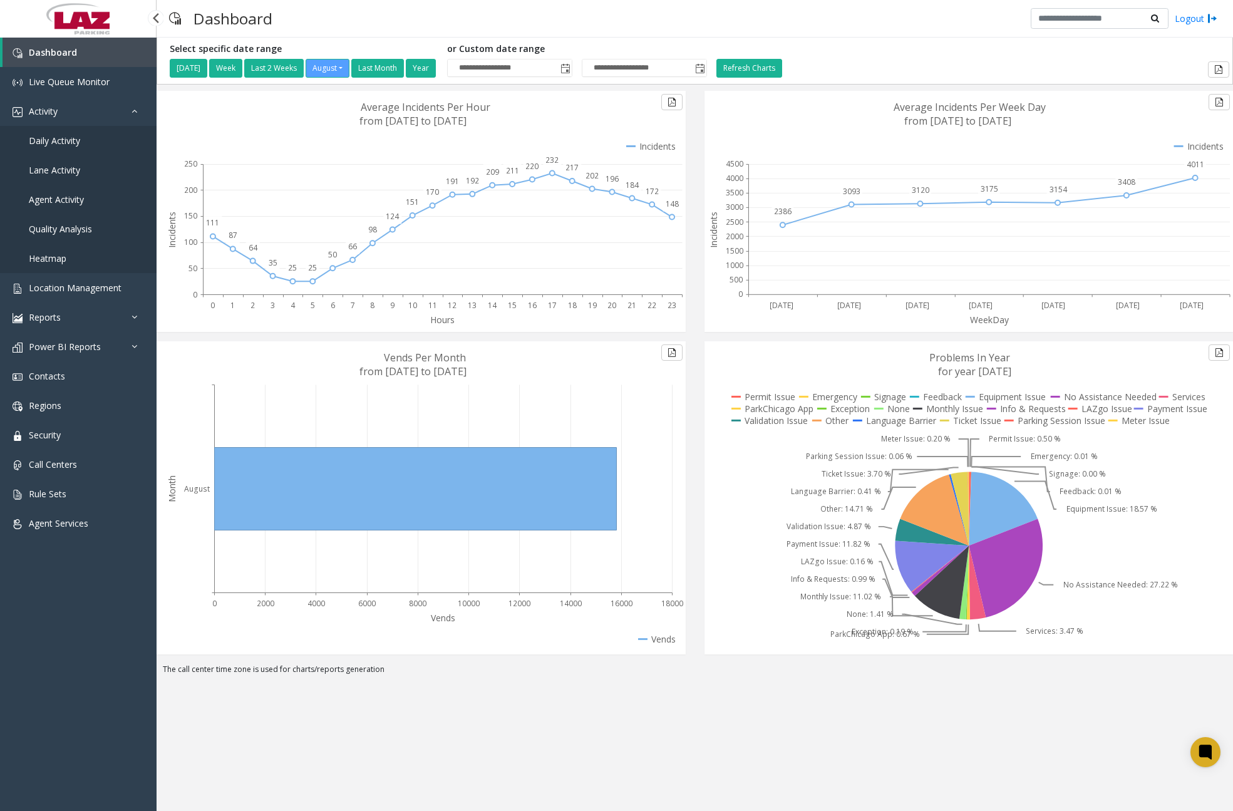
click at [61, 143] on span "Daily Activity" at bounding box center [54, 141] width 51 height 12
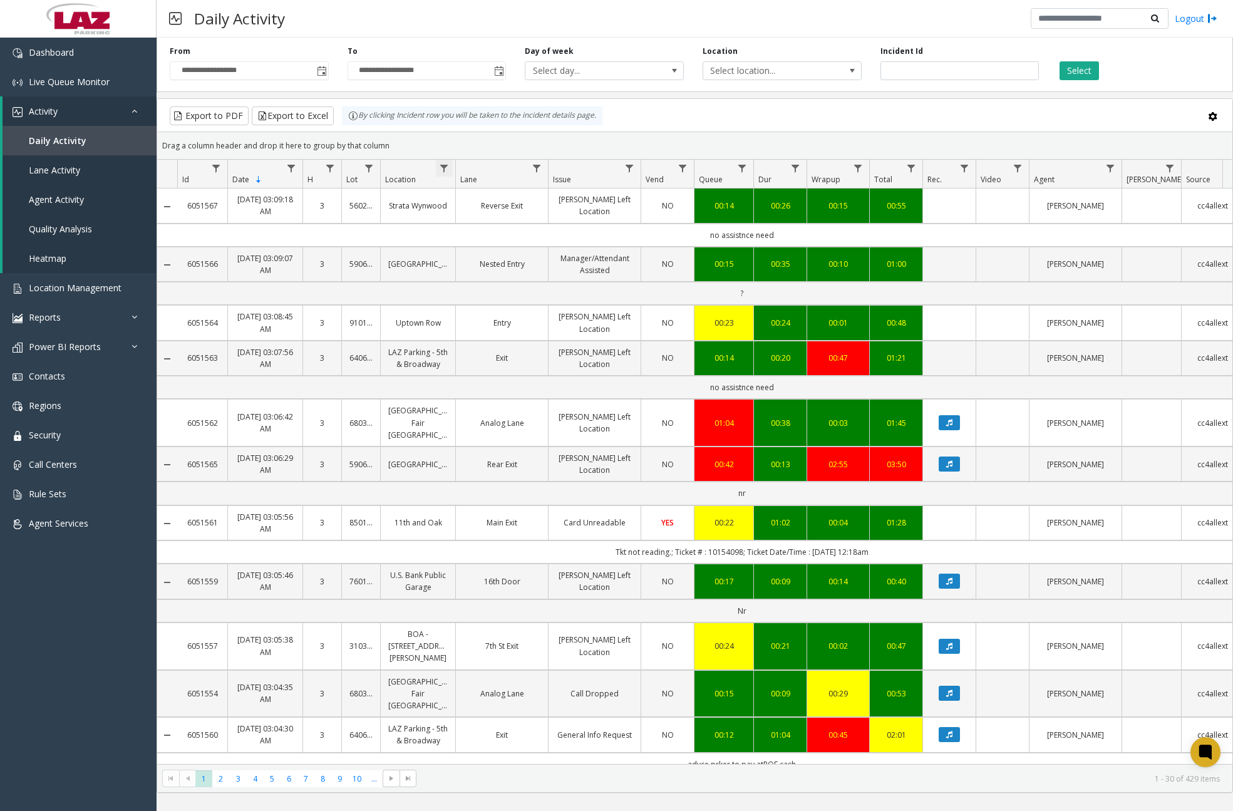
click at [448, 163] on span "Data table" at bounding box center [444, 168] width 10 height 10
drag, startPoint x: 483, startPoint y: 218, endPoint x: 496, endPoint y: 219, distance: 13.2
click at [483, 218] on input "Location Filter" at bounding box center [498, 222] width 106 height 21
type input "******"
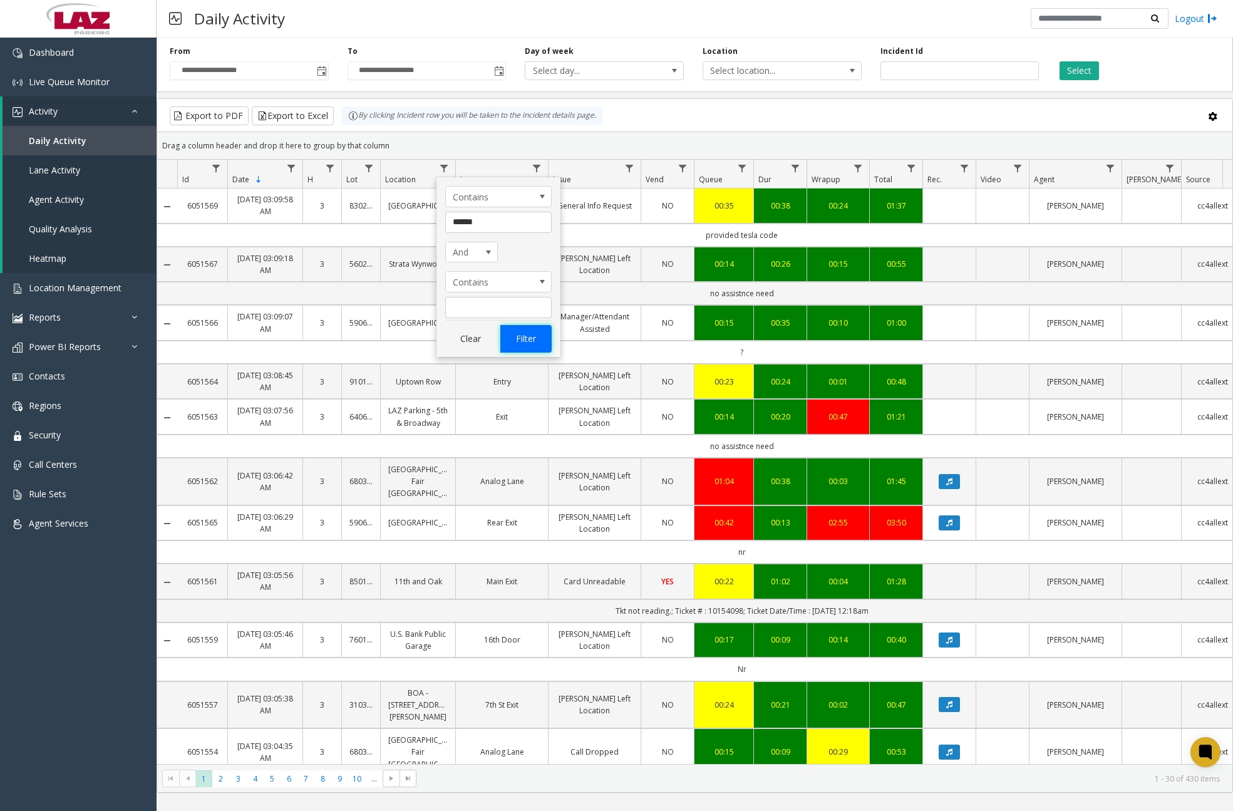
click at [521, 336] on button "Filter" at bounding box center [525, 339] width 51 height 28
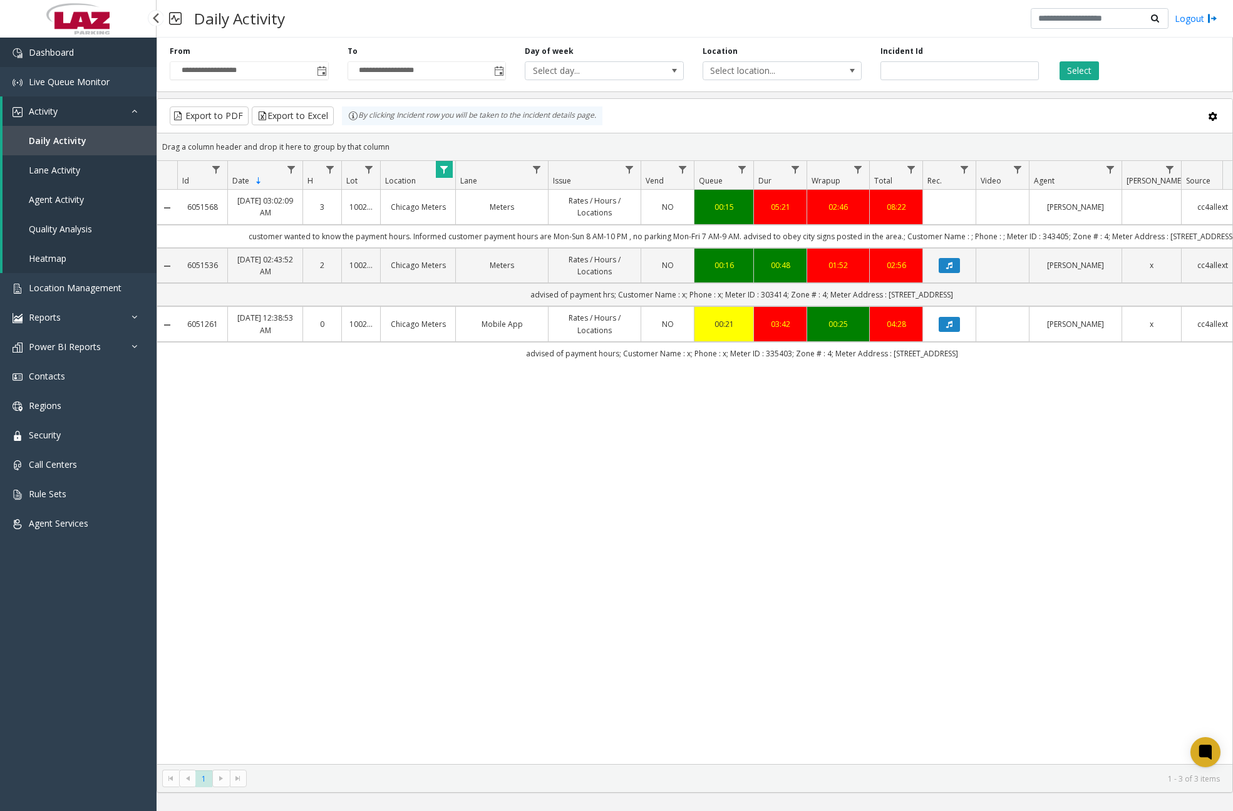
click at [34, 55] on span "Dashboard" at bounding box center [51, 52] width 45 height 12
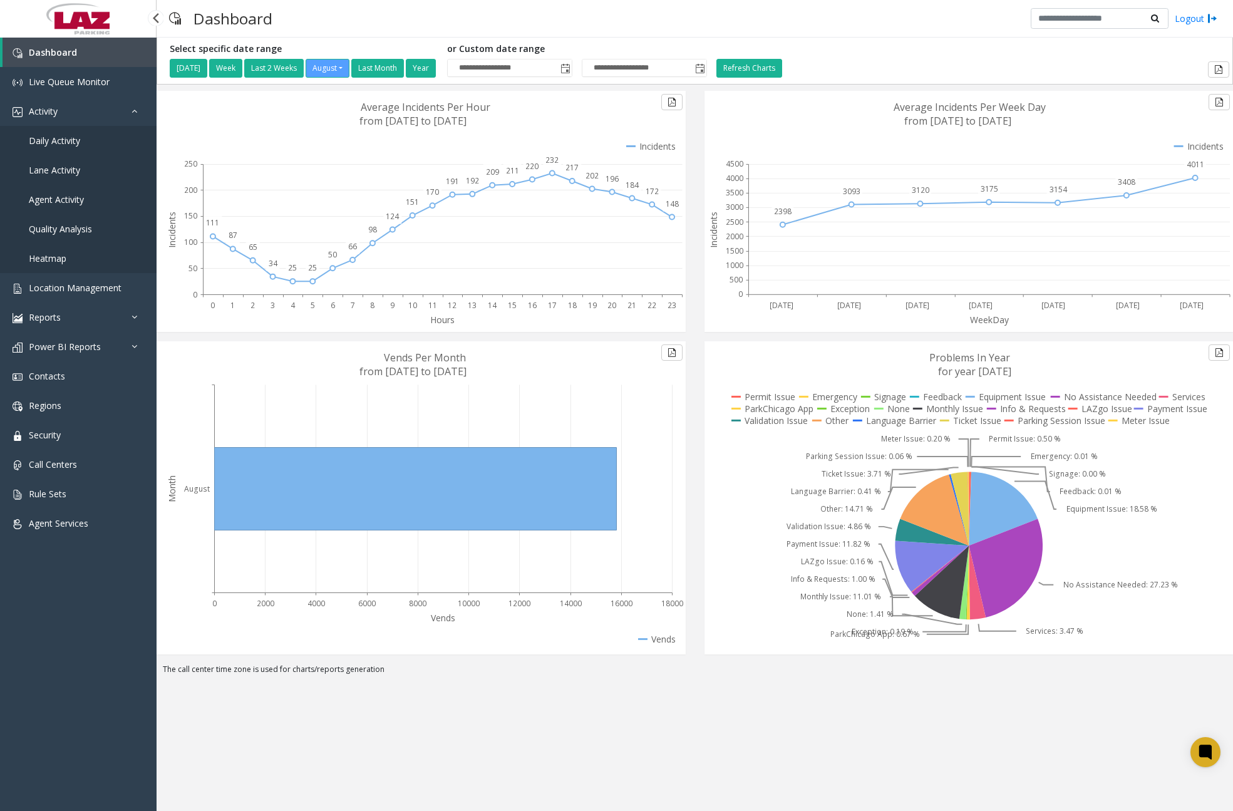
click at [56, 138] on span "Daily Activity" at bounding box center [54, 141] width 51 height 12
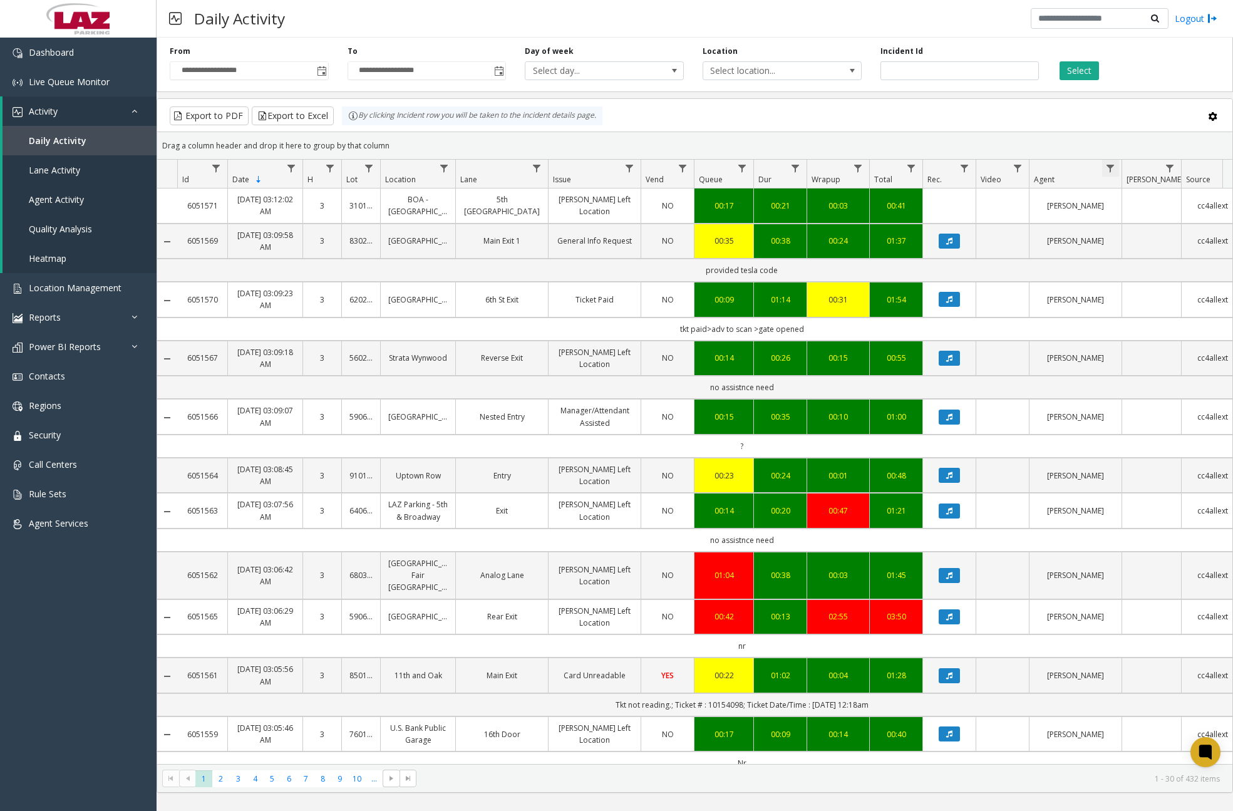
click at [1111, 167] on span "Data table" at bounding box center [1110, 168] width 10 height 10
click at [1121, 230] on input "Agent Filter" at bounding box center [1165, 222] width 106 height 21
type input "*******"
click at [1203, 338] on button "Filter" at bounding box center [1192, 339] width 51 height 28
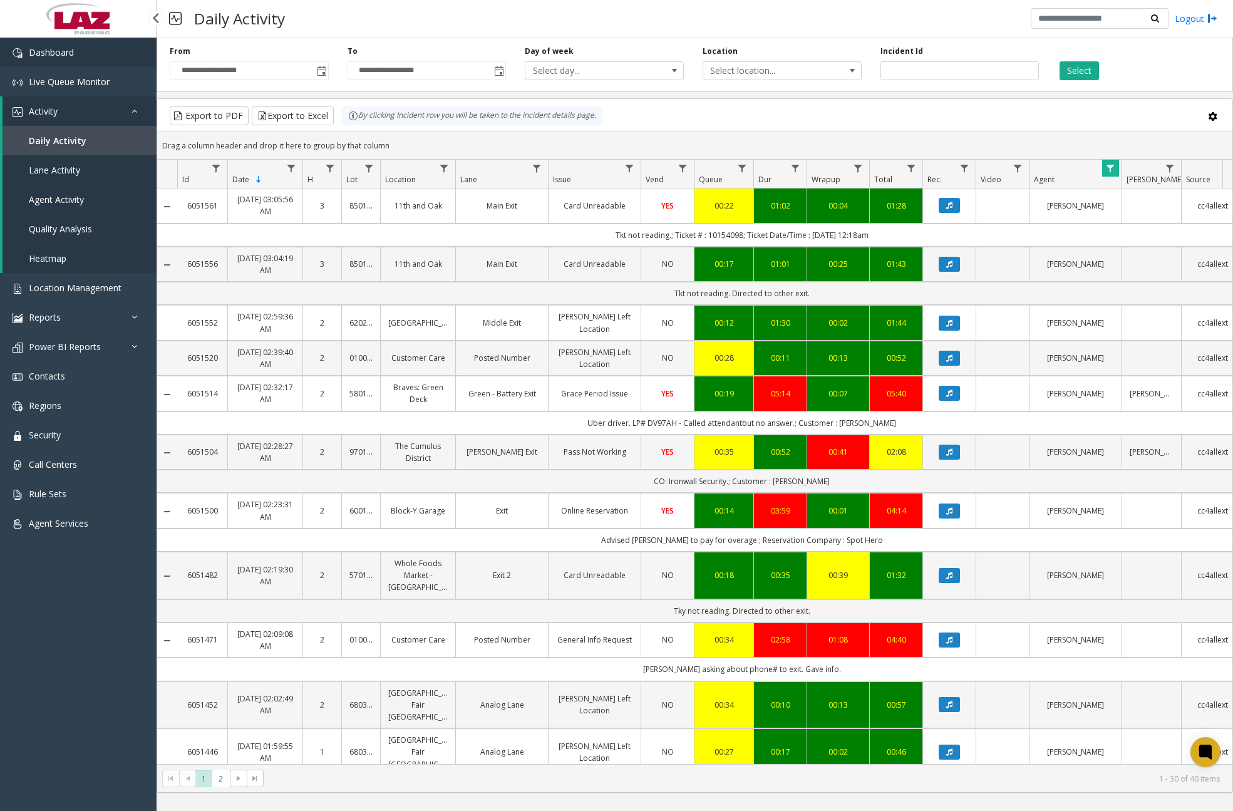
click at [60, 48] on span "Dashboard" at bounding box center [51, 52] width 45 height 12
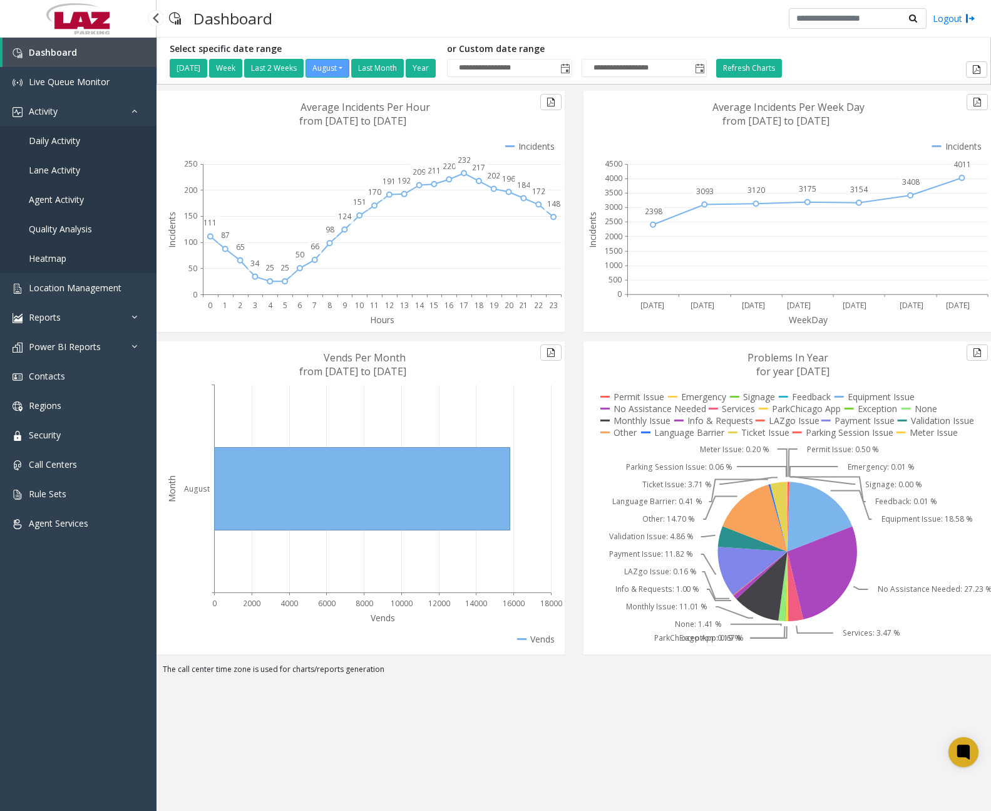
click at [79, 145] on span "Daily Activity" at bounding box center [54, 141] width 51 height 12
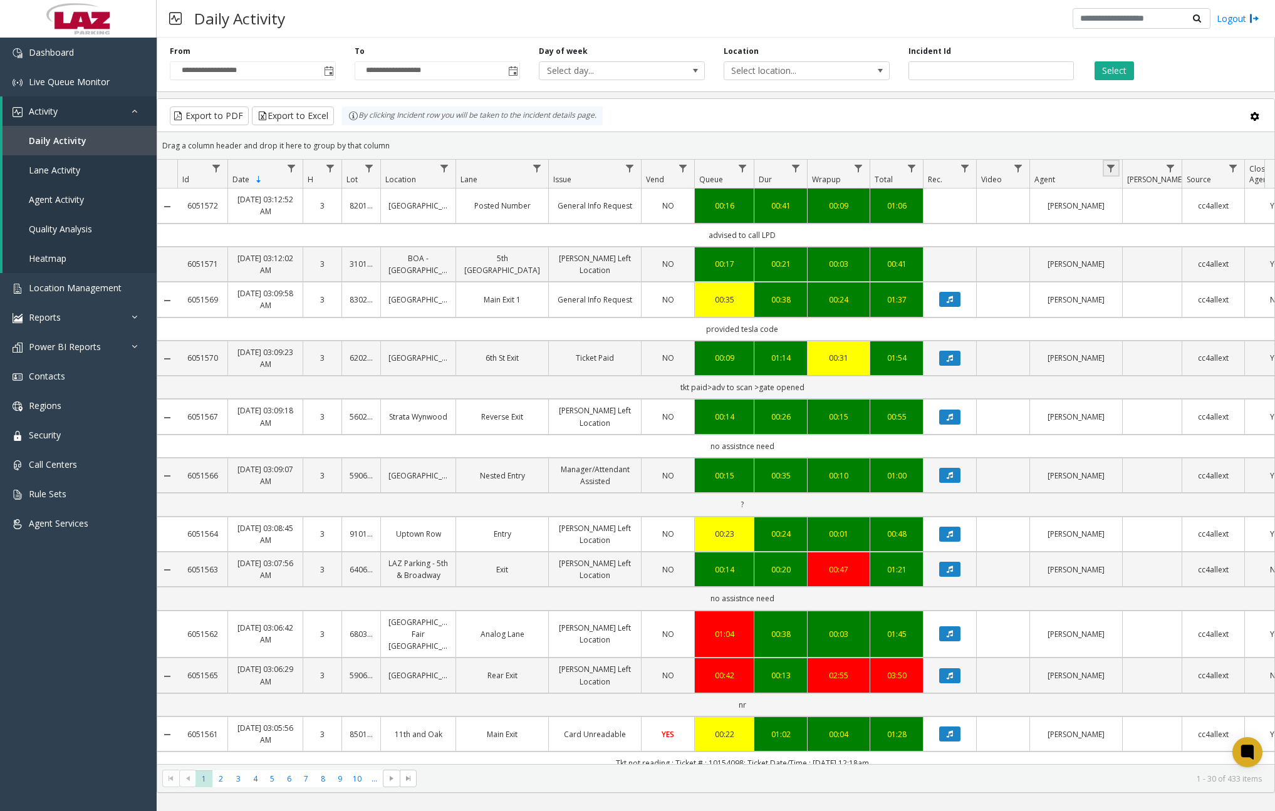
click at [1117, 170] on link "Data table" at bounding box center [1110, 168] width 17 height 17
click at [1145, 214] on input "Agent Filter" at bounding box center [1165, 222] width 106 height 21
type input "*****"
click at [1176, 331] on button "Filter" at bounding box center [1192, 339] width 51 height 28
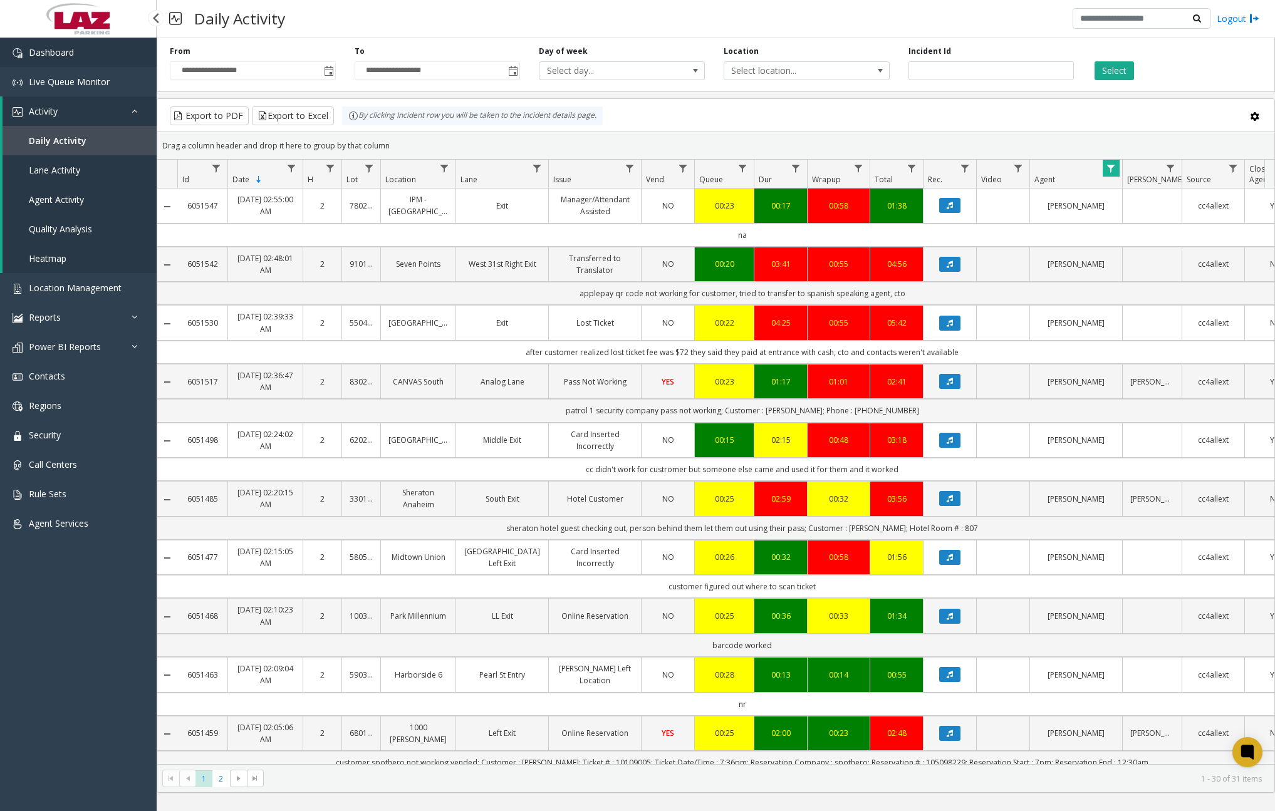
click at [88, 57] on link "Dashboard" at bounding box center [78, 52] width 157 height 29
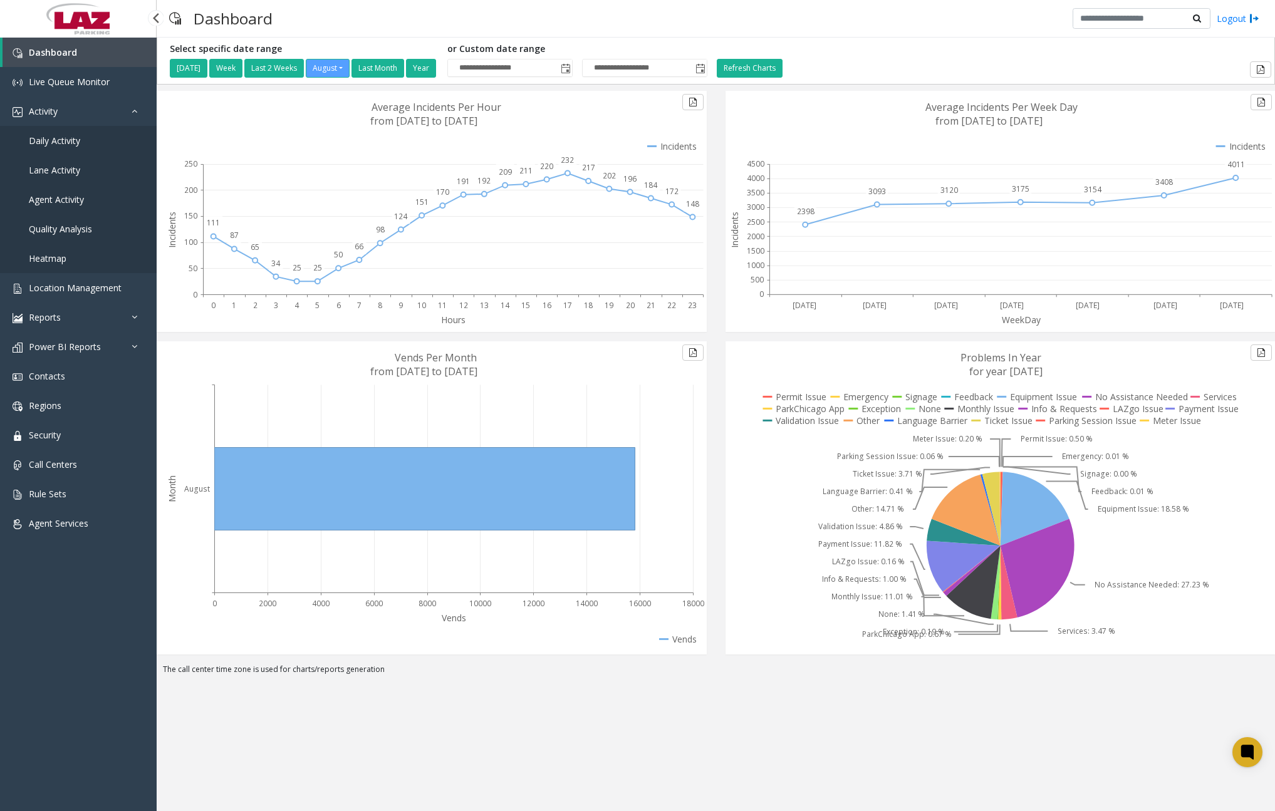
click at [58, 141] on span "Daily Activity" at bounding box center [54, 141] width 51 height 12
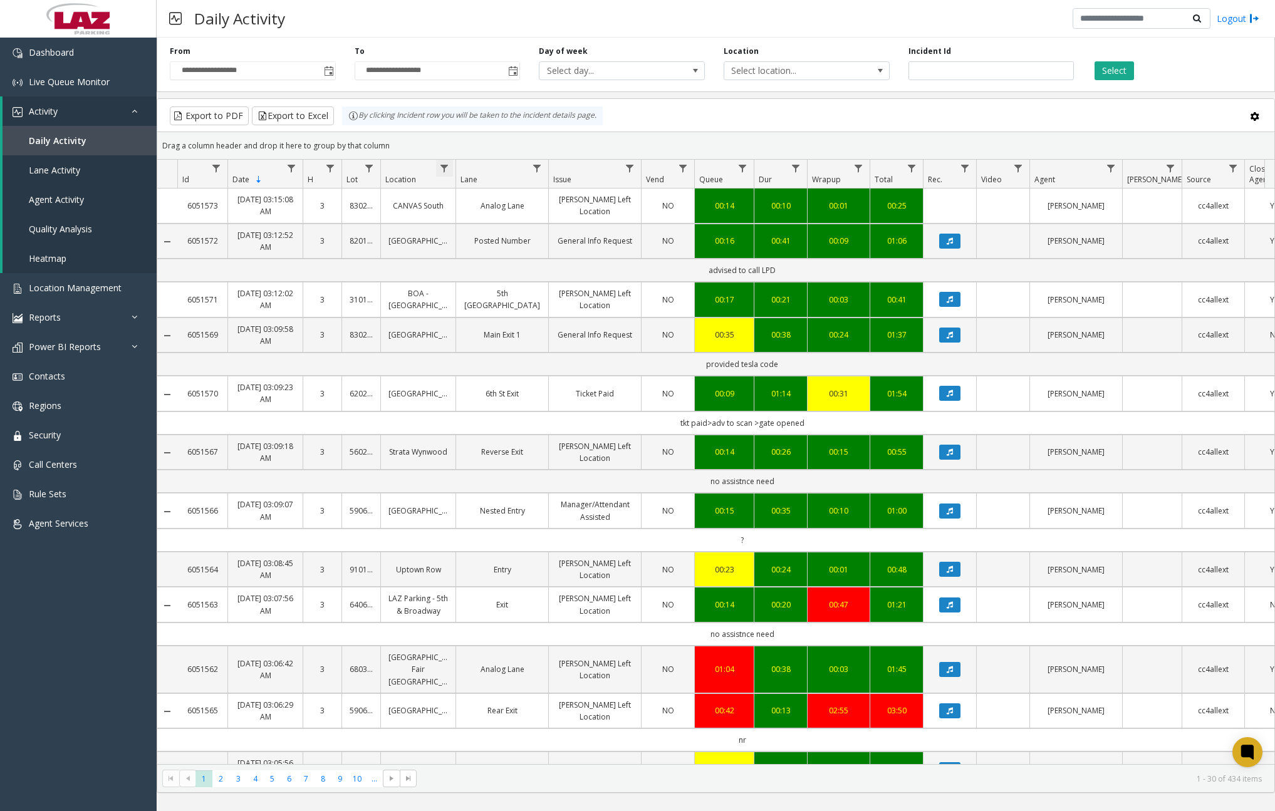
click at [441, 167] on span "Data table" at bounding box center [444, 168] width 10 height 10
click at [506, 229] on input "Location Filter" at bounding box center [498, 222] width 106 height 21
type input "******"
click at [525, 339] on button "Filter" at bounding box center [525, 339] width 51 height 28
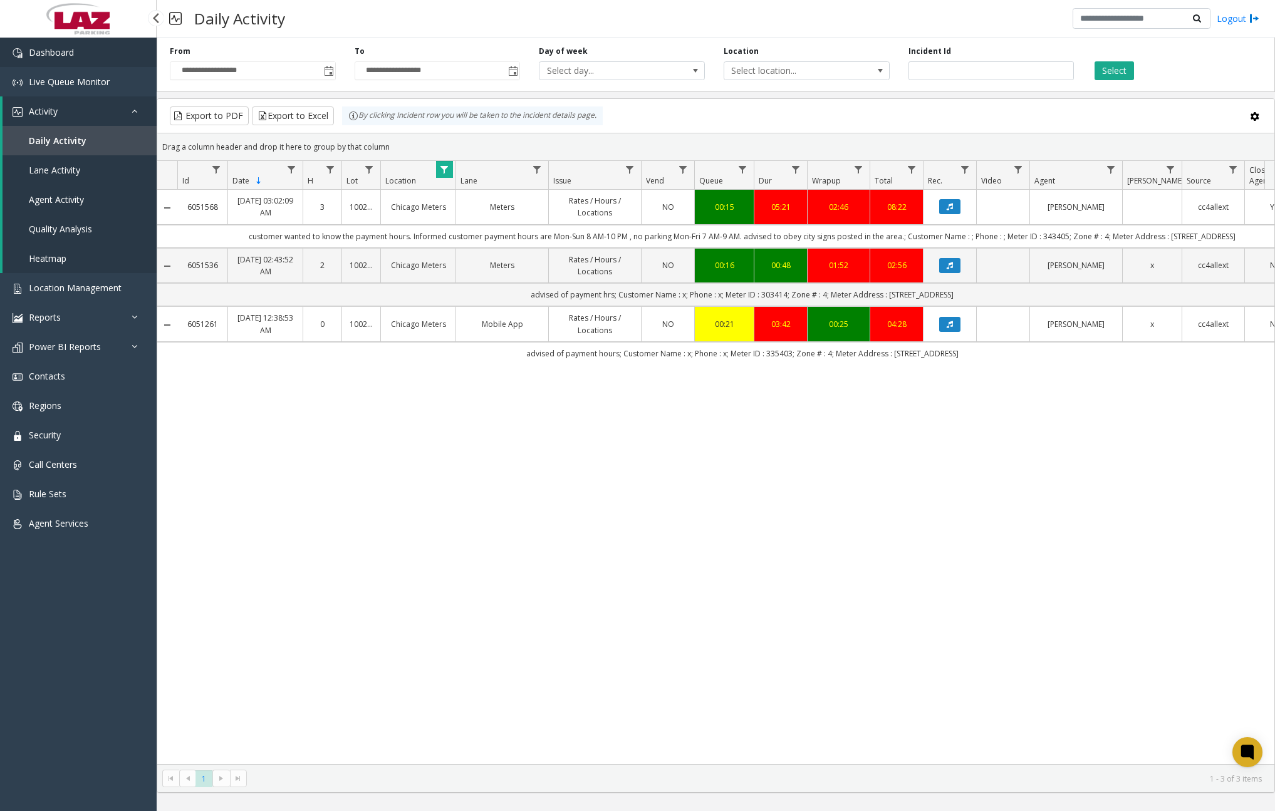
click at [127, 62] on link "Dashboard" at bounding box center [78, 52] width 157 height 29
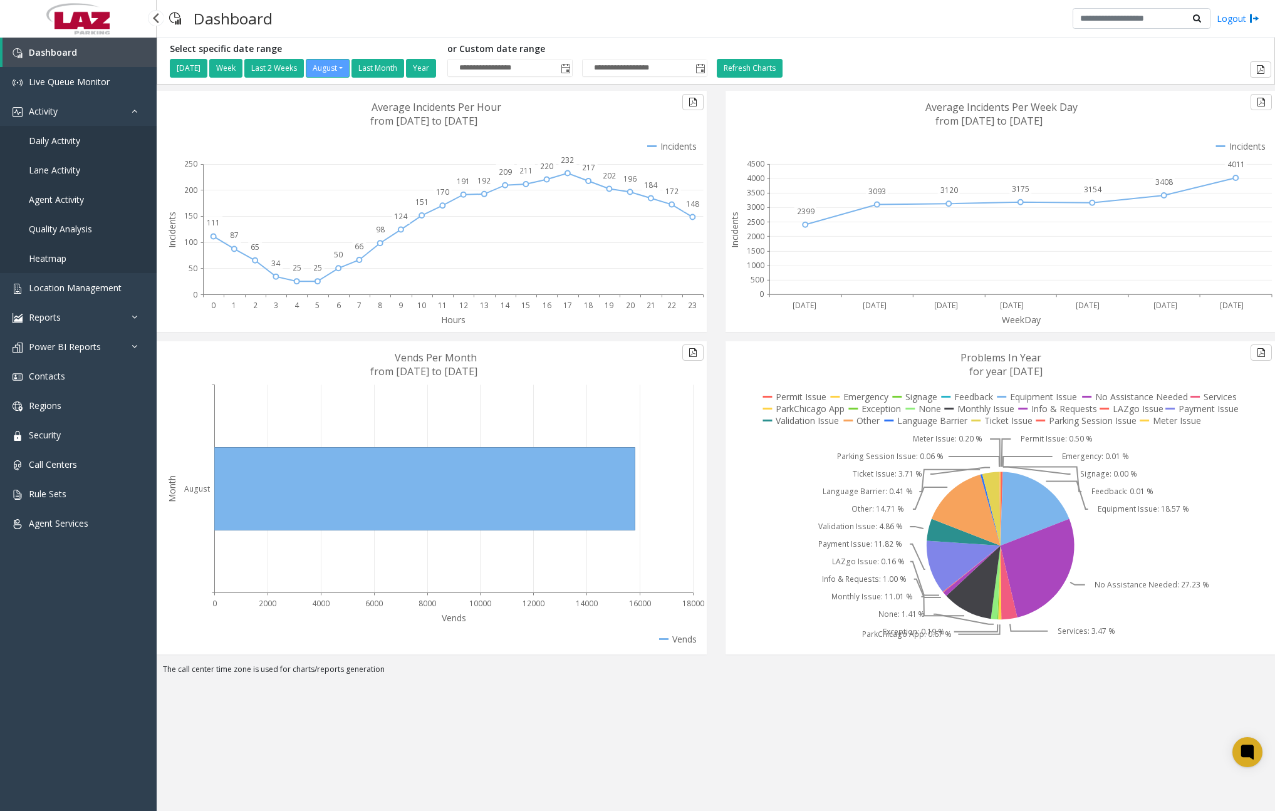
click at [76, 143] on span "Daily Activity" at bounding box center [54, 141] width 51 height 12
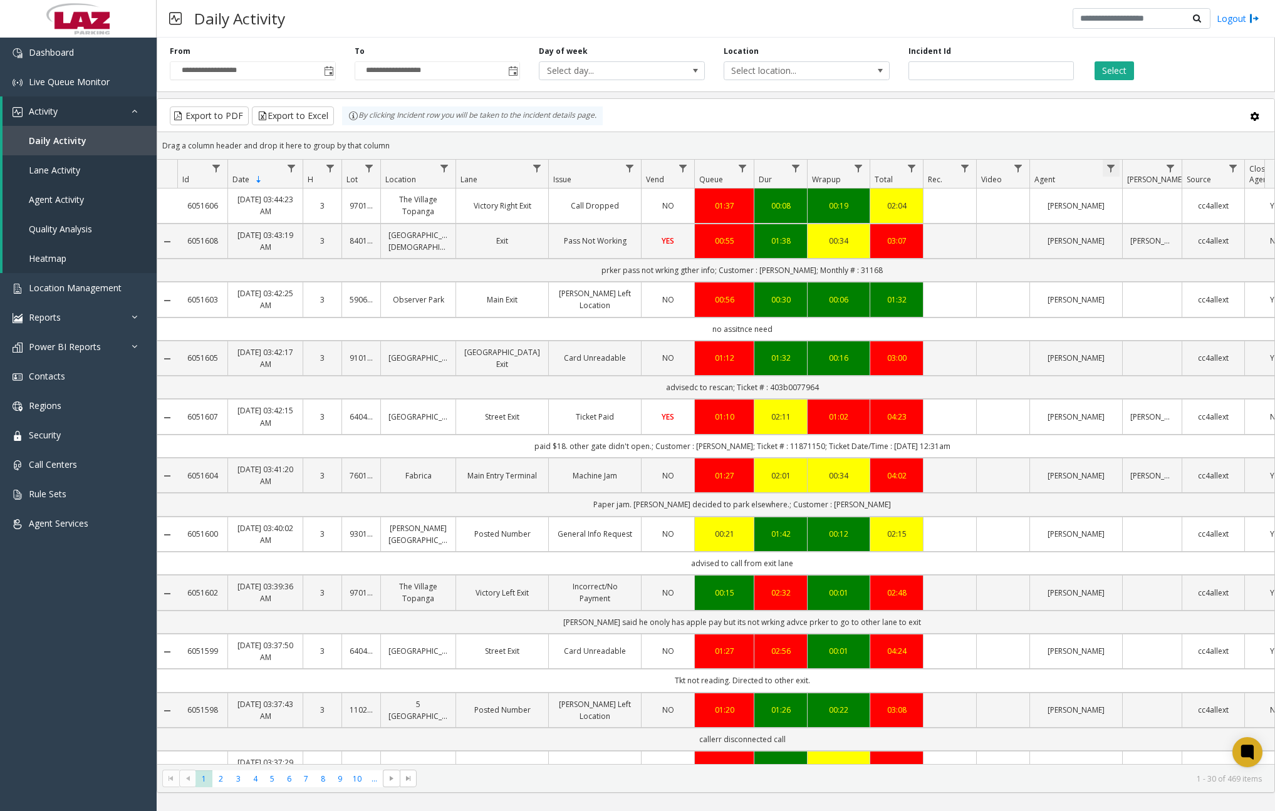
click at [1108, 167] on span "Data table" at bounding box center [1110, 168] width 10 height 10
click at [1122, 215] on input "Agent Filter" at bounding box center [1165, 222] width 106 height 21
type input "******"
click at [1184, 334] on button "Filter" at bounding box center [1192, 339] width 51 height 28
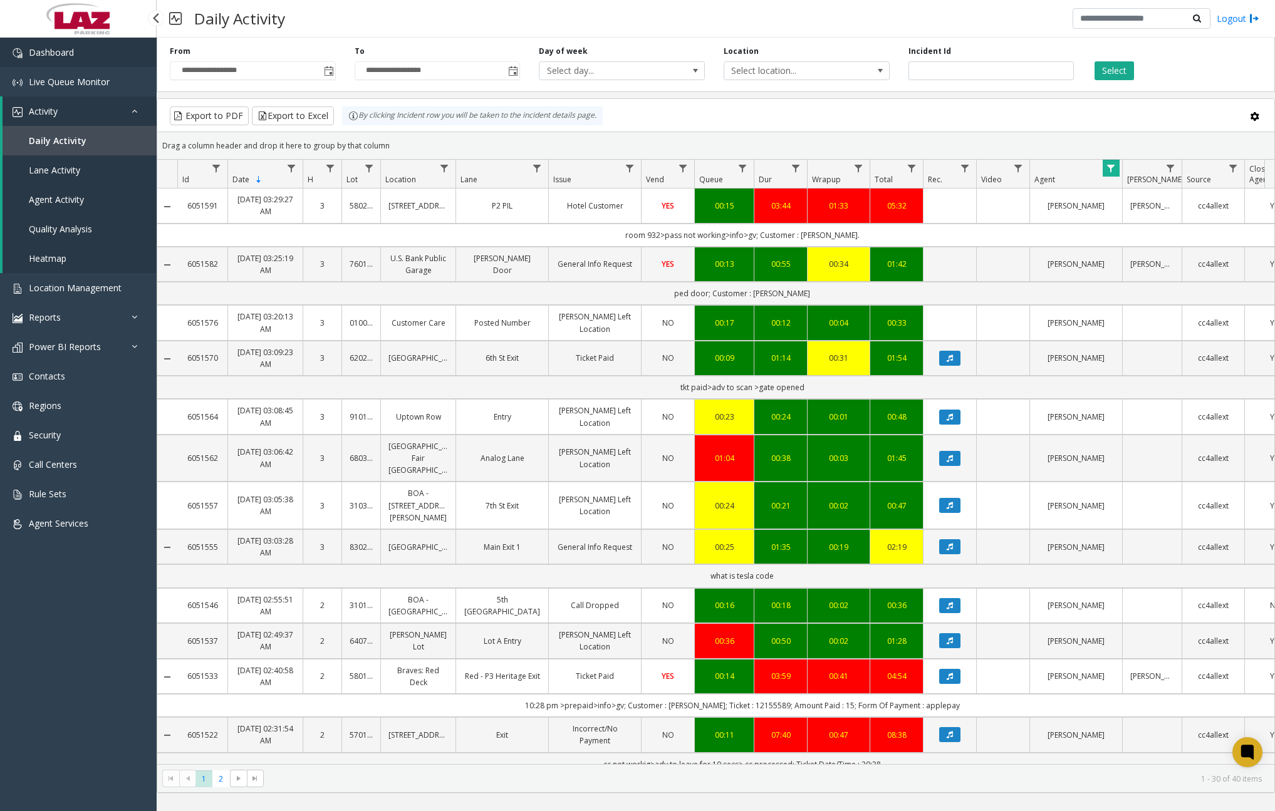
click at [98, 61] on link "Dashboard" at bounding box center [78, 52] width 157 height 29
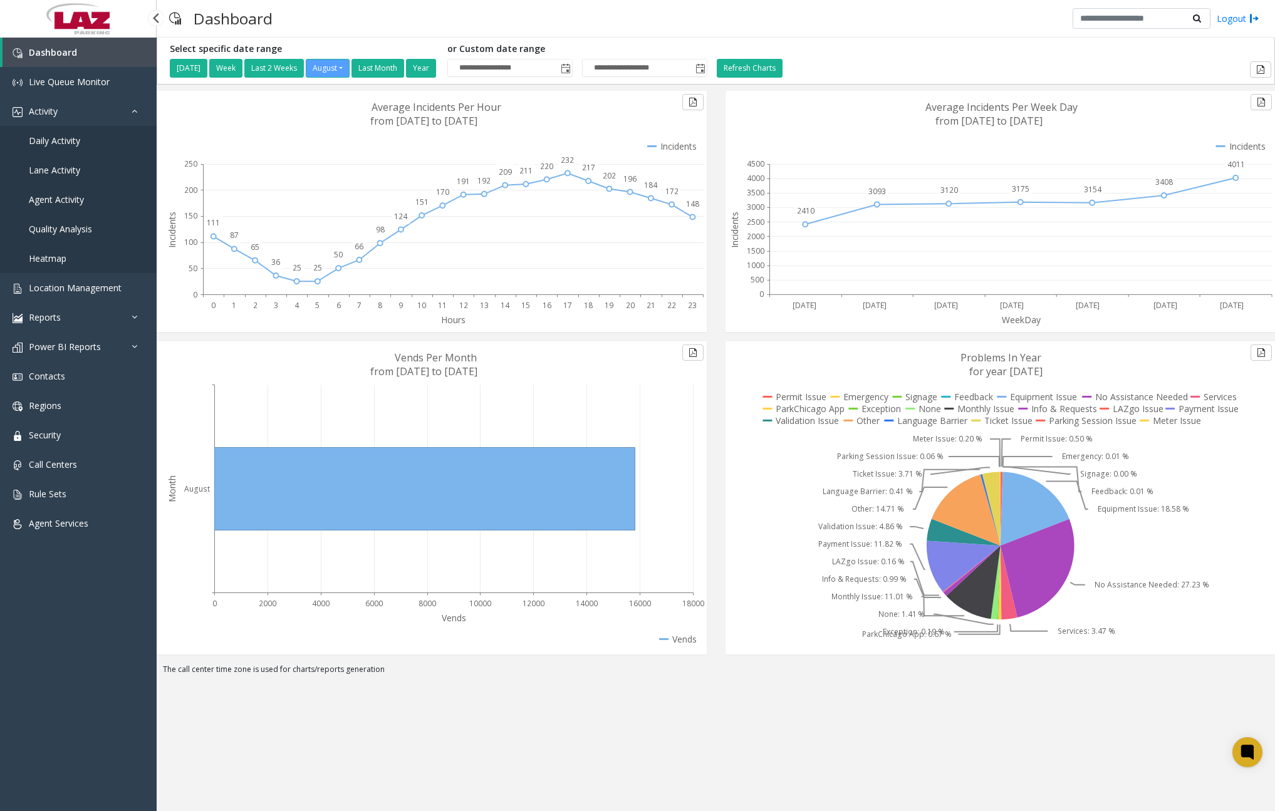
click at [63, 136] on span "Daily Activity" at bounding box center [54, 141] width 51 height 12
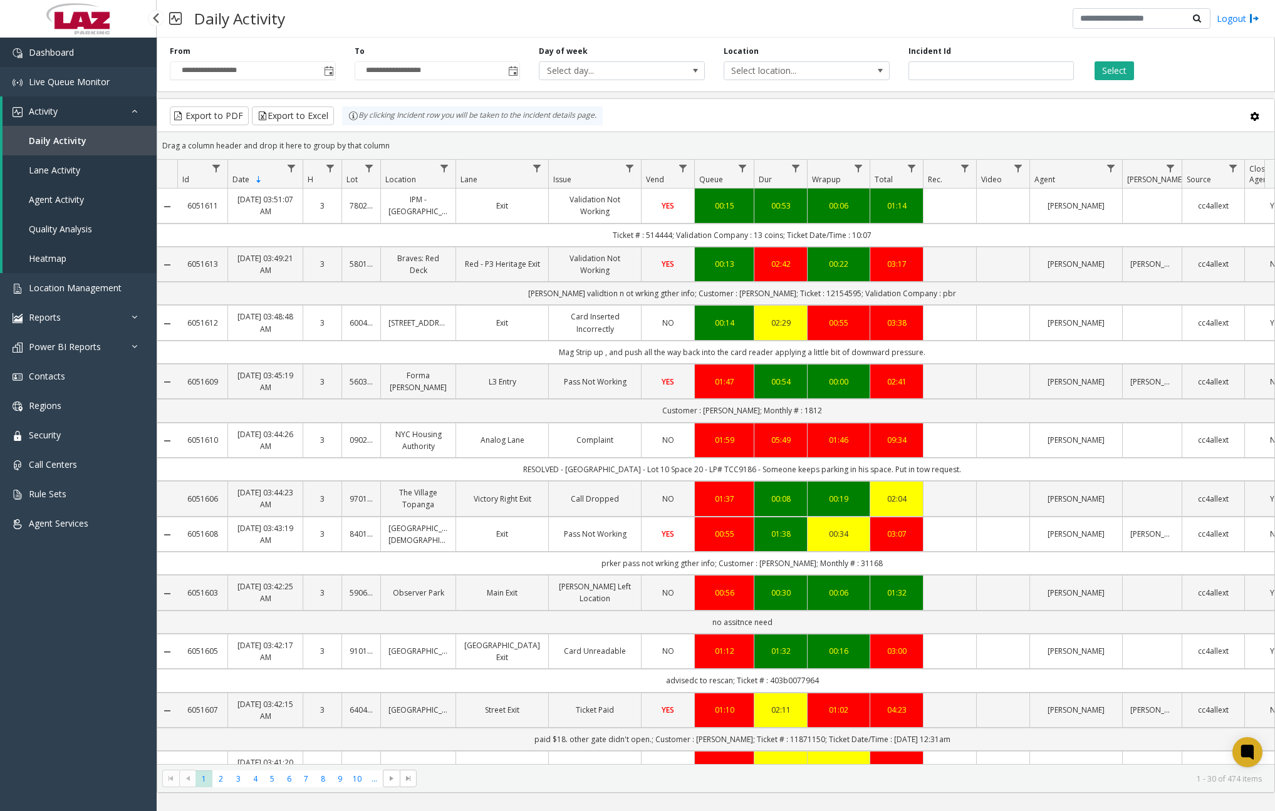
click at [106, 41] on link "Dashboard" at bounding box center [78, 52] width 157 height 29
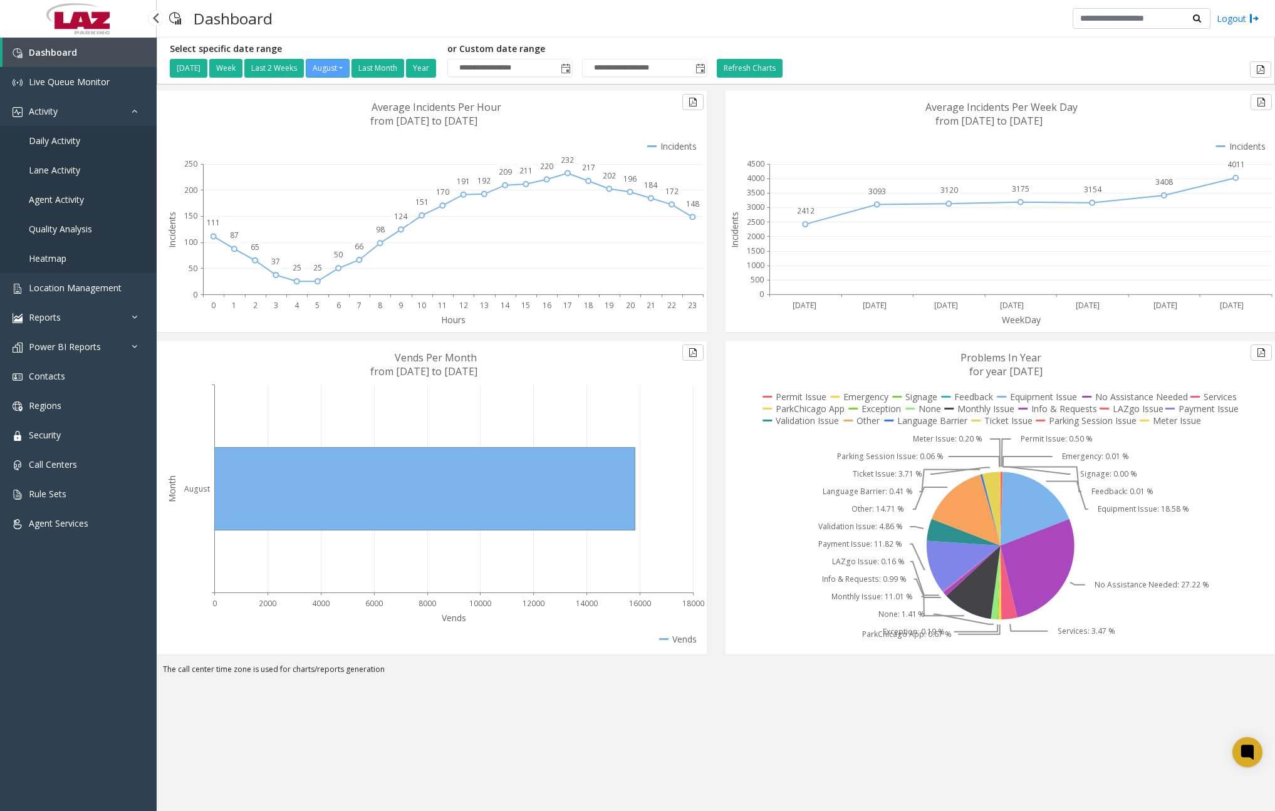
click at [78, 144] on span "Daily Activity" at bounding box center [54, 141] width 51 height 12
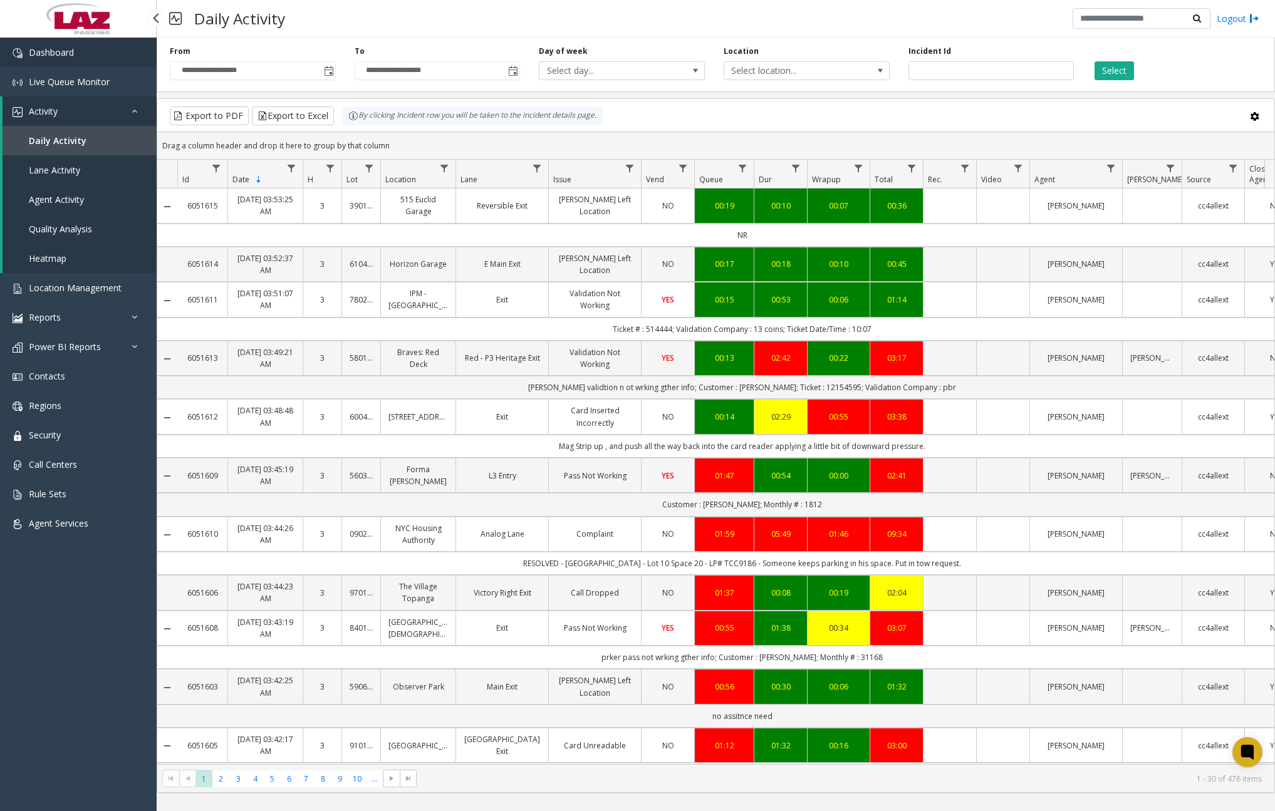
click at [111, 55] on link "Dashboard" at bounding box center [78, 52] width 157 height 29
